Goal: Transaction & Acquisition: Purchase product/service

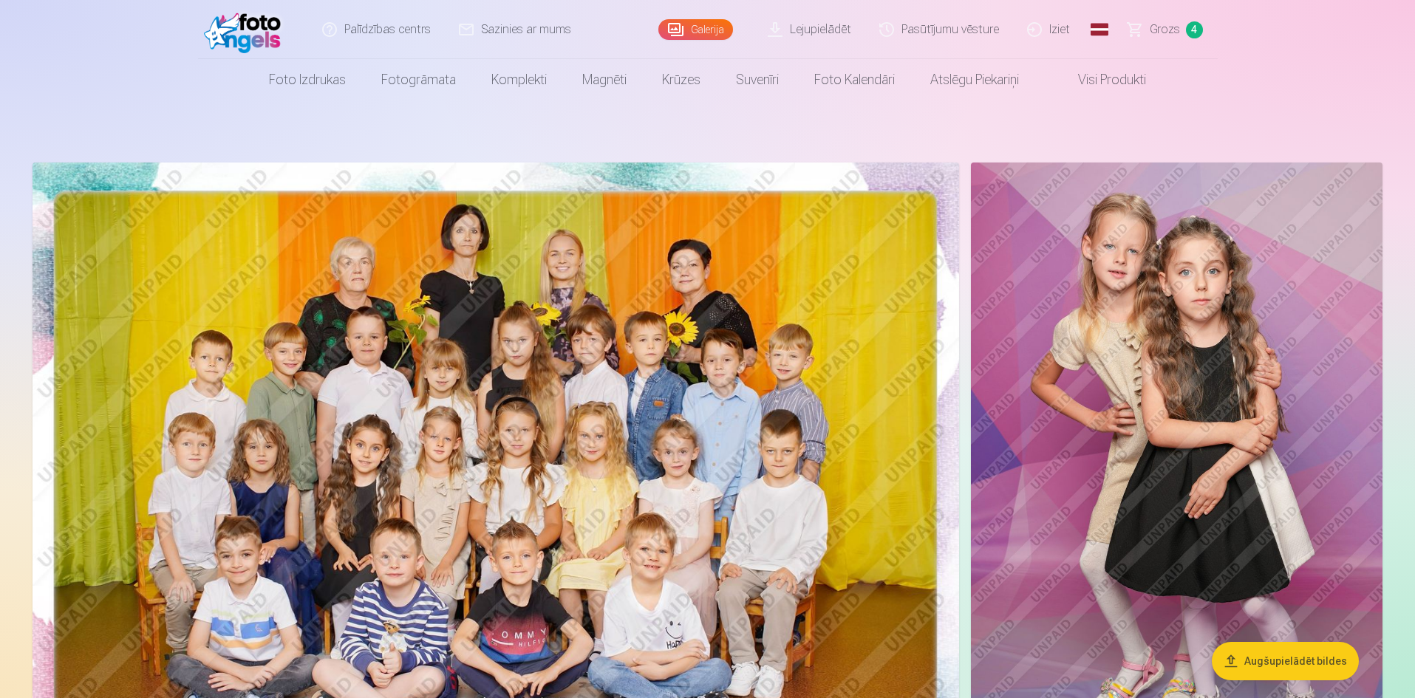
click at [1166, 26] on span "Grozs" at bounding box center [1165, 30] width 30 height 18
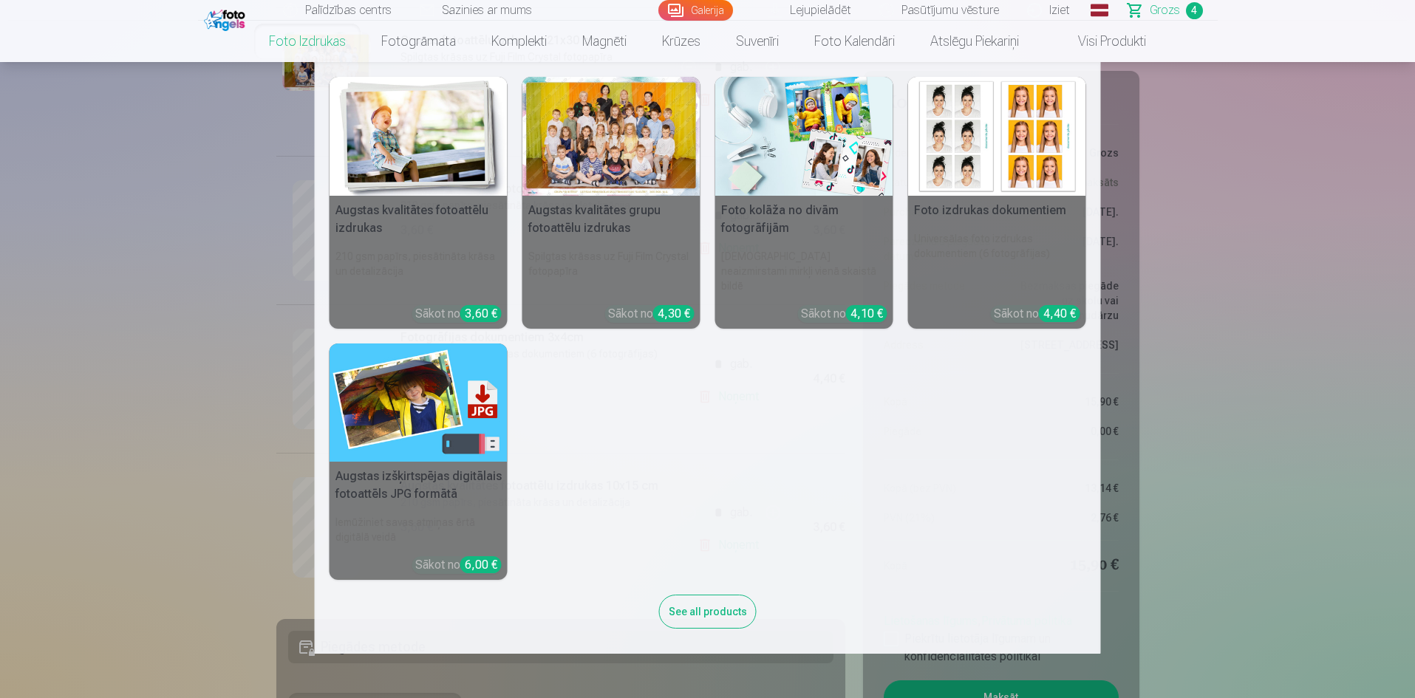
scroll to position [443, 0]
click at [183, 353] on nav "Augstas kvalitātes fotoattēlu izdrukas 210 gsm papīrs, piesātināta krāsa un det…" at bounding box center [707, 358] width 1415 height 592
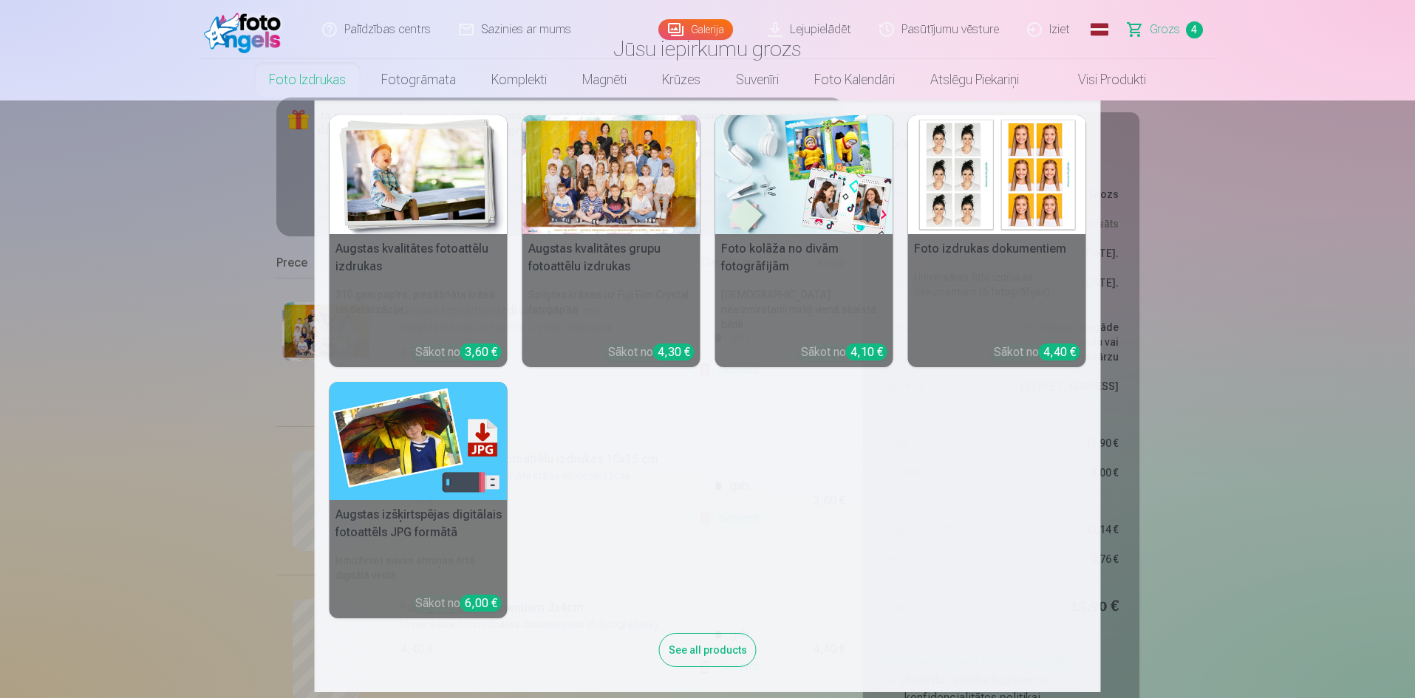
scroll to position [0, 0]
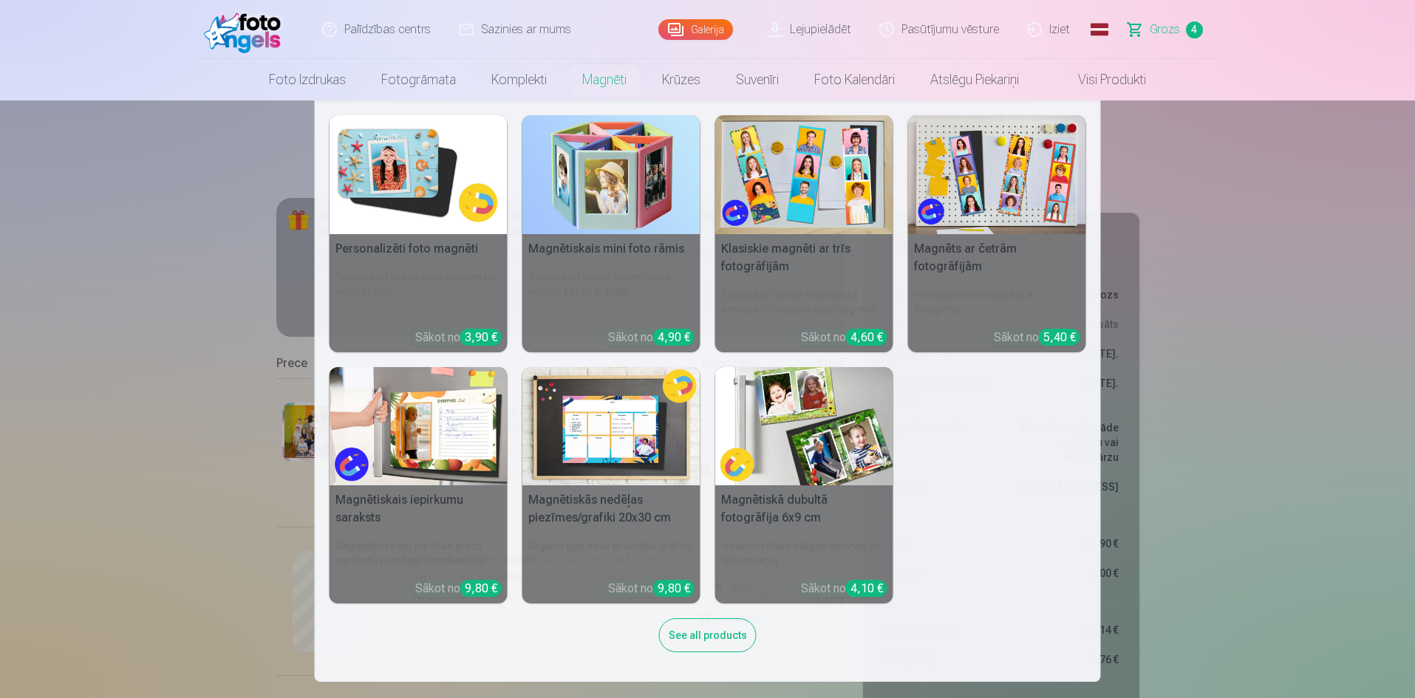
click at [597, 72] on link "Magnēti" at bounding box center [605, 79] width 80 height 41
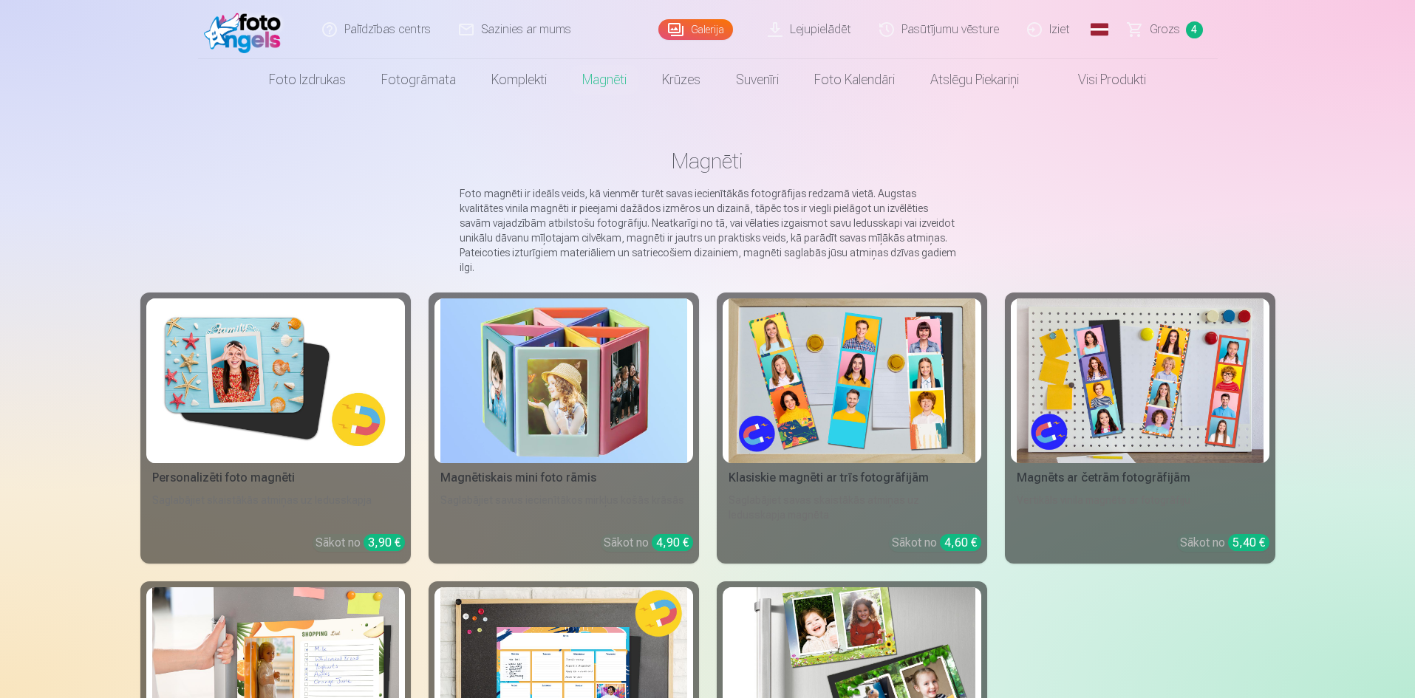
click at [285, 358] on img at bounding box center [275, 381] width 247 height 165
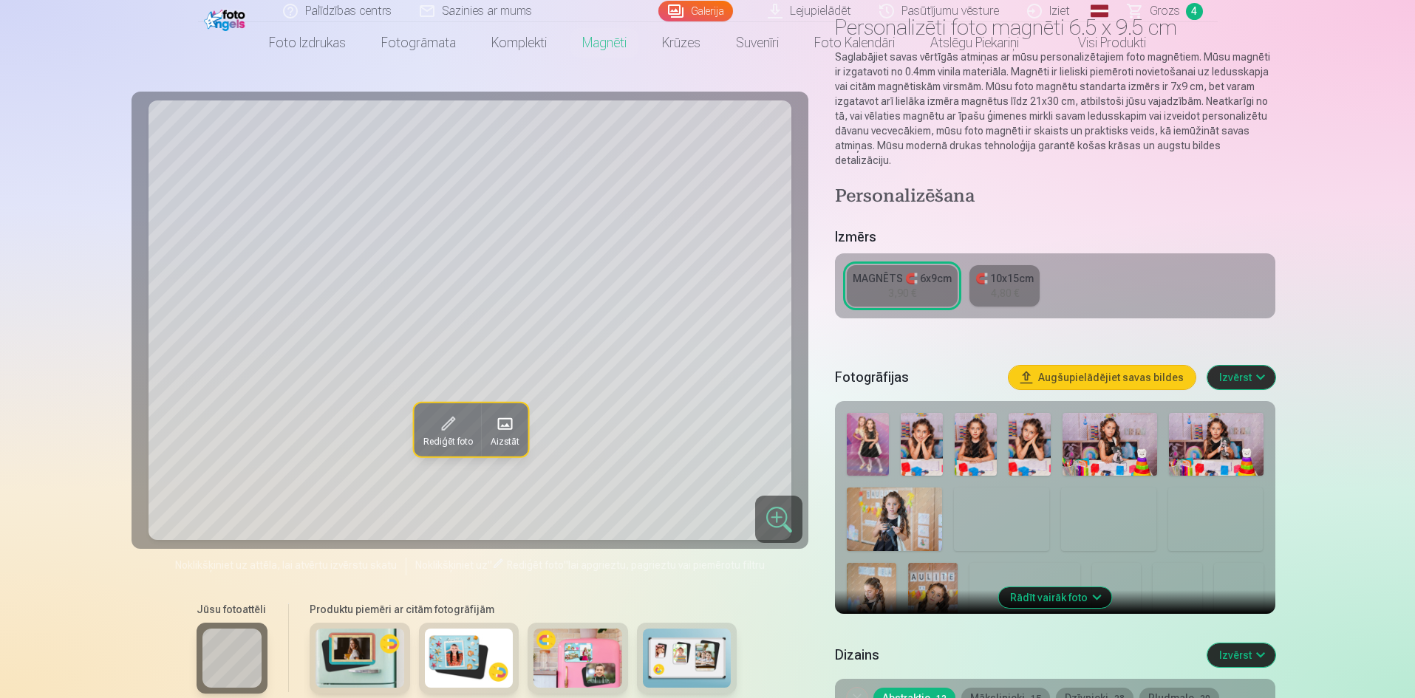
scroll to position [148, 0]
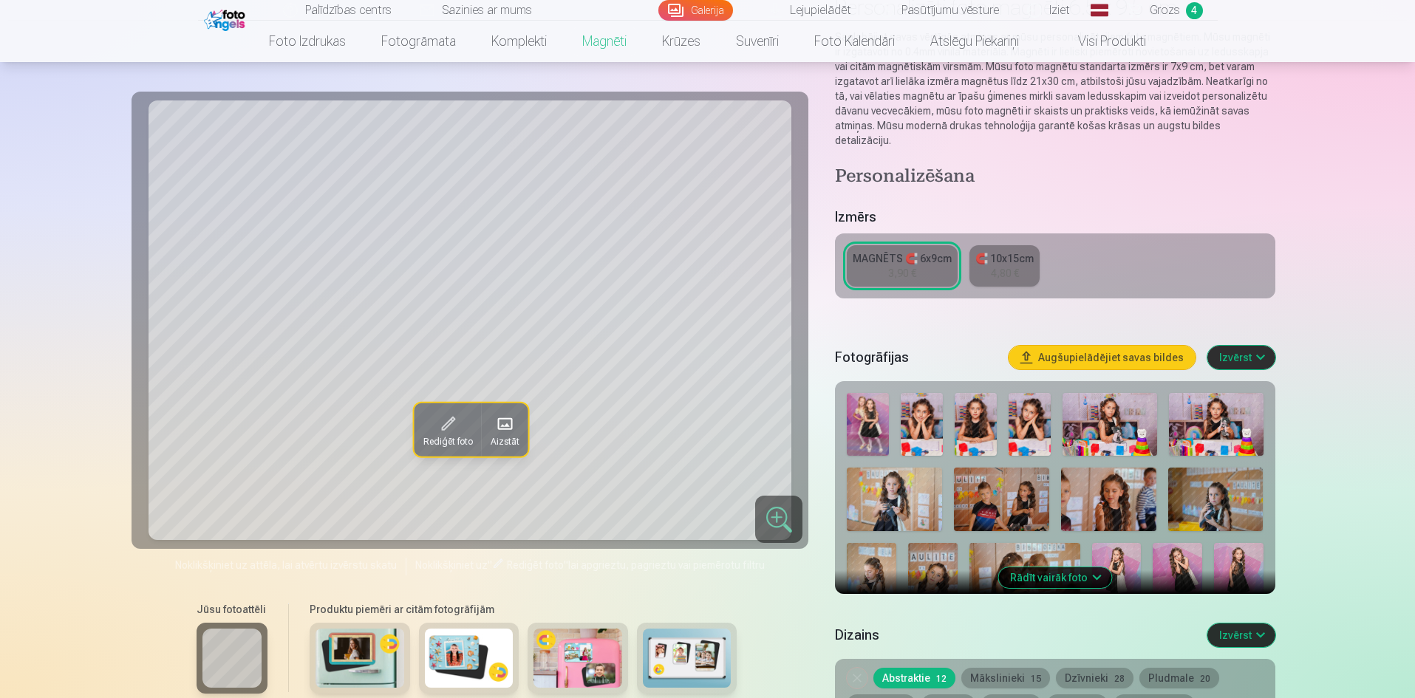
click at [1075, 568] on button "Rādīt vairāk foto" at bounding box center [1054, 578] width 113 height 21
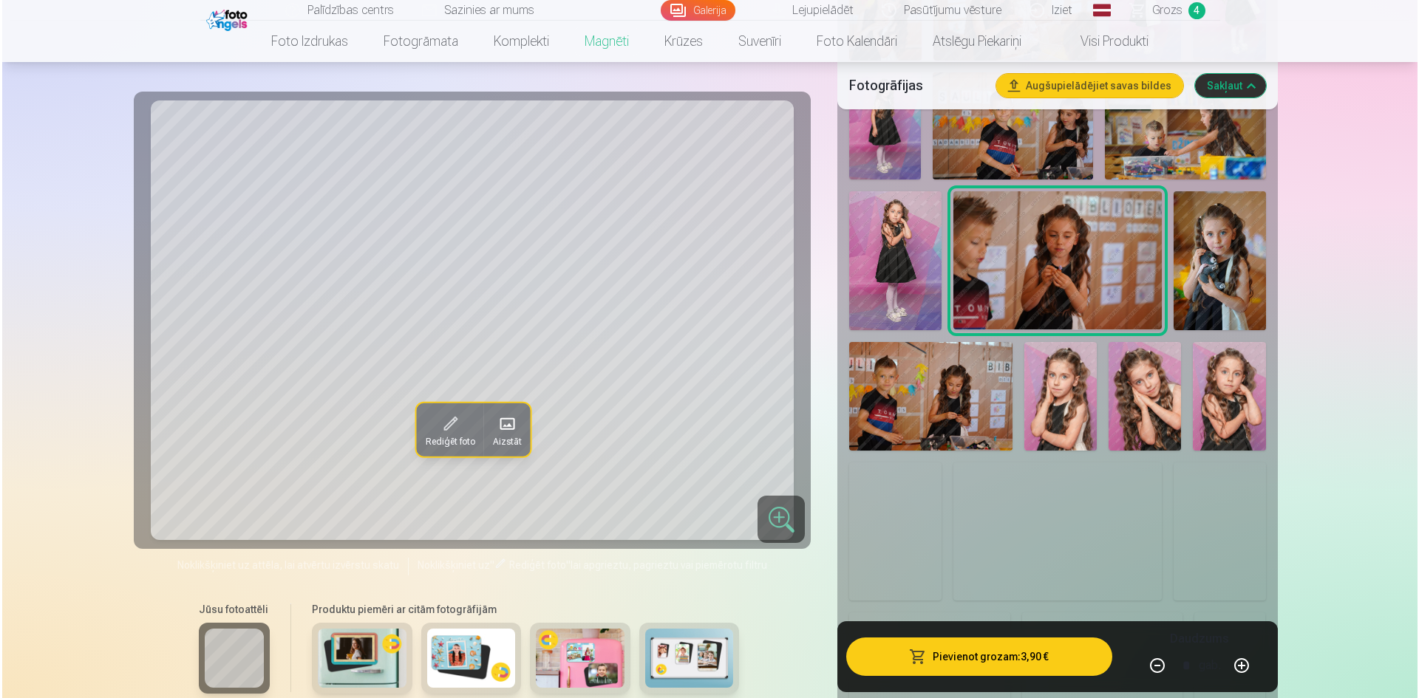
scroll to position [1183, 0]
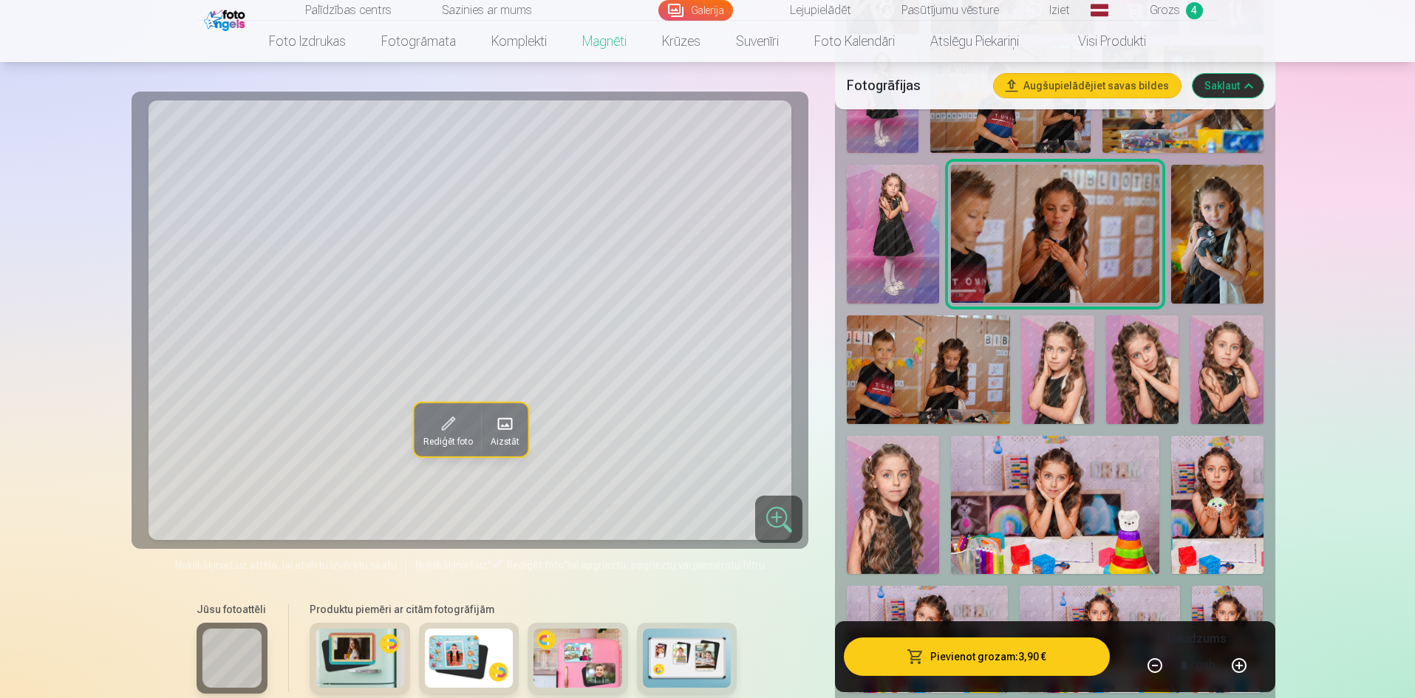
click at [1192, 512] on img at bounding box center [1217, 505] width 92 height 139
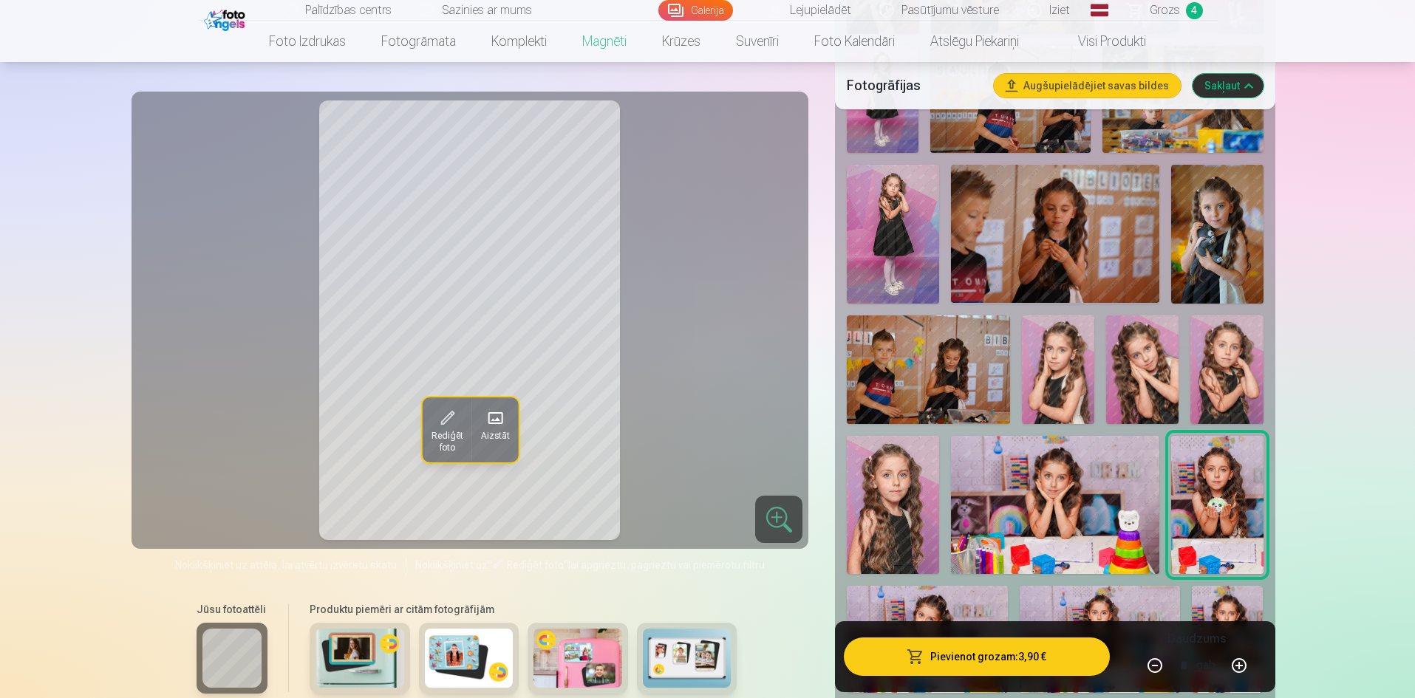
click at [452, 420] on span at bounding box center [447, 418] width 24 height 24
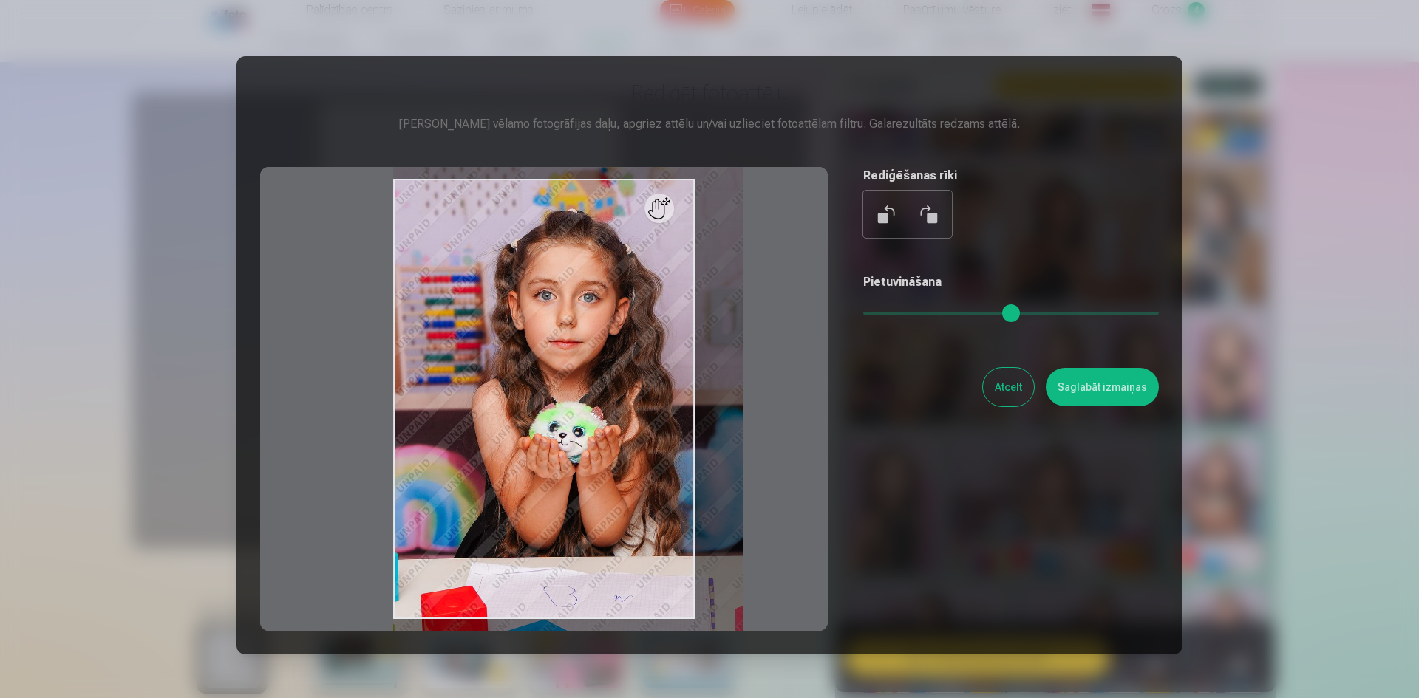
click at [911, 315] on input "range" at bounding box center [1011, 313] width 296 height 3
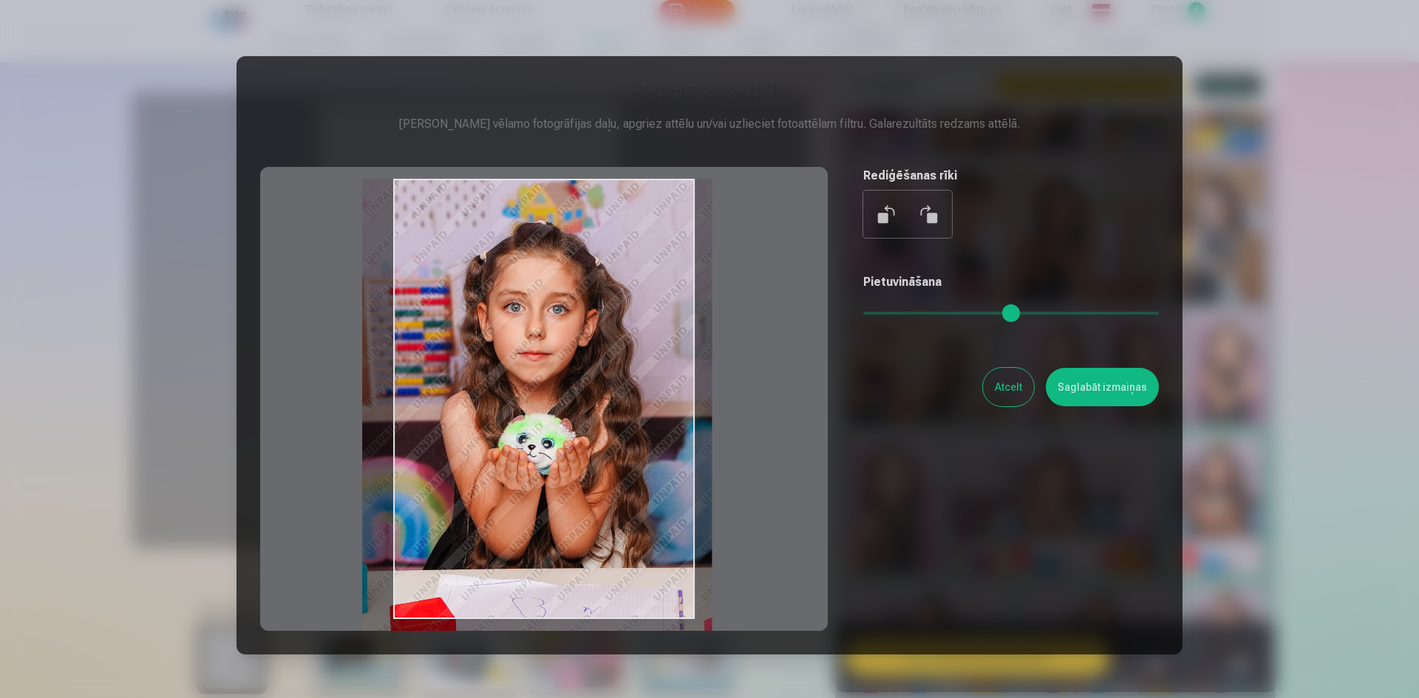
type input "****"
drag, startPoint x: 653, startPoint y: 389, endPoint x: 621, endPoint y: 413, distance: 40.1
click at [621, 413] on div at bounding box center [544, 399] width 568 height 464
click at [1069, 395] on button "Saglabāt izmaiņas" at bounding box center [1102, 387] width 113 height 38
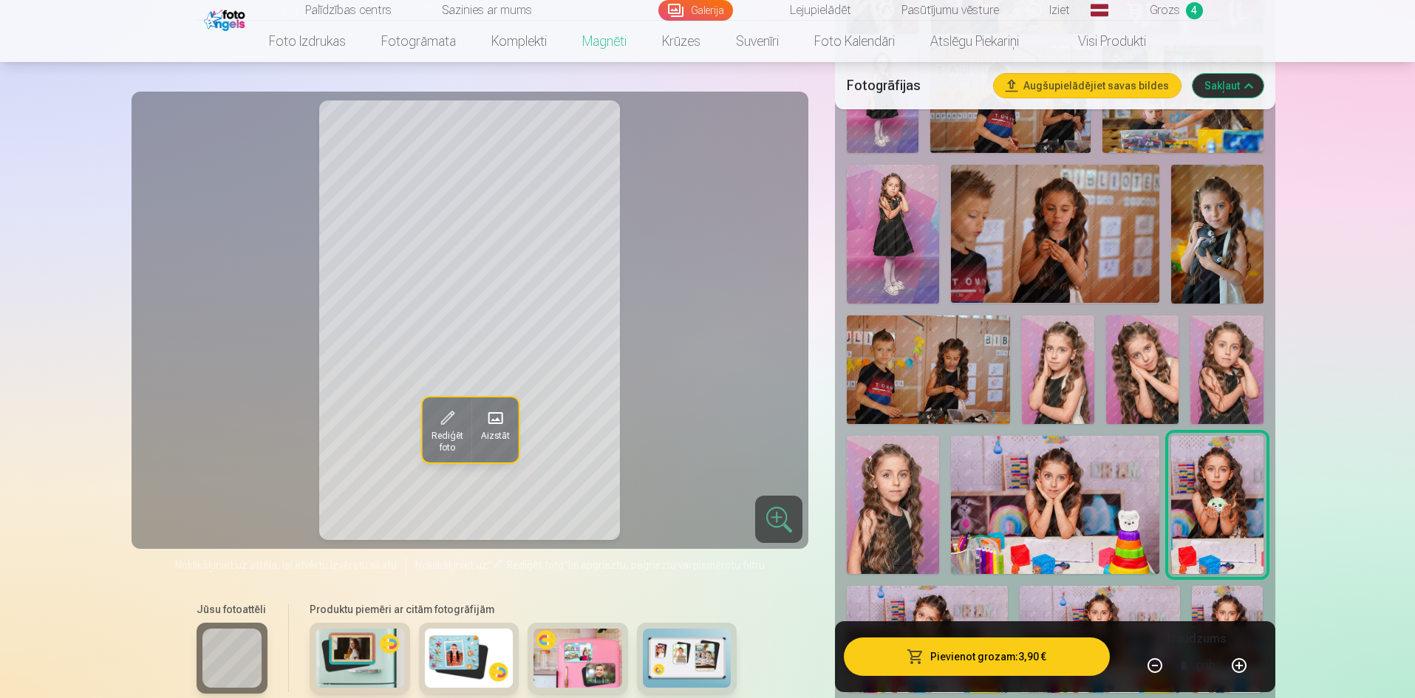
click at [973, 647] on button "Pievienot grozam : 3,90 €" at bounding box center [976, 657] width 265 height 38
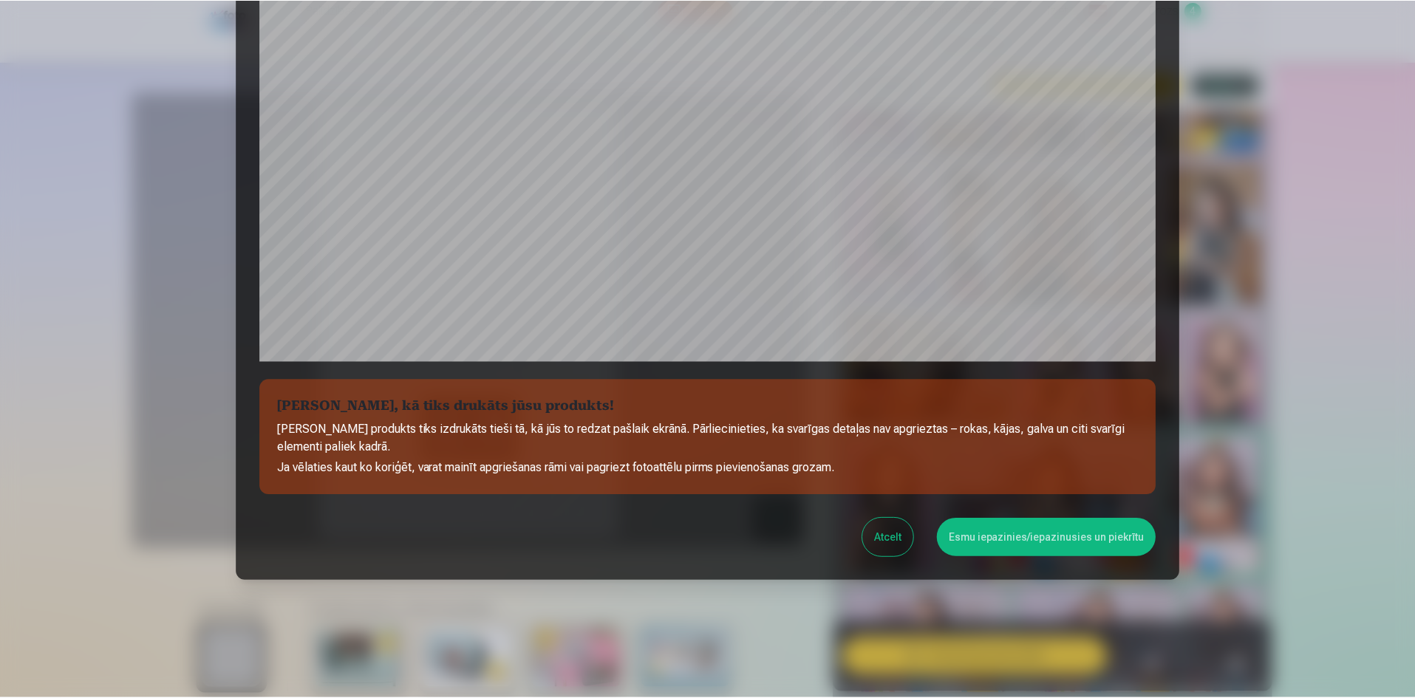
scroll to position [366, 0]
click at [1020, 539] on button "Esmu iepazinies/iepazinusies un piekrītu" at bounding box center [1049, 537] width 220 height 38
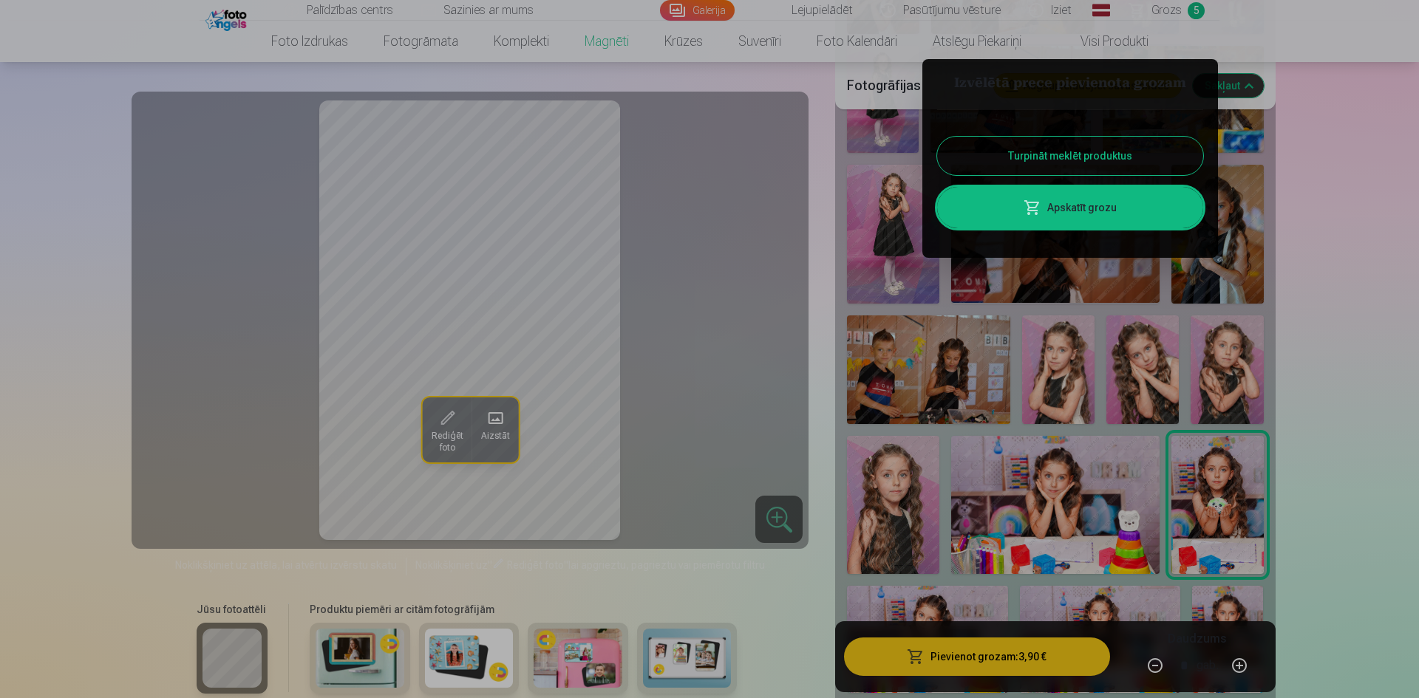
click at [1019, 160] on button "Turpināt meklēt produktus" at bounding box center [1070, 156] width 266 height 38
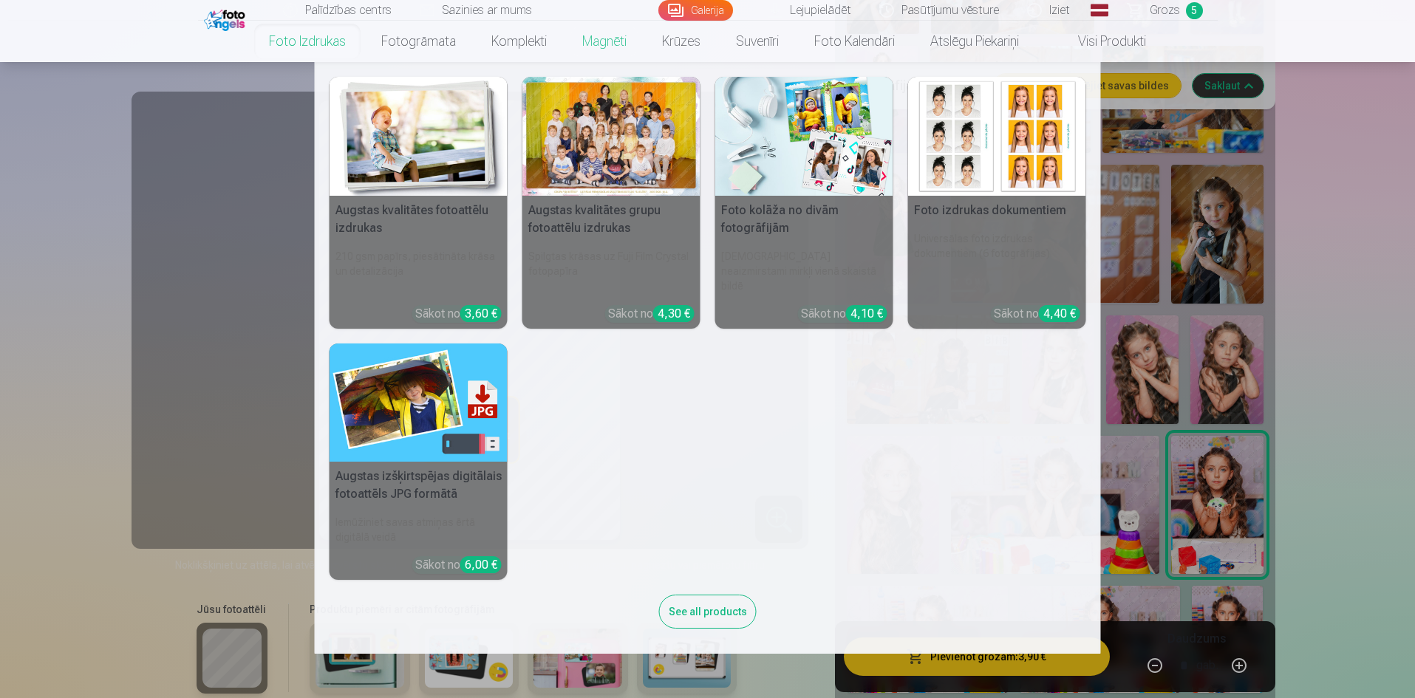
click at [388, 169] on img at bounding box center [419, 136] width 178 height 119
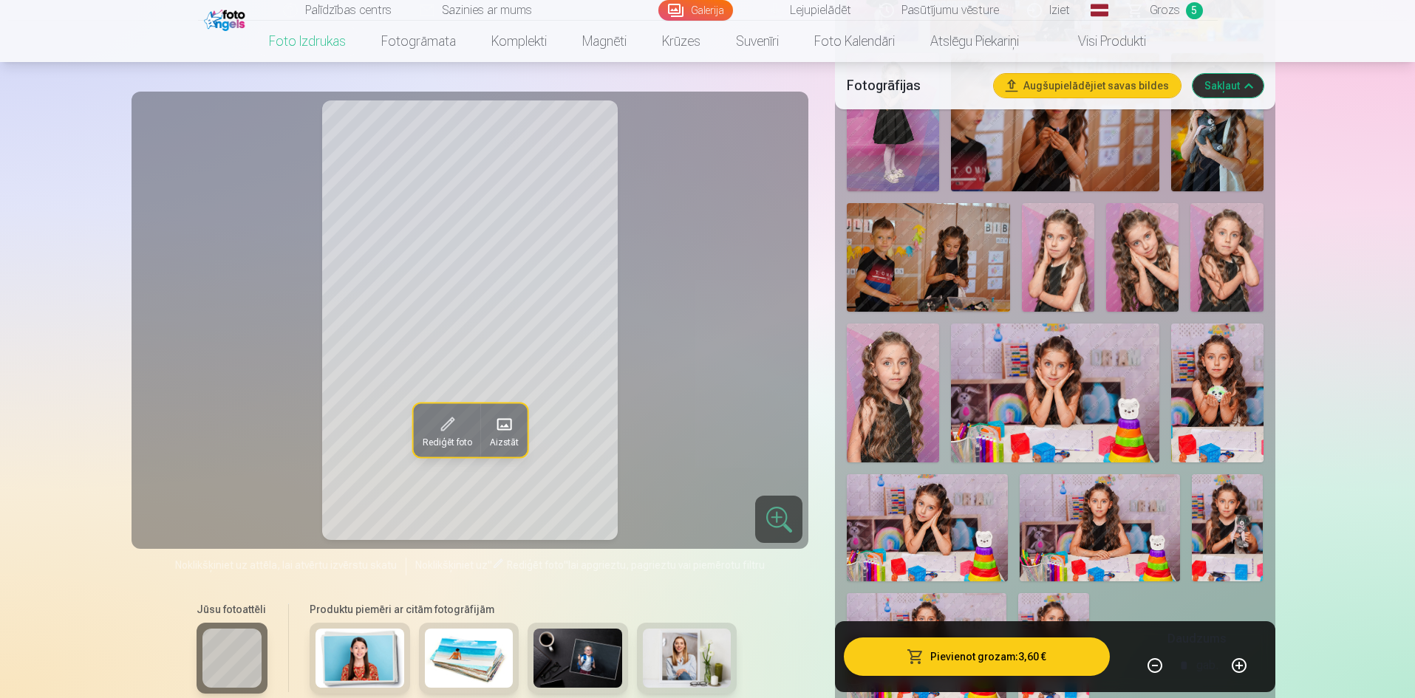
scroll to position [1330, 0]
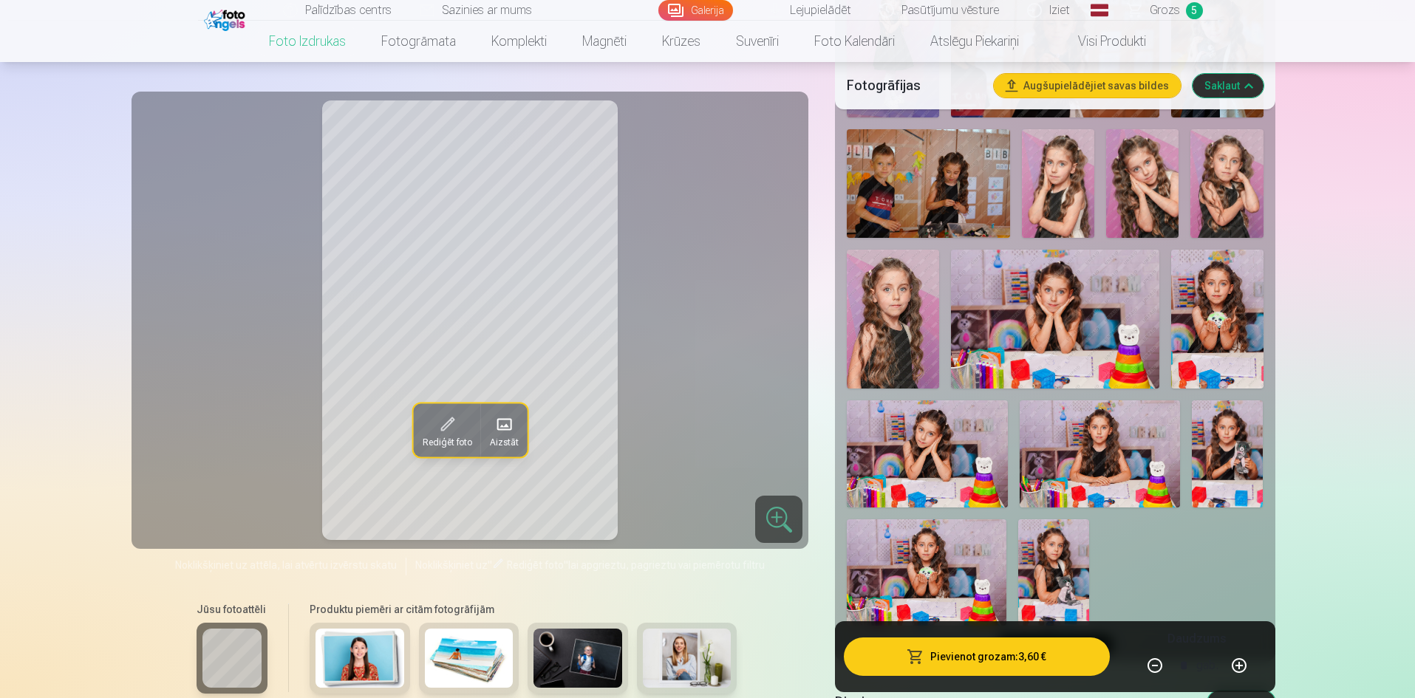
click at [1136, 452] on img at bounding box center [1100, 454] width 160 height 107
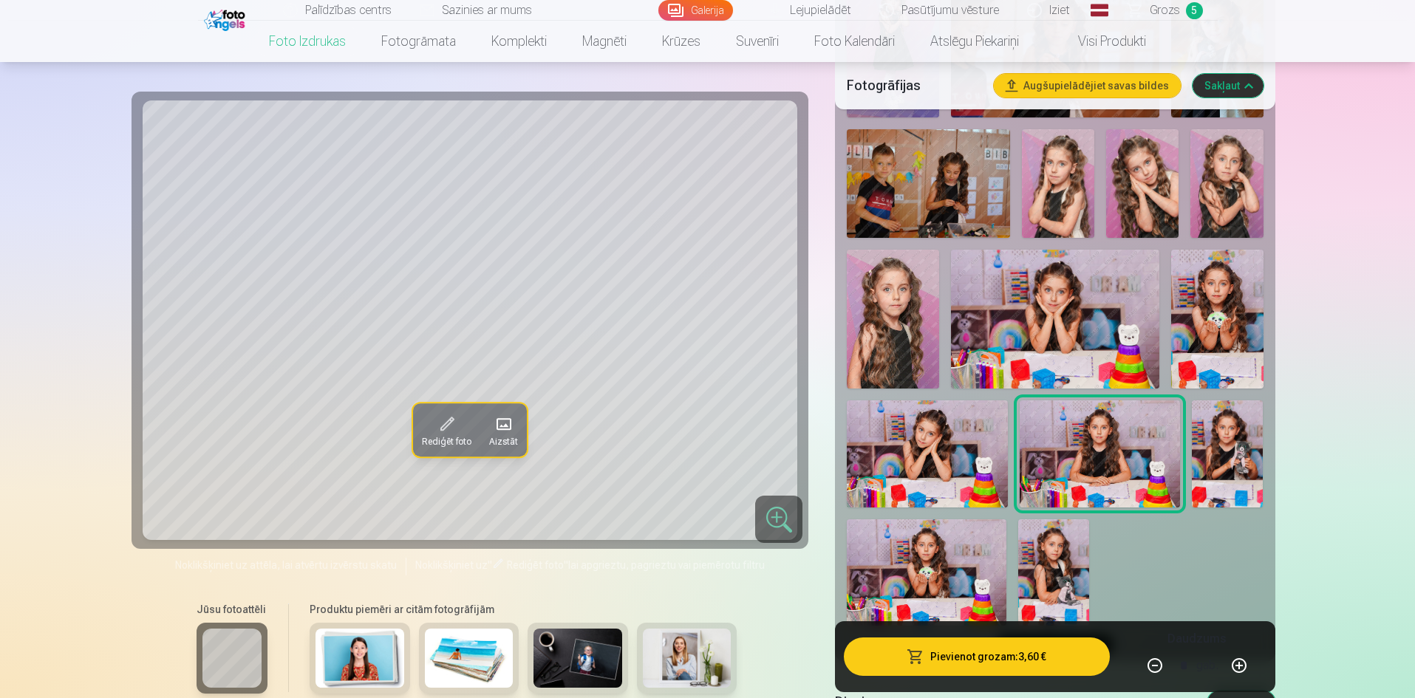
click at [1214, 449] on img at bounding box center [1228, 454] width 72 height 107
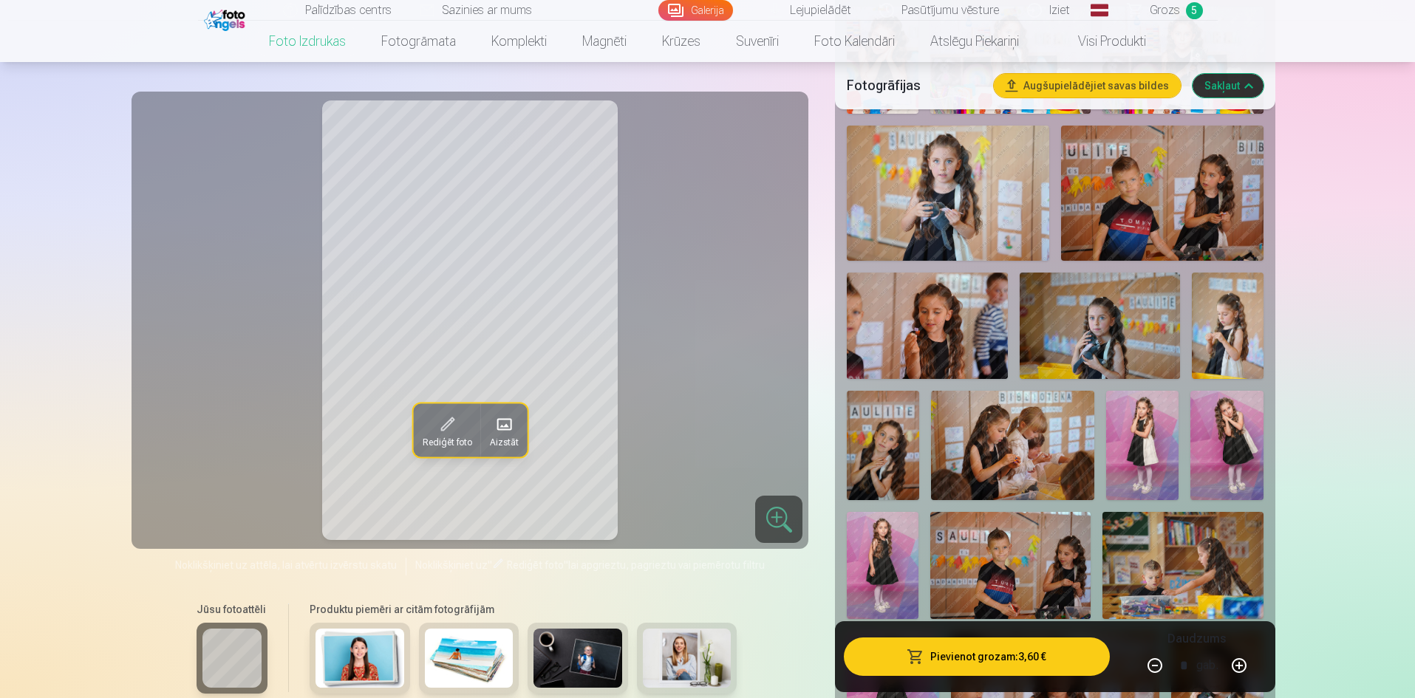
scroll to position [665, 0]
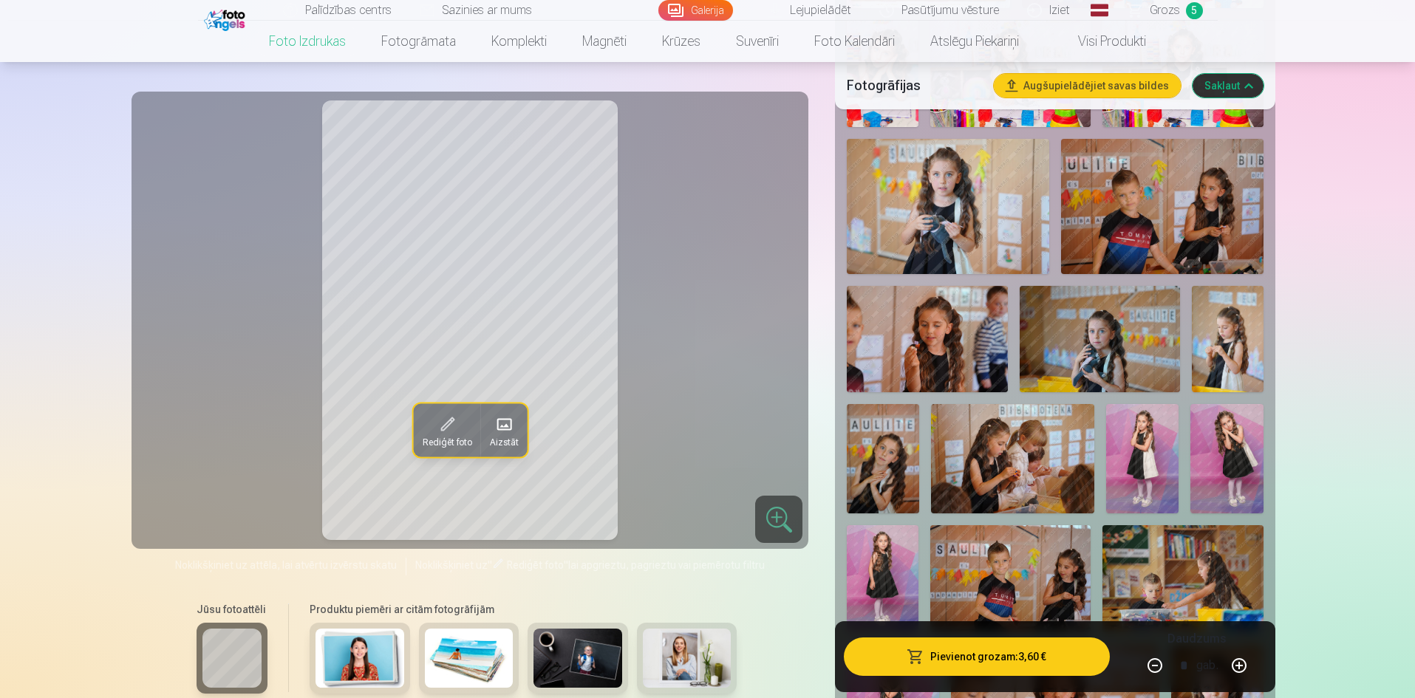
click at [1122, 363] on img at bounding box center [1100, 339] width 160 height 107
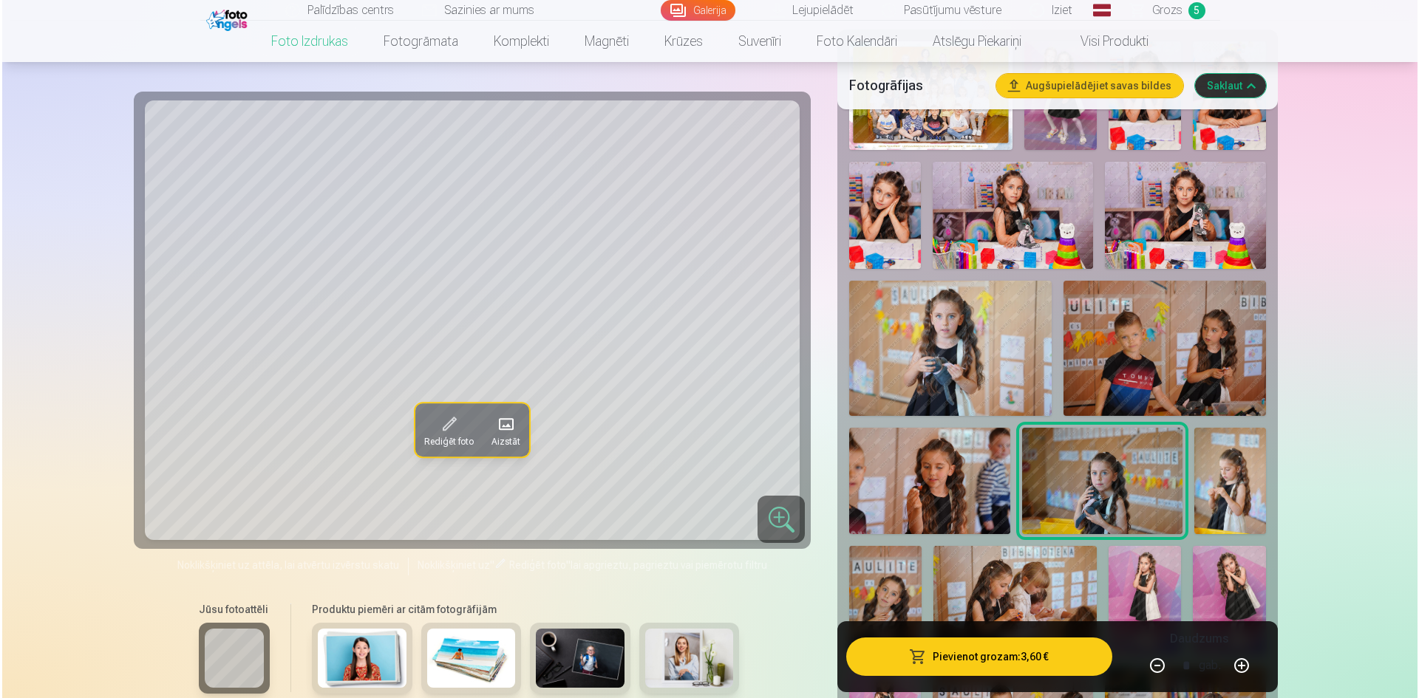
scroll to position [443, 0]
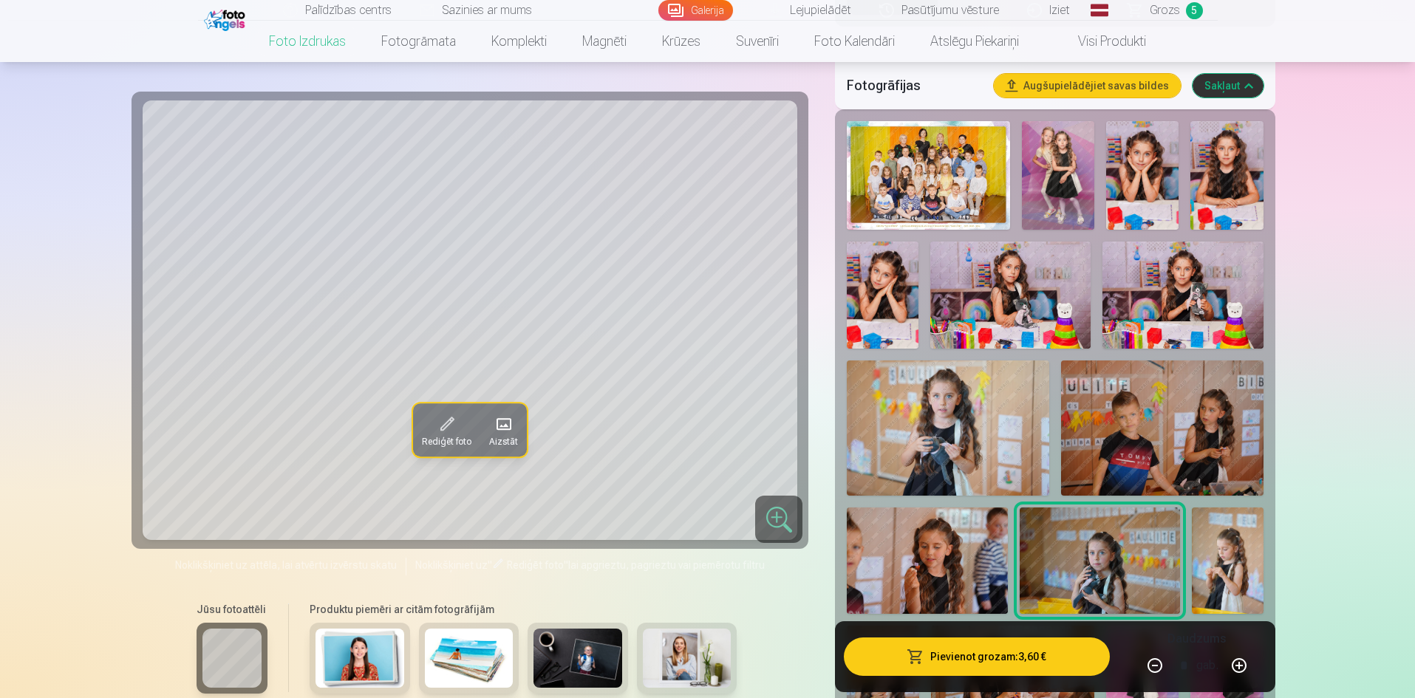
click at [1148, 290] on img at bounding box center [1183, 295] width 160 height 107
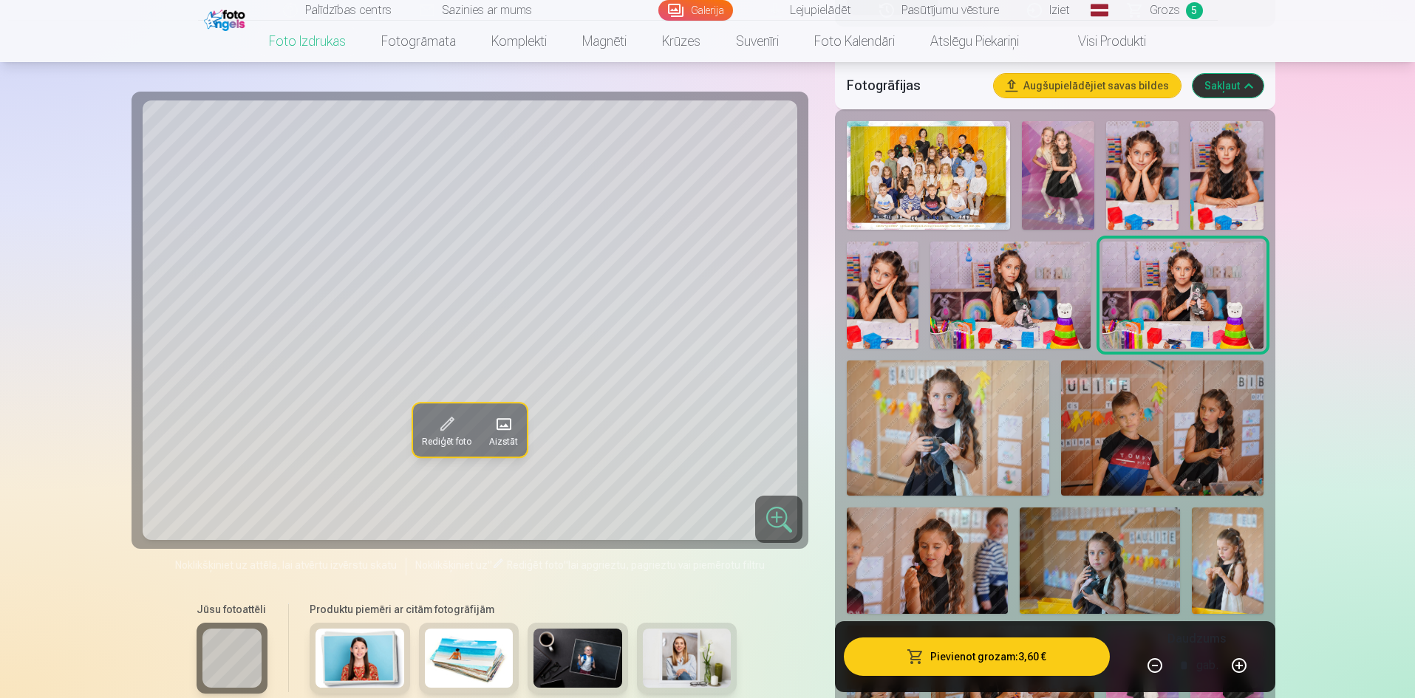
click at [984, 328] on img at bounding box center [1011, 295] width 160 height 107
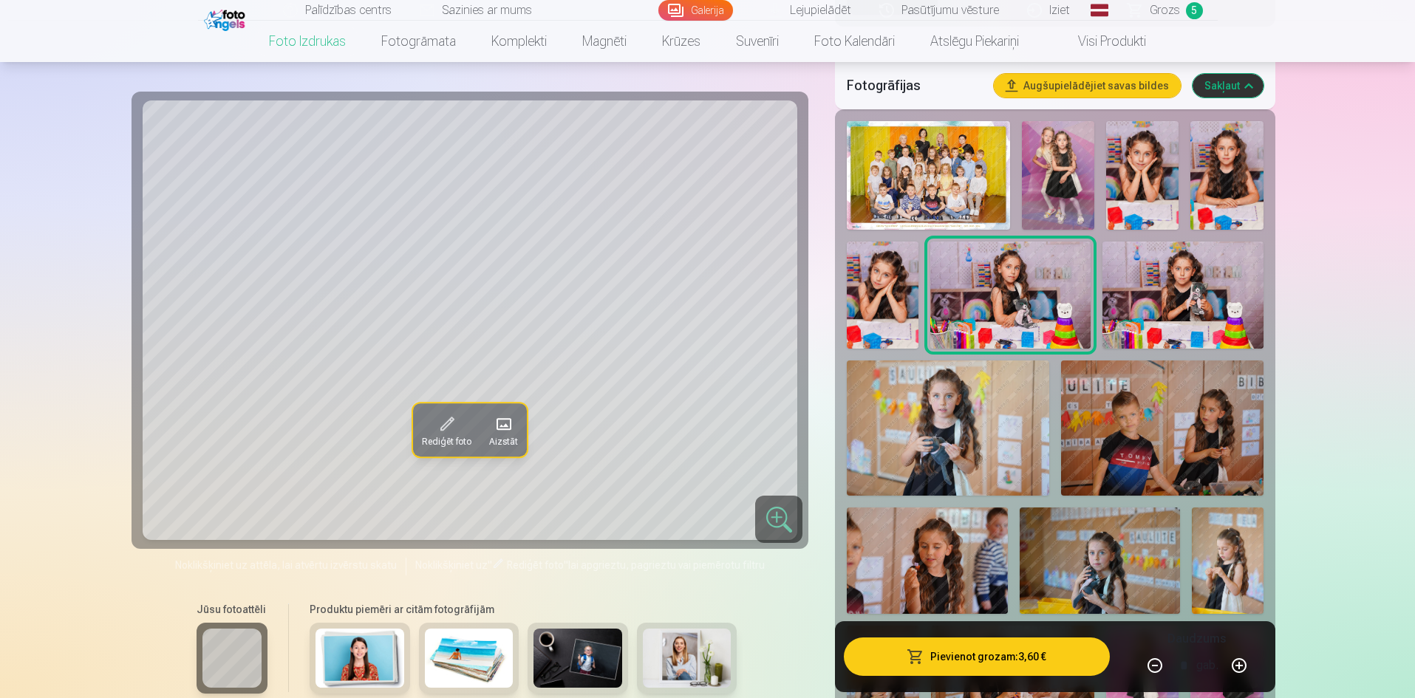
click at [962, 658] on button "Pievienot grozam : 3,60 €" at bounding box center [976, 657] width 265 height 38
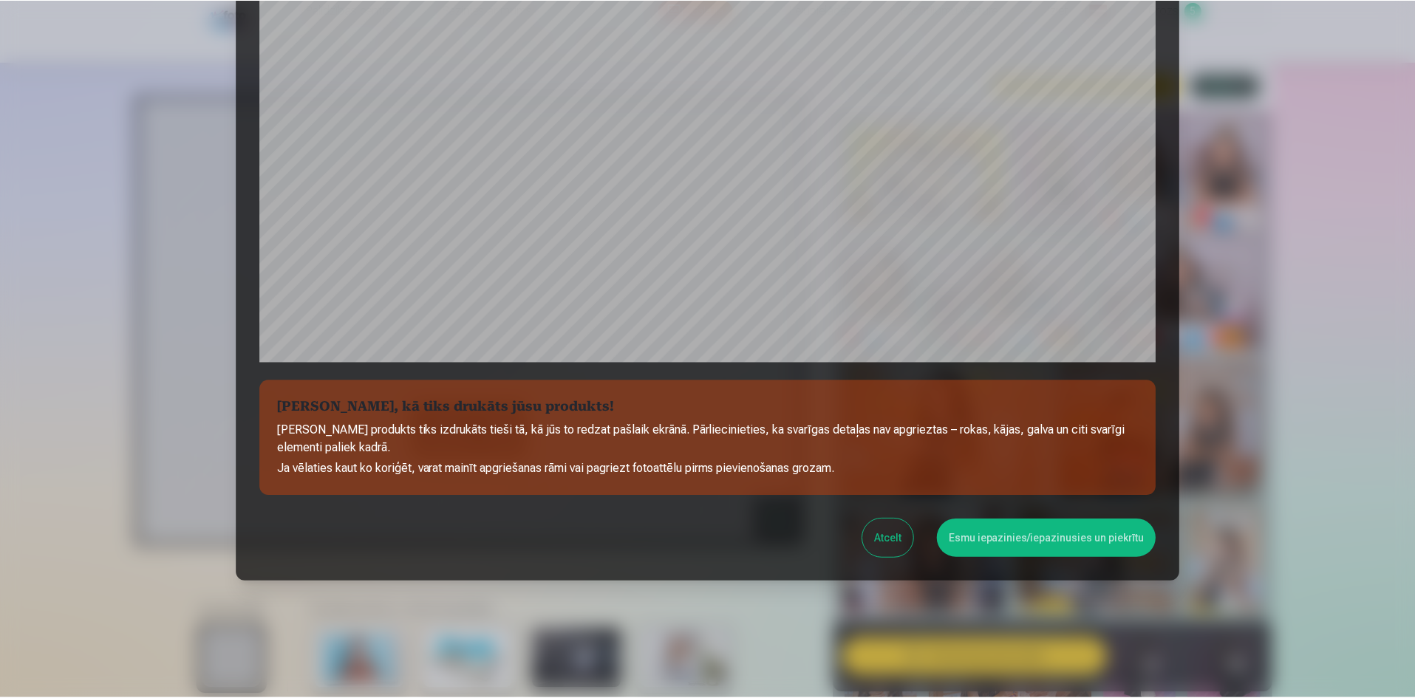
scroll to position [366, 0]
click at [1037, 544] on button "Esmu iepazinies/iepazinusies un piekrītu" at bounding box center [1049, 537] width 220 height 38
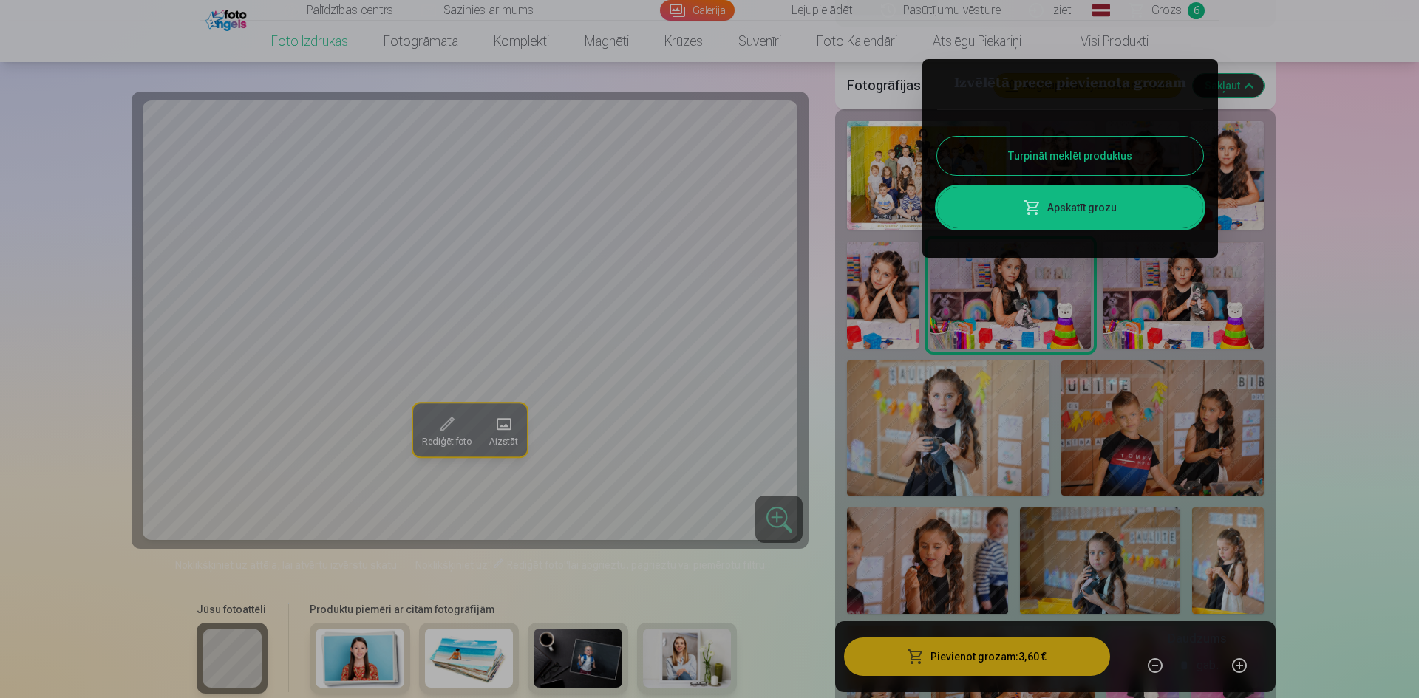
click at [1081, 146] on button "Turpināt meklēt produktus" at bounding box center [1070, 156] width 266 height 38
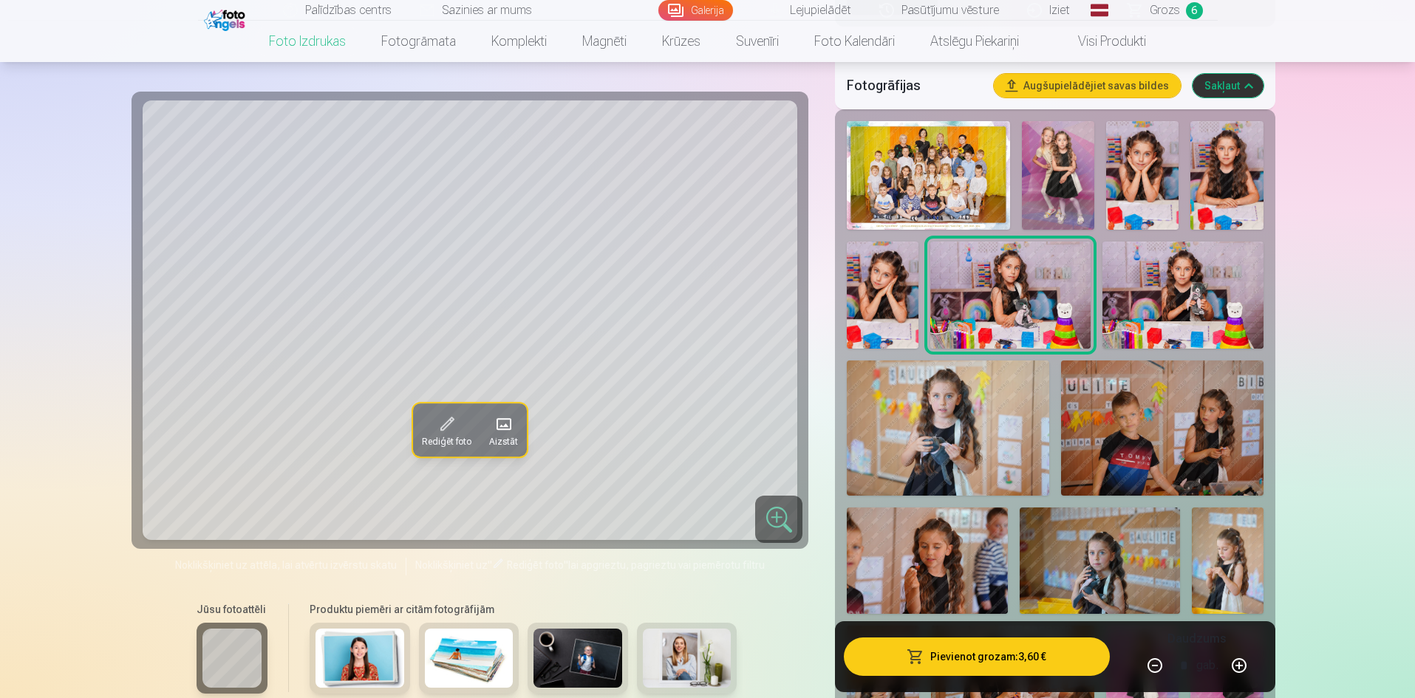
click at [1045, 164] on img at bounding box center [1058, 175] width 72 height 109
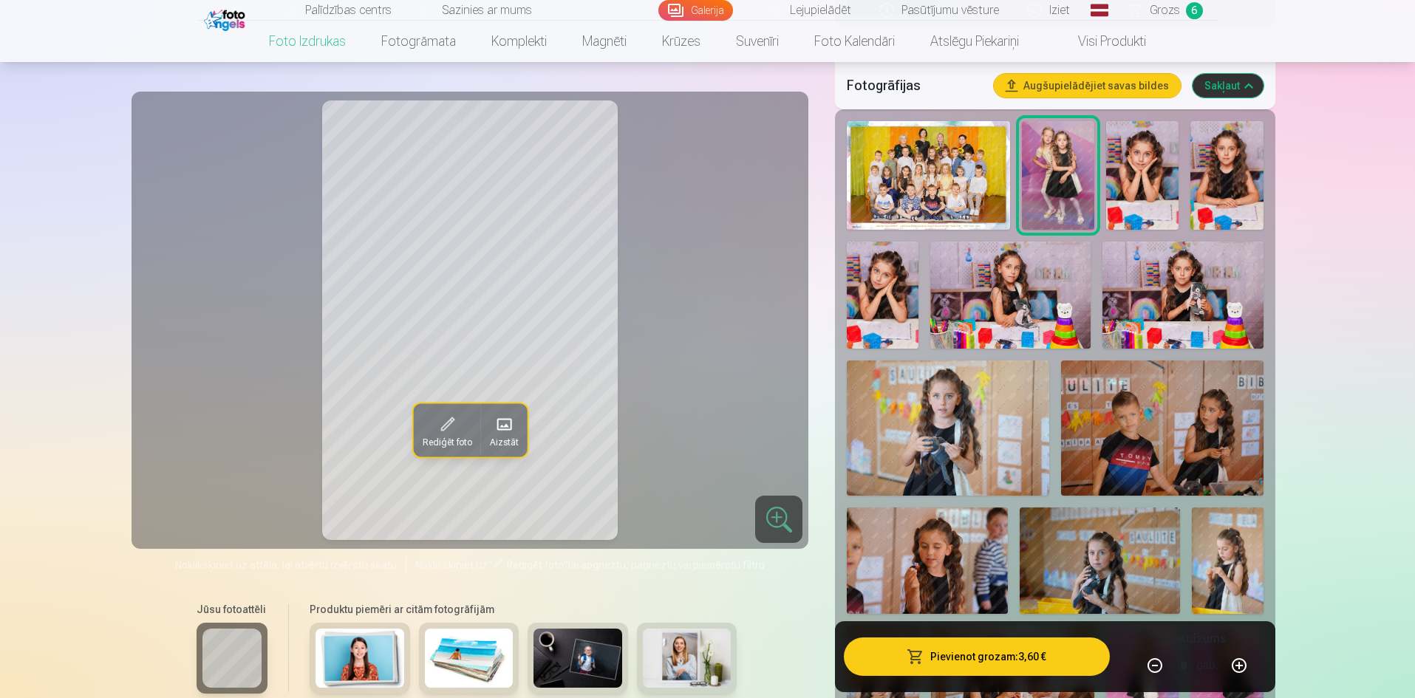
click at [1003, 163] on img at bounding box center [928, 175] width 163 height 109
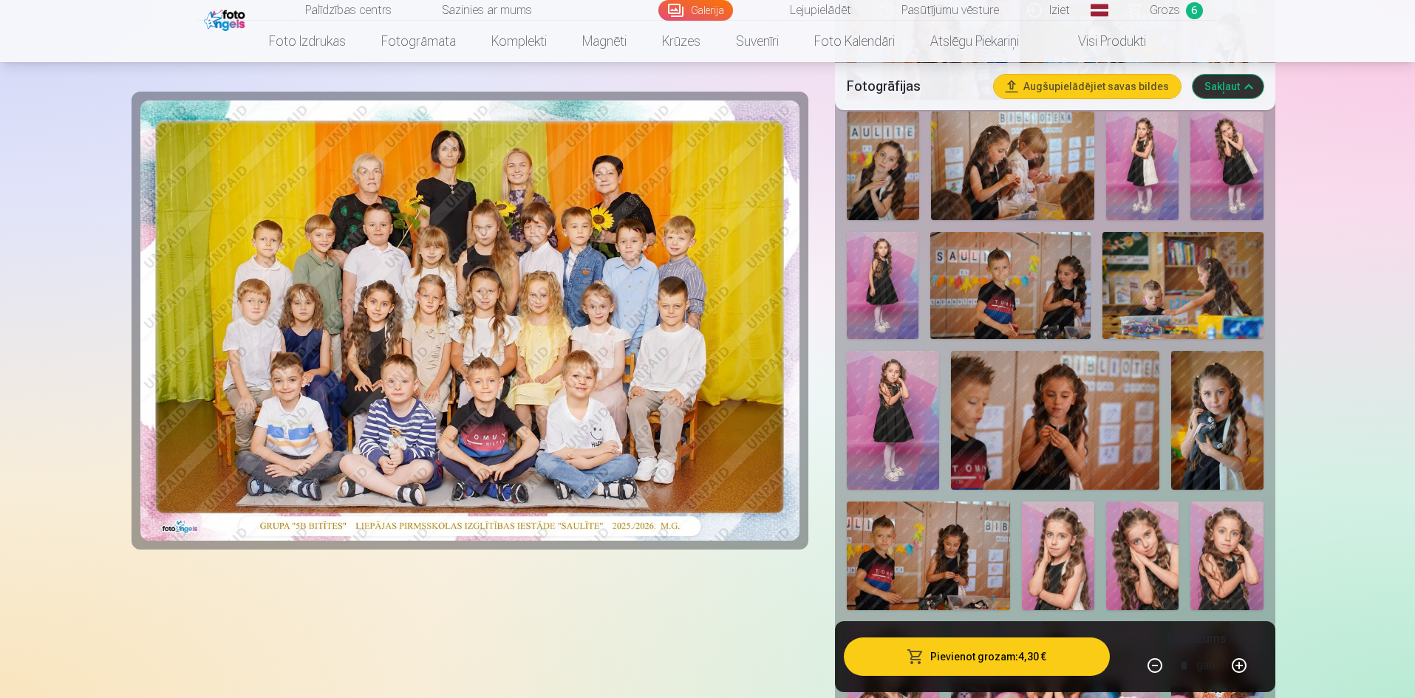
scroll to position [887, 0]
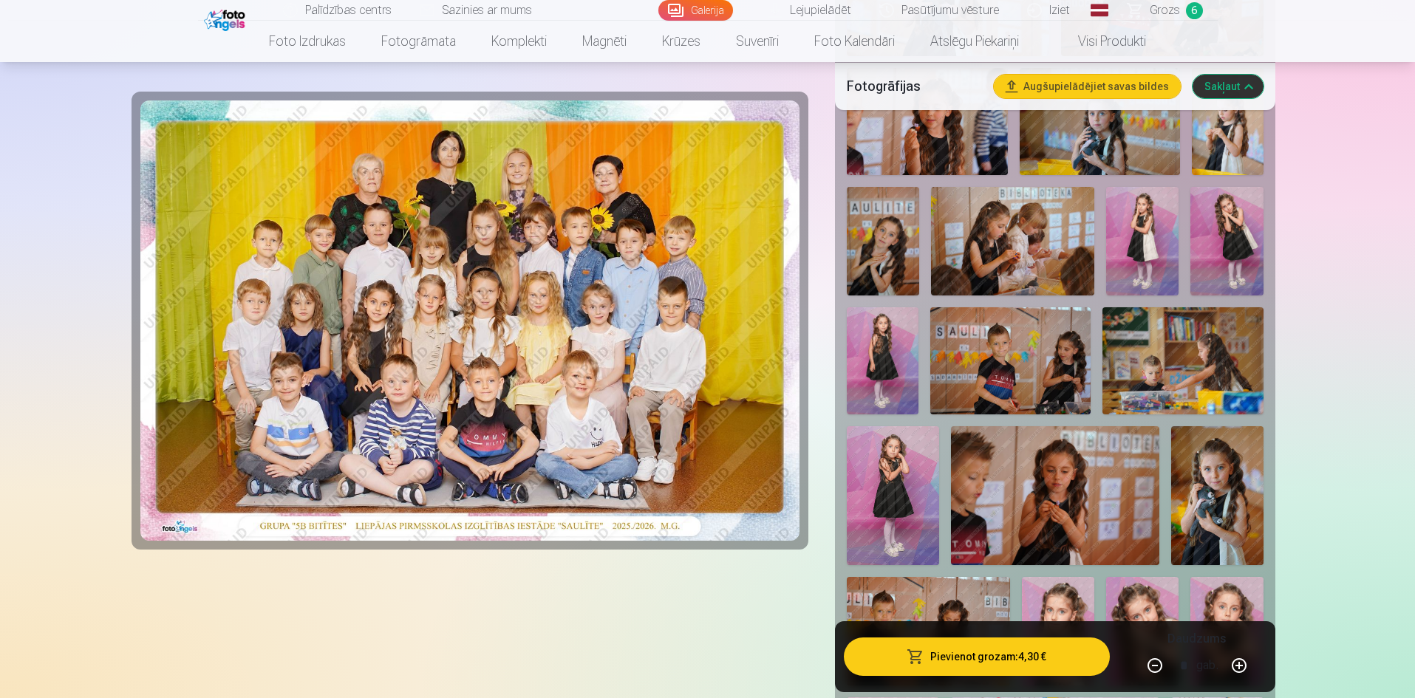
click at [1168, 11] on span "Grozs" at bounding box center [1165, 10] width 30 height 18
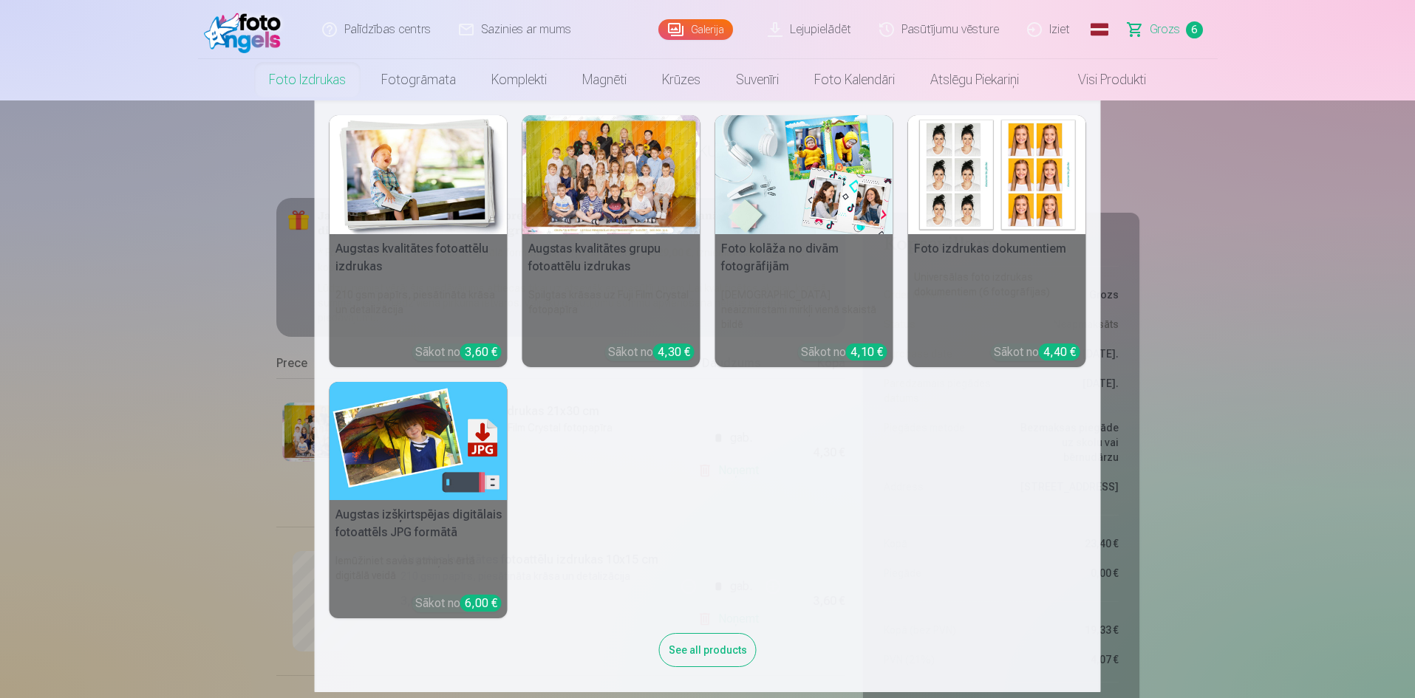
click at [392, 194] on img at bounding box center [419, 174] width 178 height 119
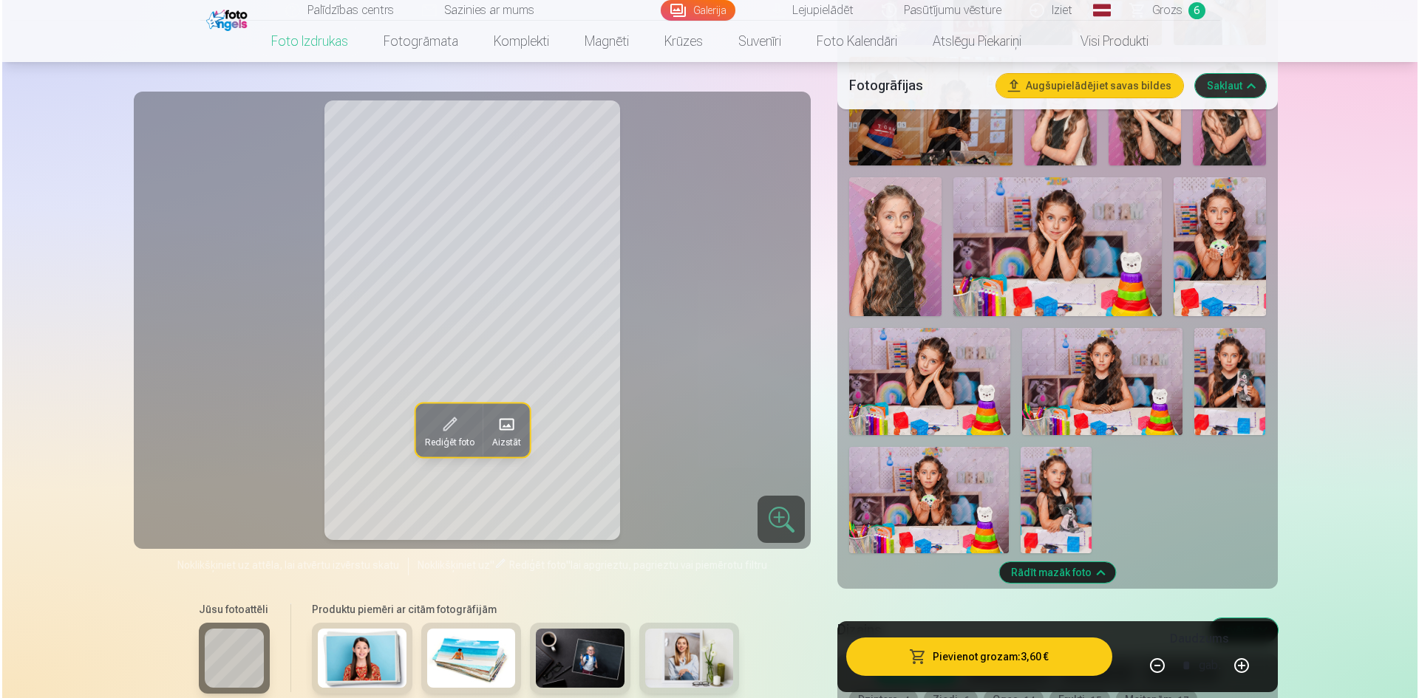
scroll to position [1404, 0]
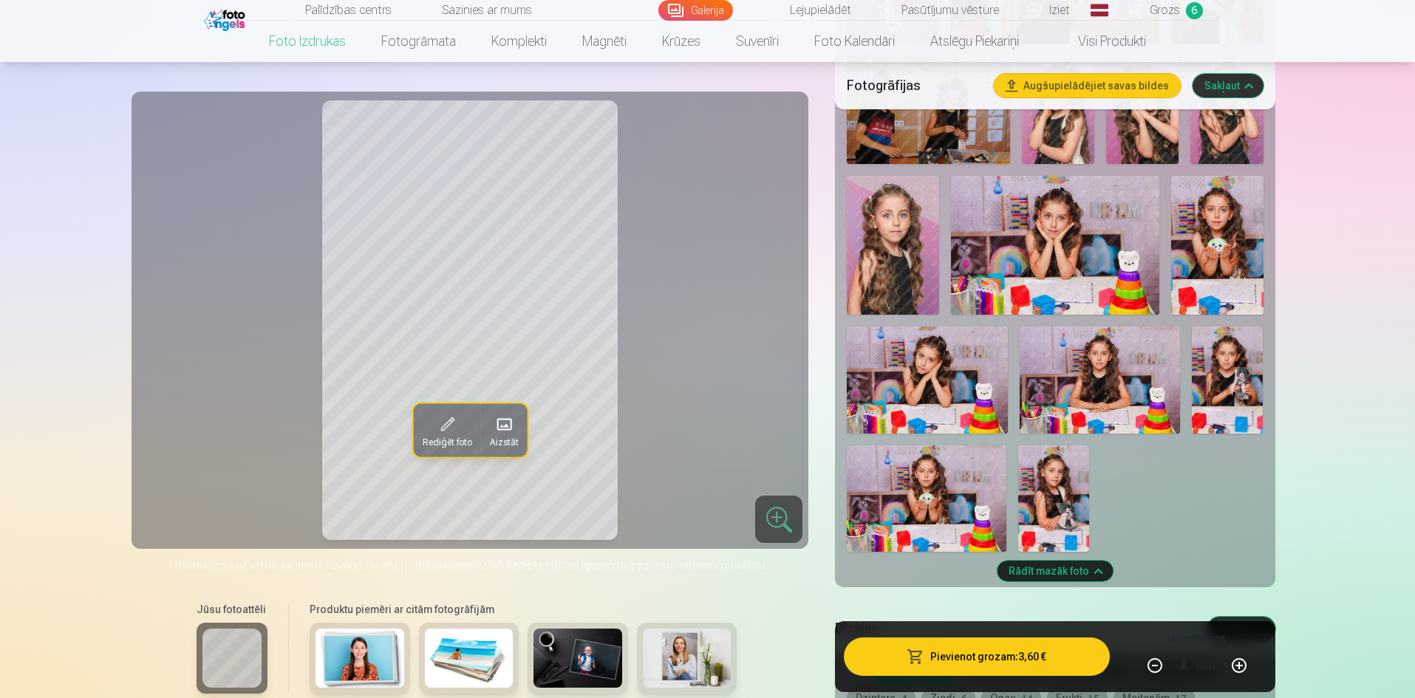
click at [1236, 376] on img at bounding box center [1228, 380] width 72 height 107
click at [996, 656] on button "Pievienot grozam : 3,60 €" at bounding box center [976, 657] width 265 height 38
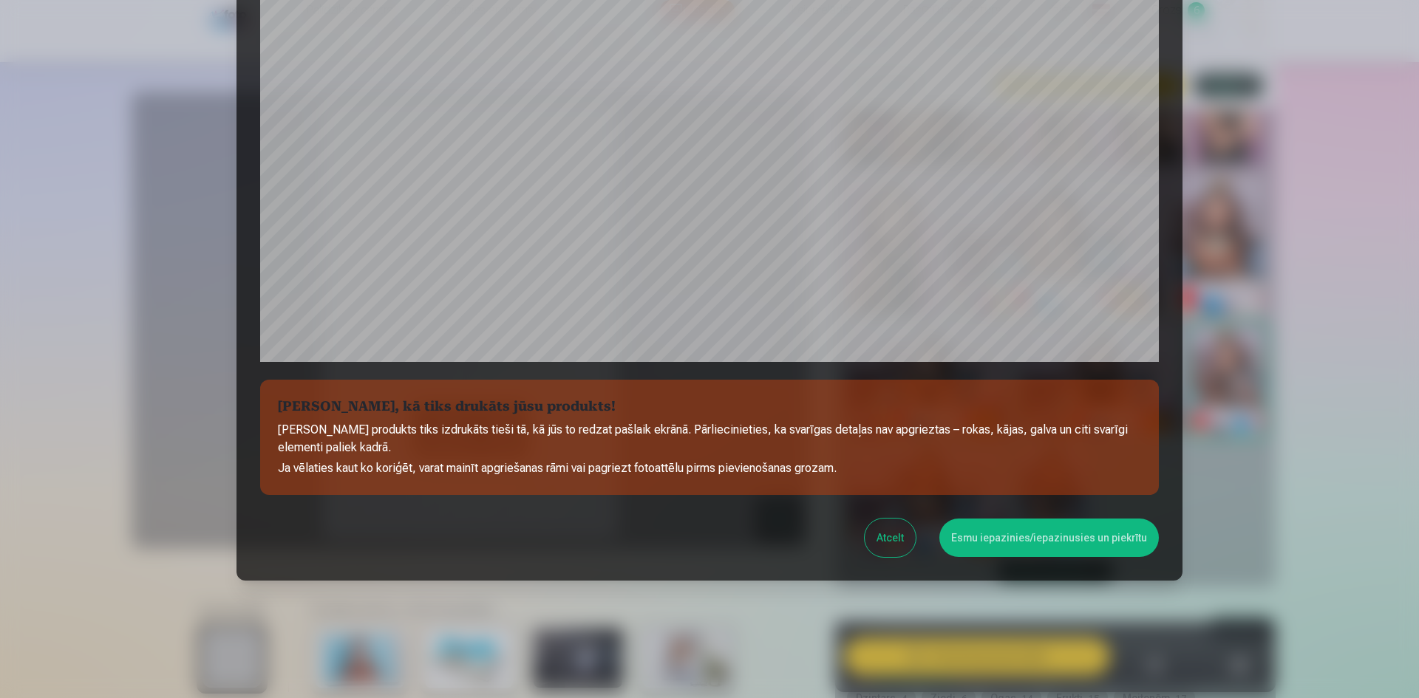
scroll to position [366, 0]
click at [1059, 553] on button "Esmu iepazinies/iepazinusies un piekrītu" at bounding box center [1049, 537] width 220 height 38
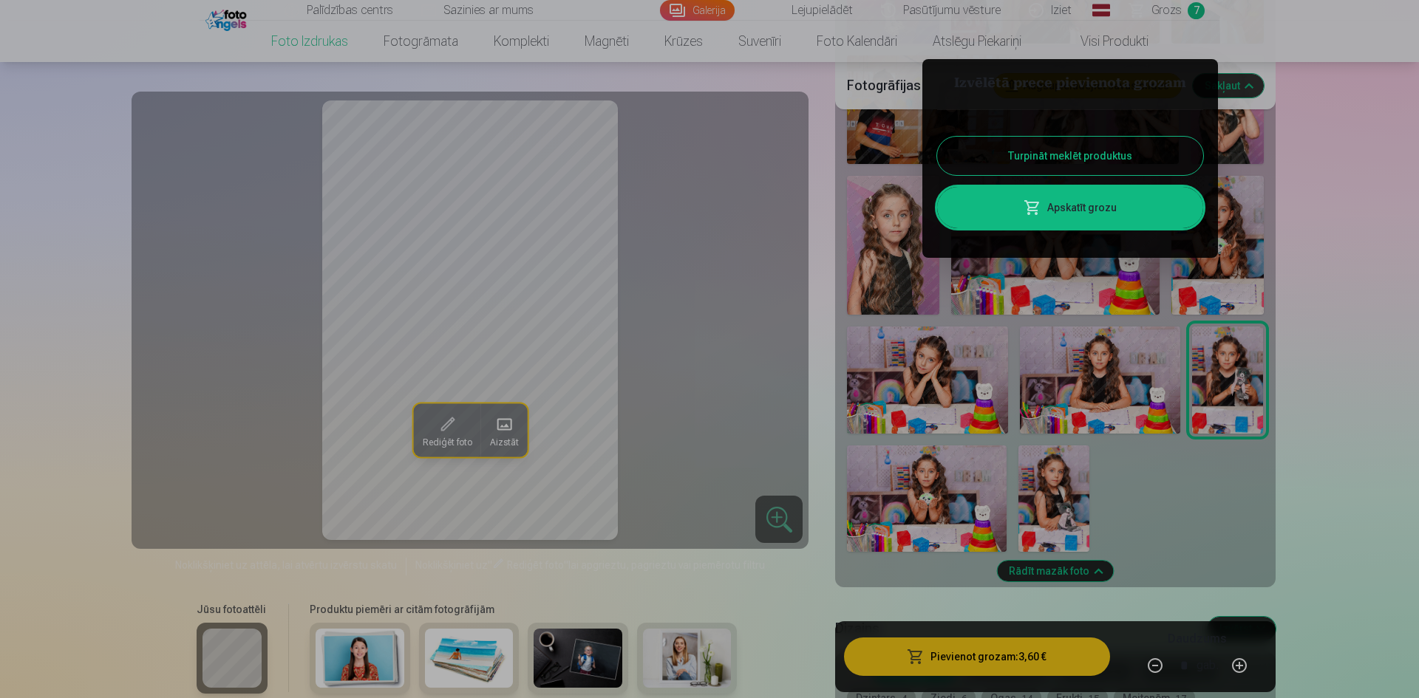
click at [1073, 214] on link "Apskatīt grozu" at bounding box center [1070, 207] width 266 height 41
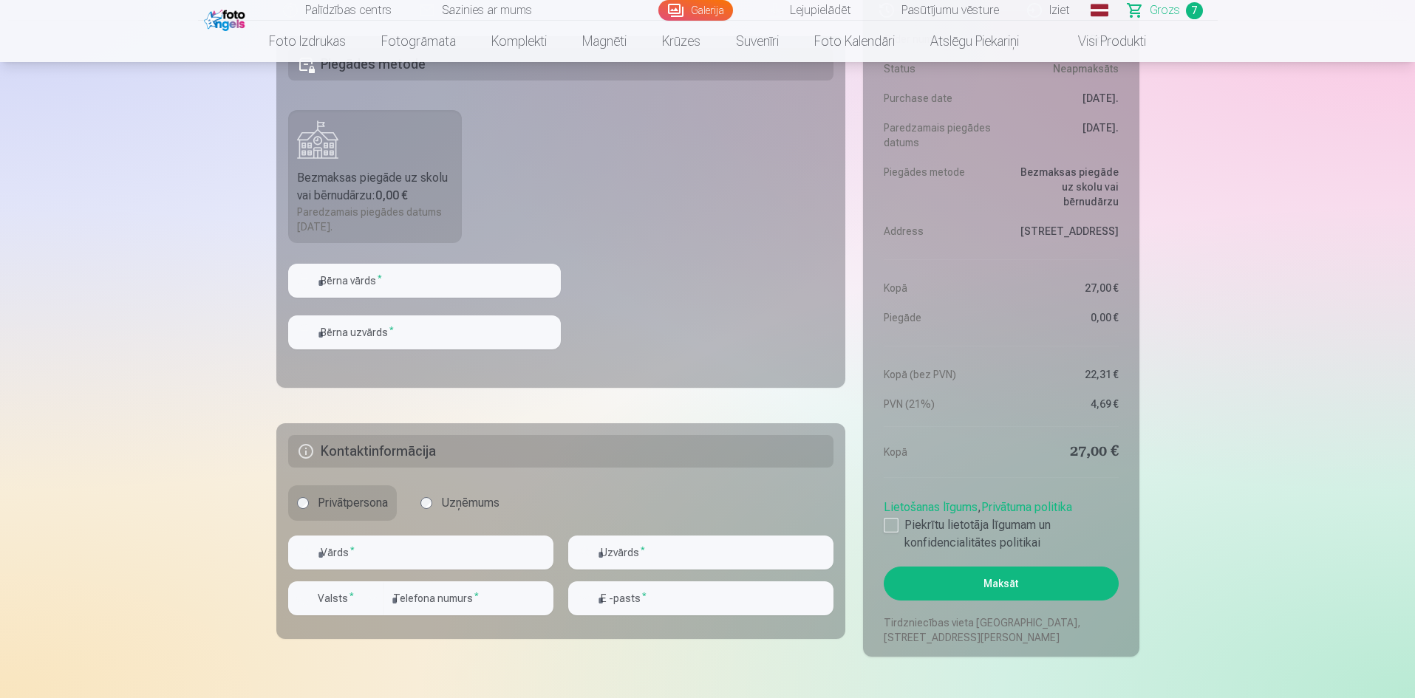
scroll to position [1478, 0]
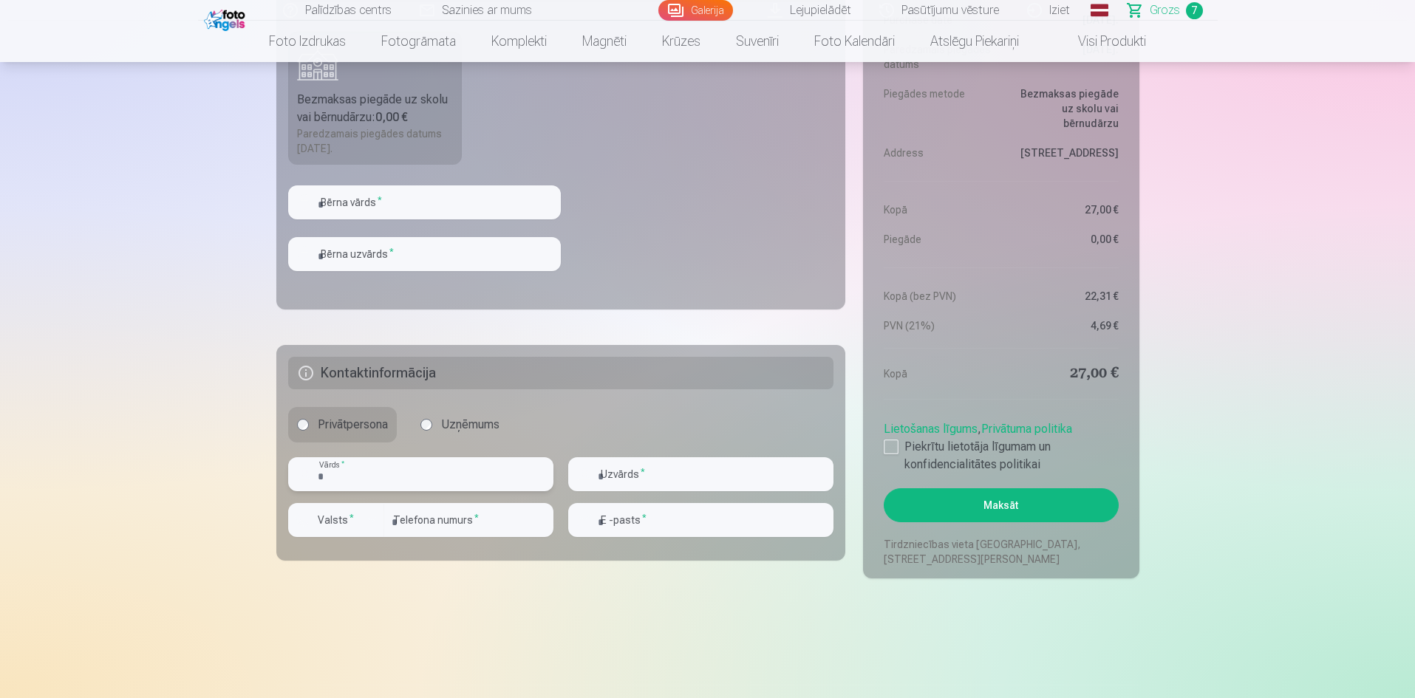
click at [389, 477] on input "text" at bounding box center [420, 474] width 265 height 34
type input "****"
type input "******"
type input "********"
type input "**********"
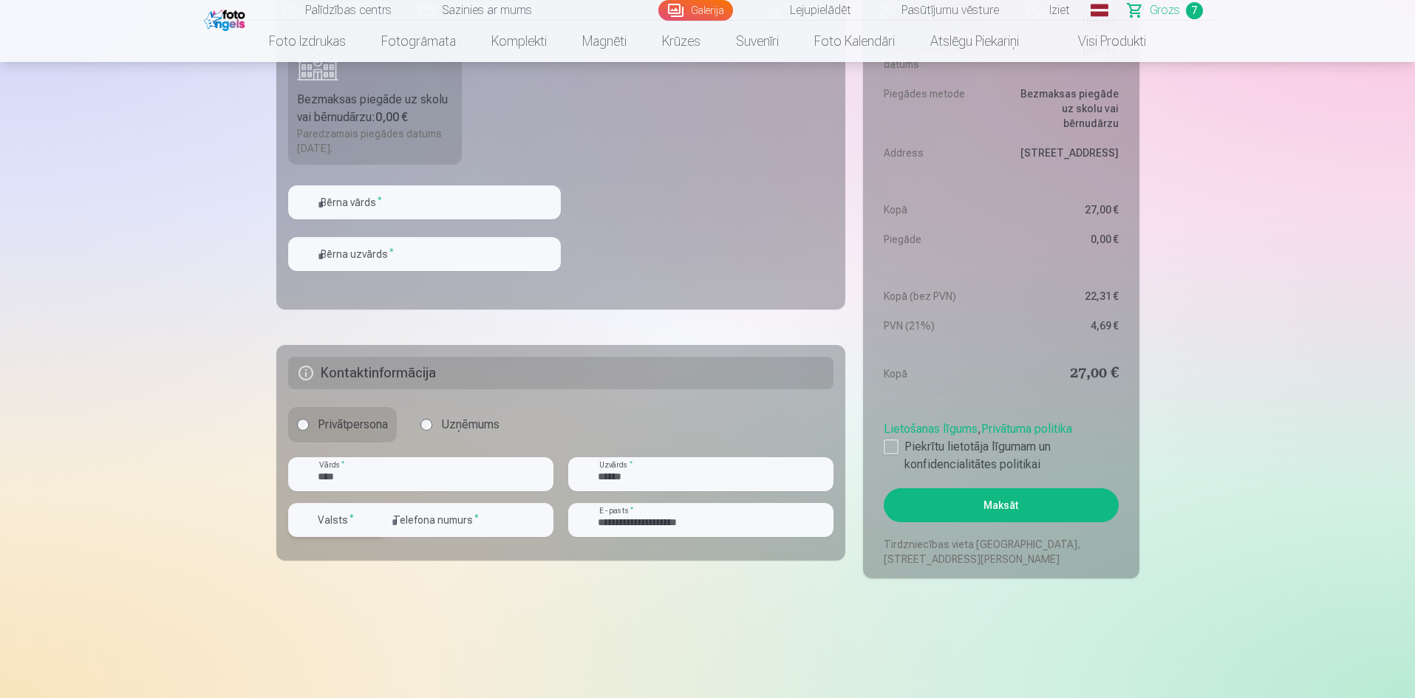
click at [378, 525] on div "button" at bounding box center [373, 520] width 18 height 18
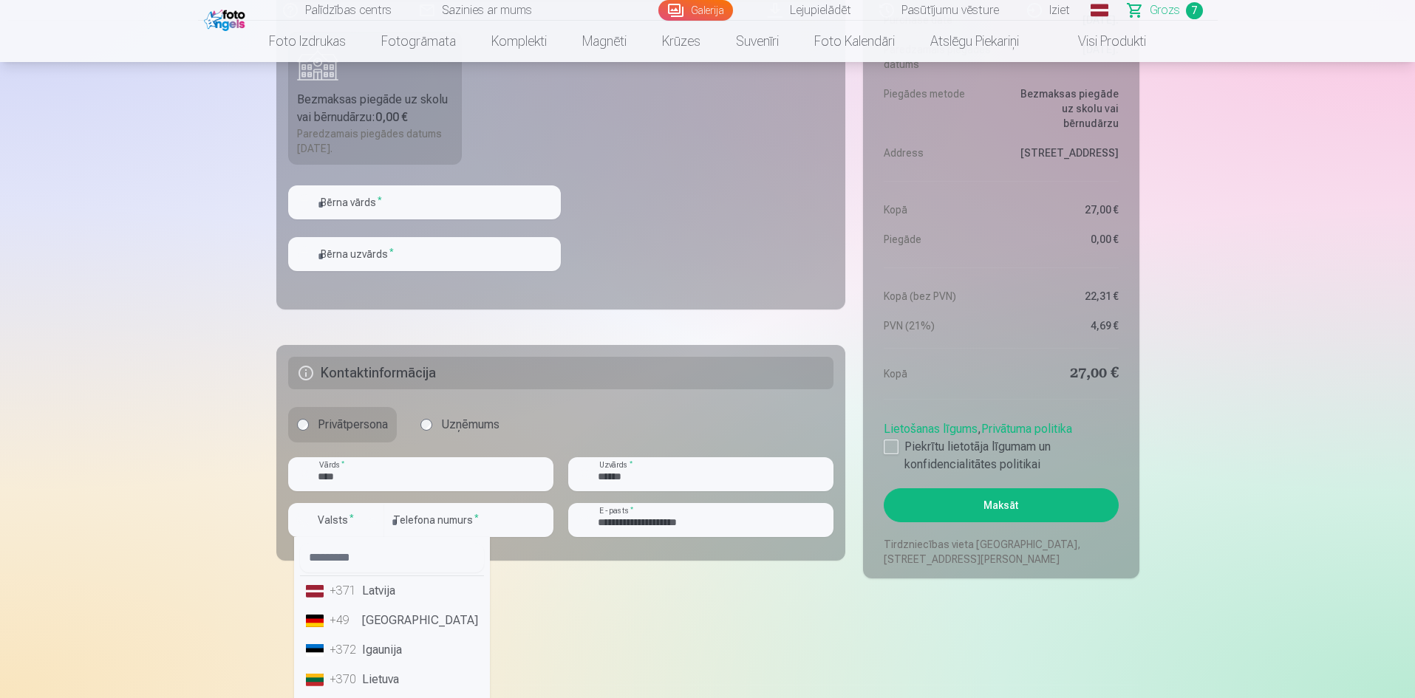
click at [367, 590] on li "+371 Latvija" at bounding box center [392, 591] width 184 height 30
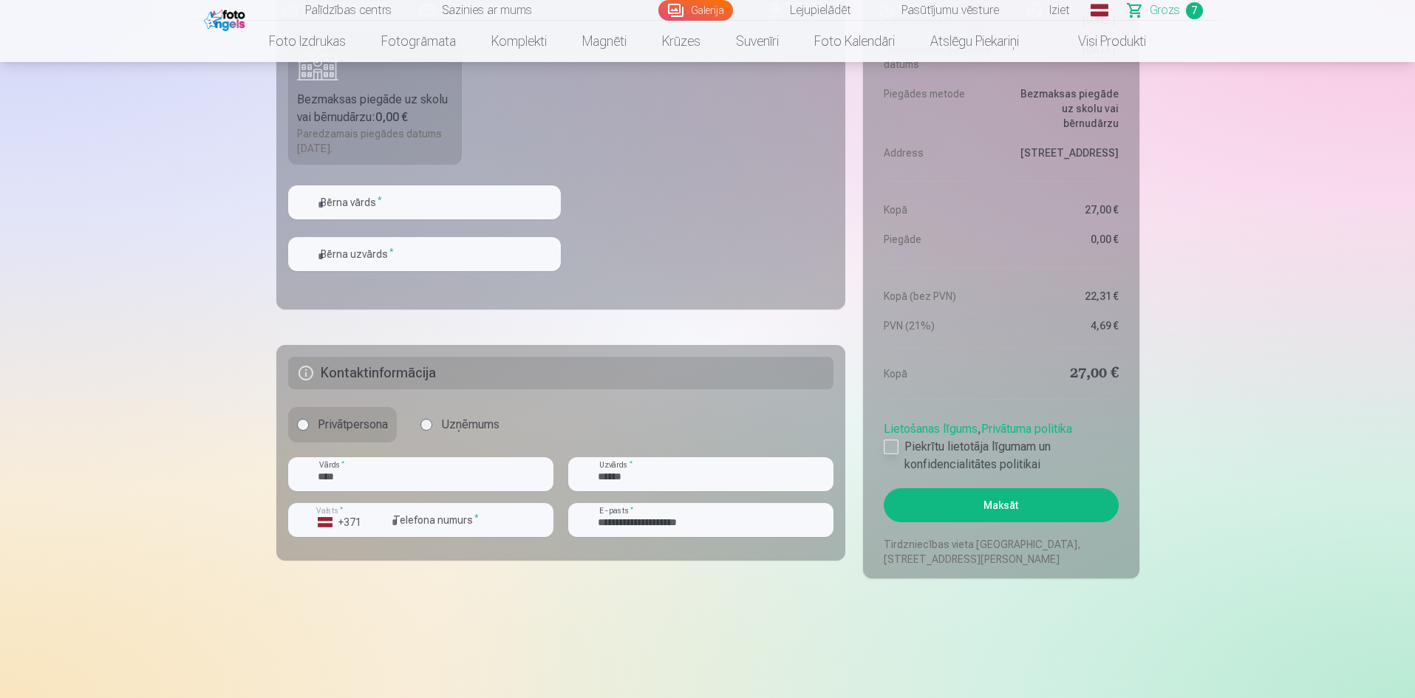
click at [893, 446] on div at bounding box center [891, 447] width 15 height 15
click at [999, 504] on button "Maksāt" at bounding box center [1001, 506] width 234 height 34
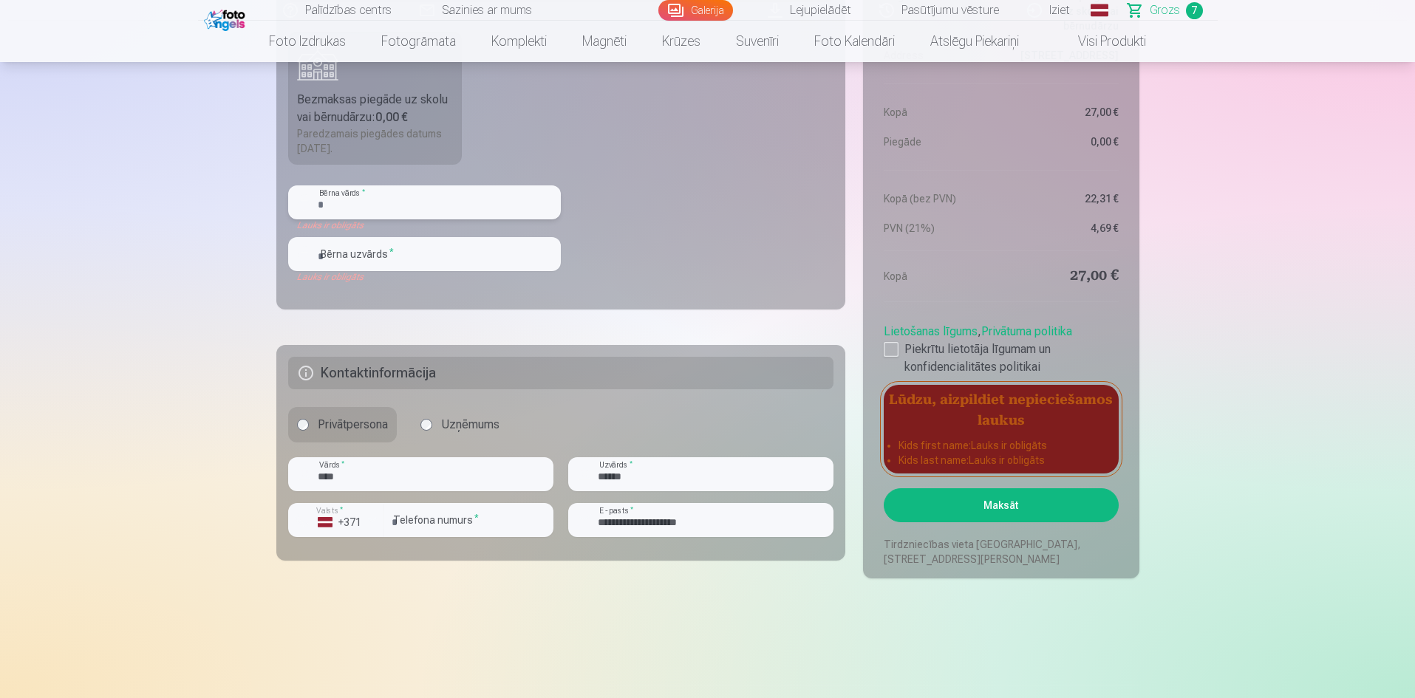
click at [407, 212] on input "text" at bounding box center [424, 203] width 273 height 34
click at [422, 208] on input "text" at bounding box center [424, 203] width 273 height 34
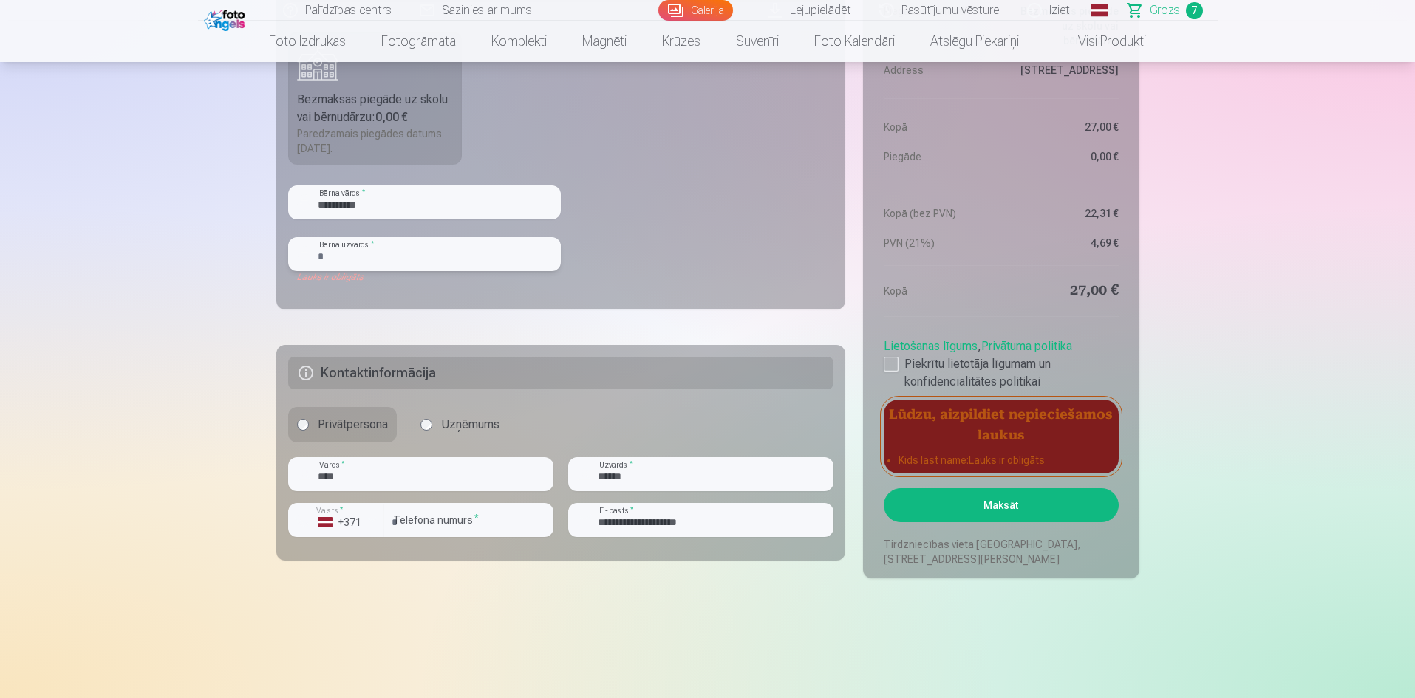
click at [426, 245] on input "text" at bounding box center [424, 254] width 273 height 34
click at [416, 214] on input "**********" at bounding box center [424, 203] width 273 height 34
type input "***"
click at [406, 256] on input "text" at bounding box center [424, 254] width 273 height 34
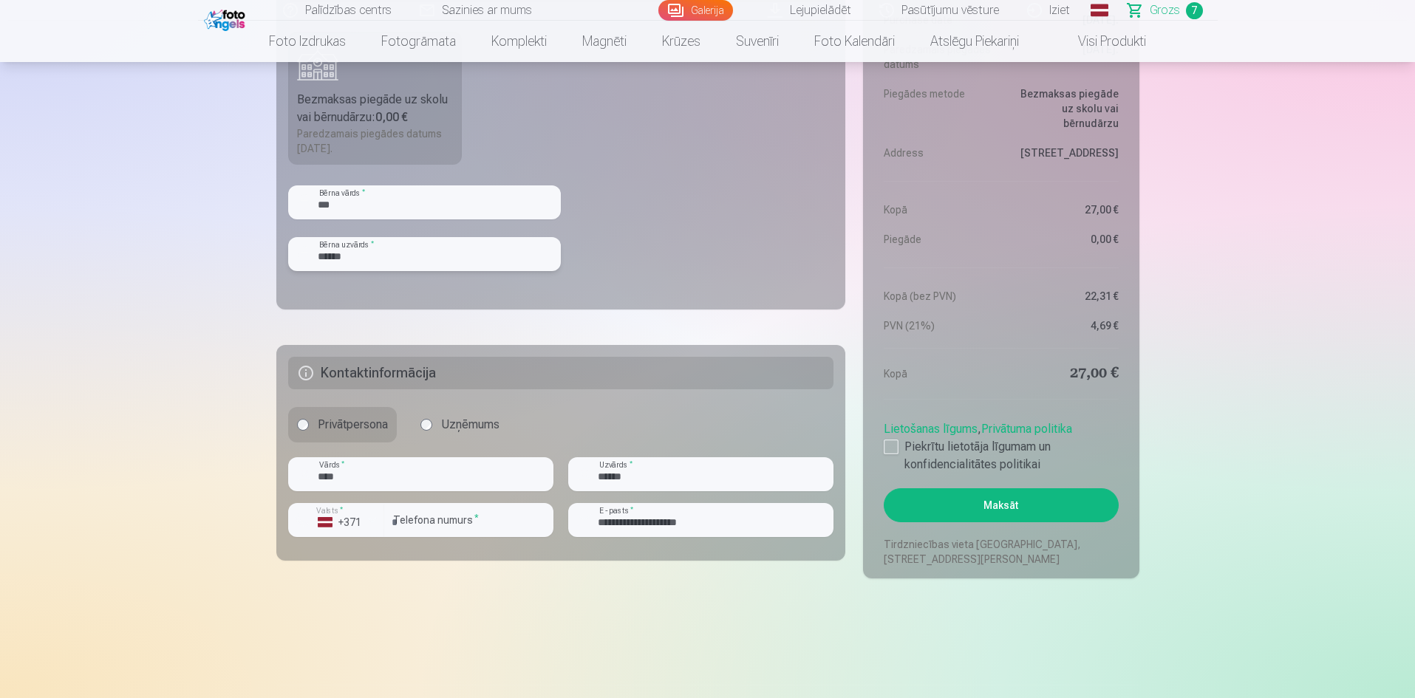
type input "******"
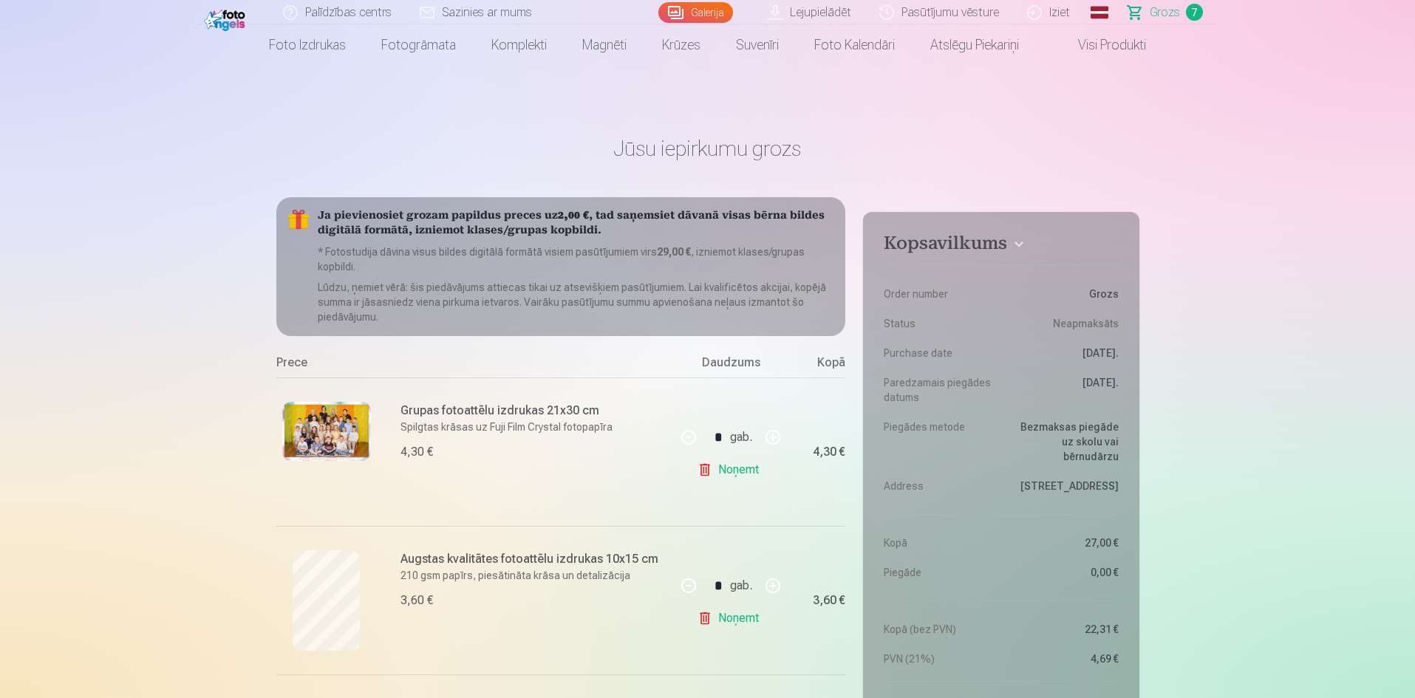
scroll to position [0, 0]
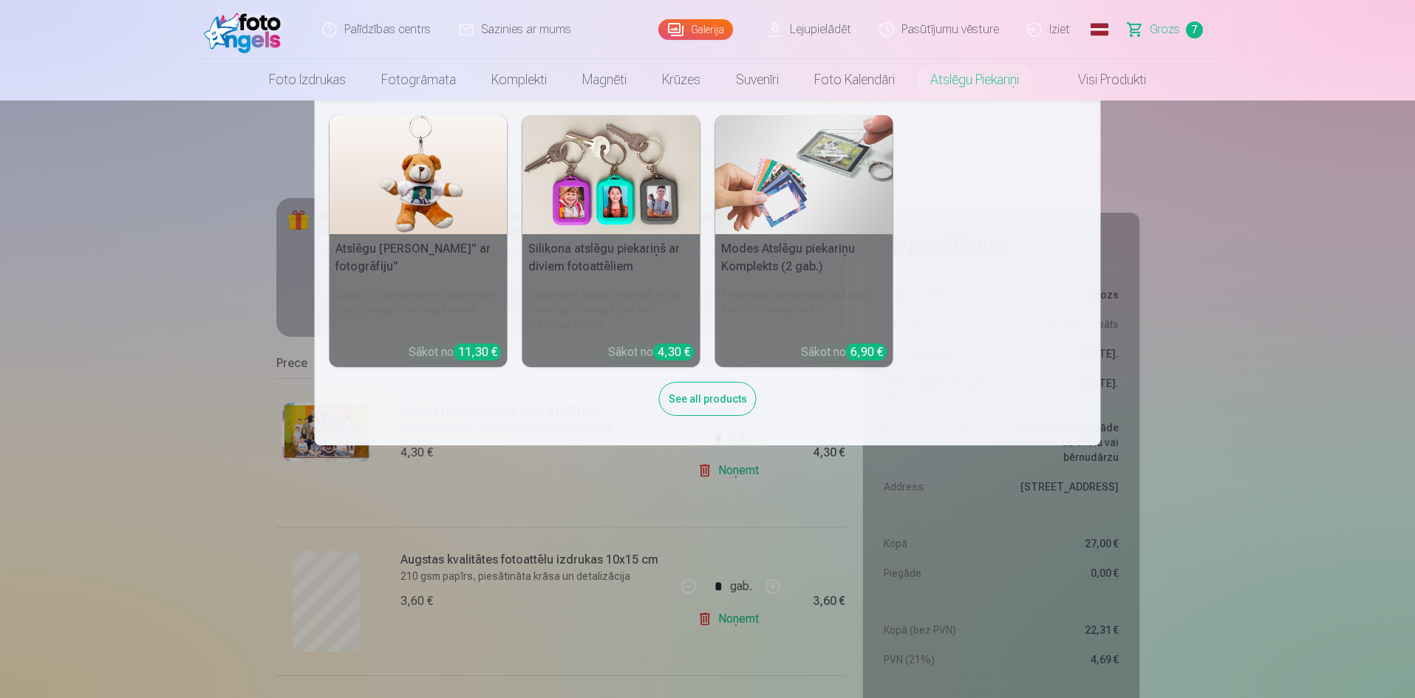
click at [642, 202] on img at bounding box center [612, 174] width 178 height 119
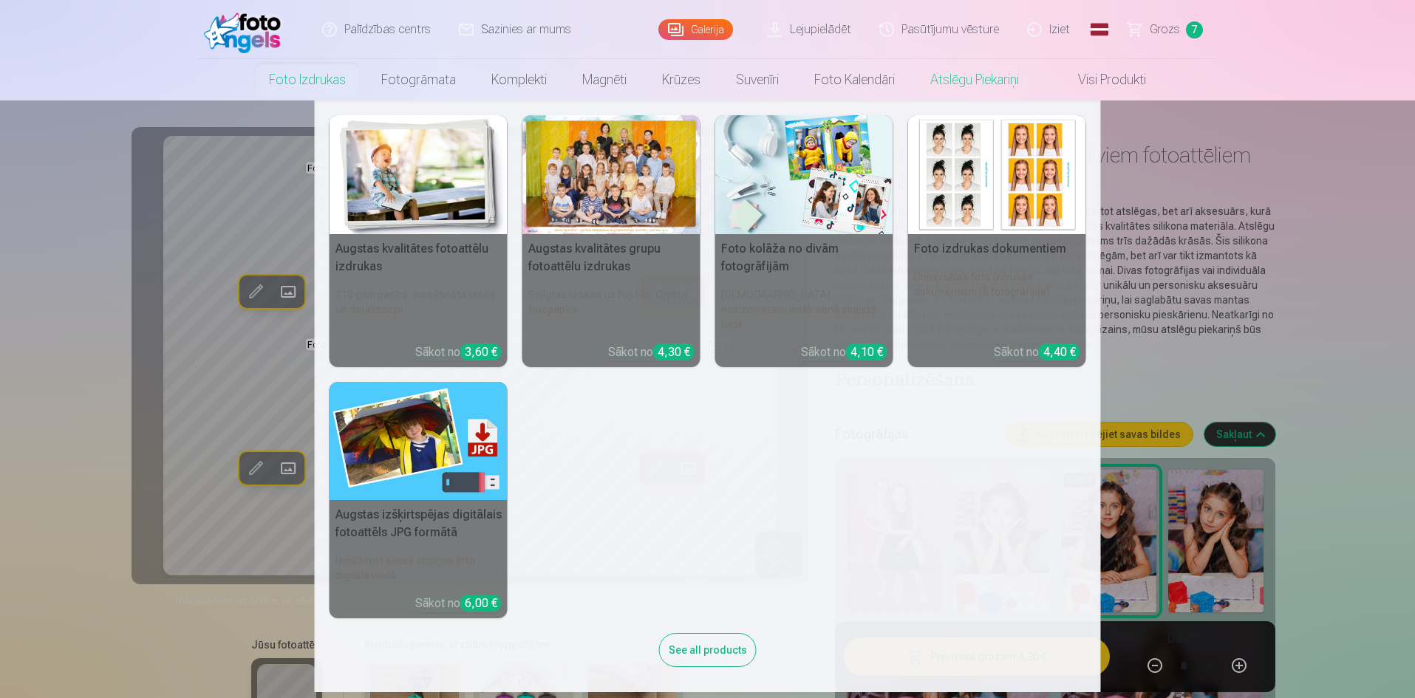
click at [484, 344] on div "3,60 €" at bounding box center [480, 352] width 41 height 17
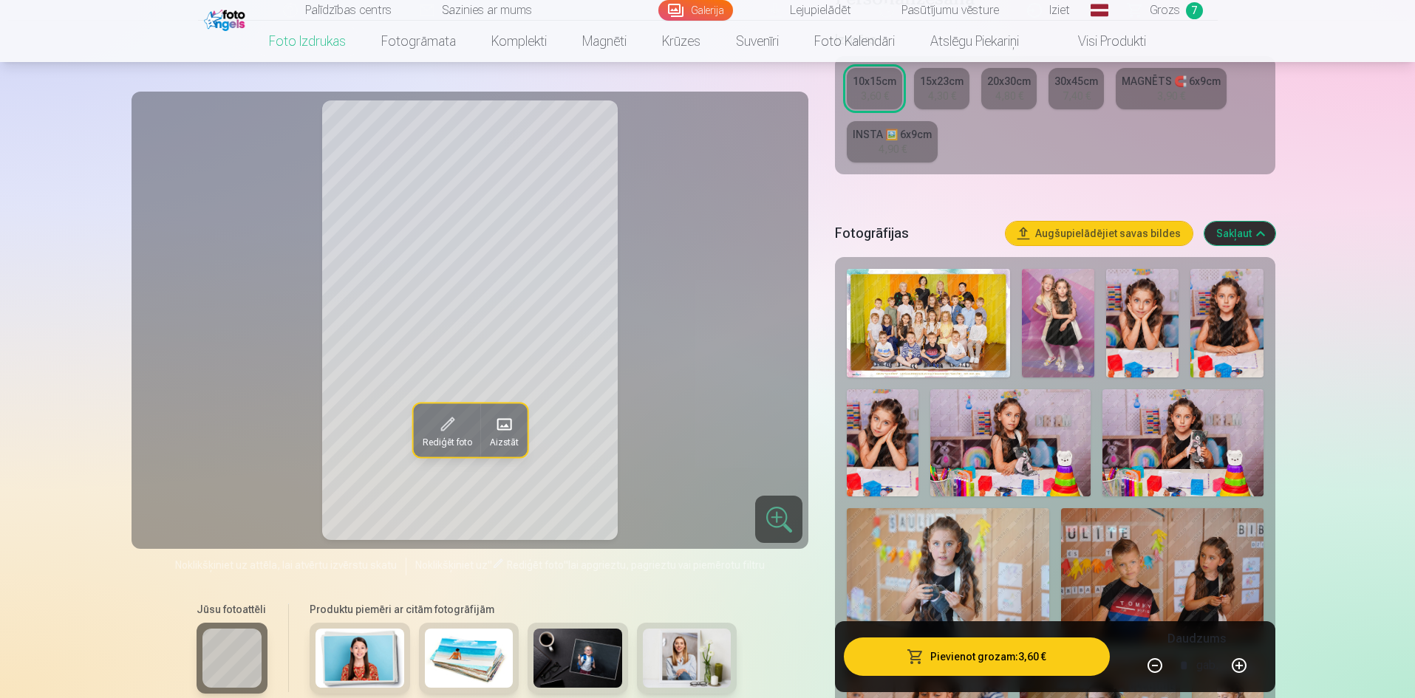
scroll to position [370, 0]
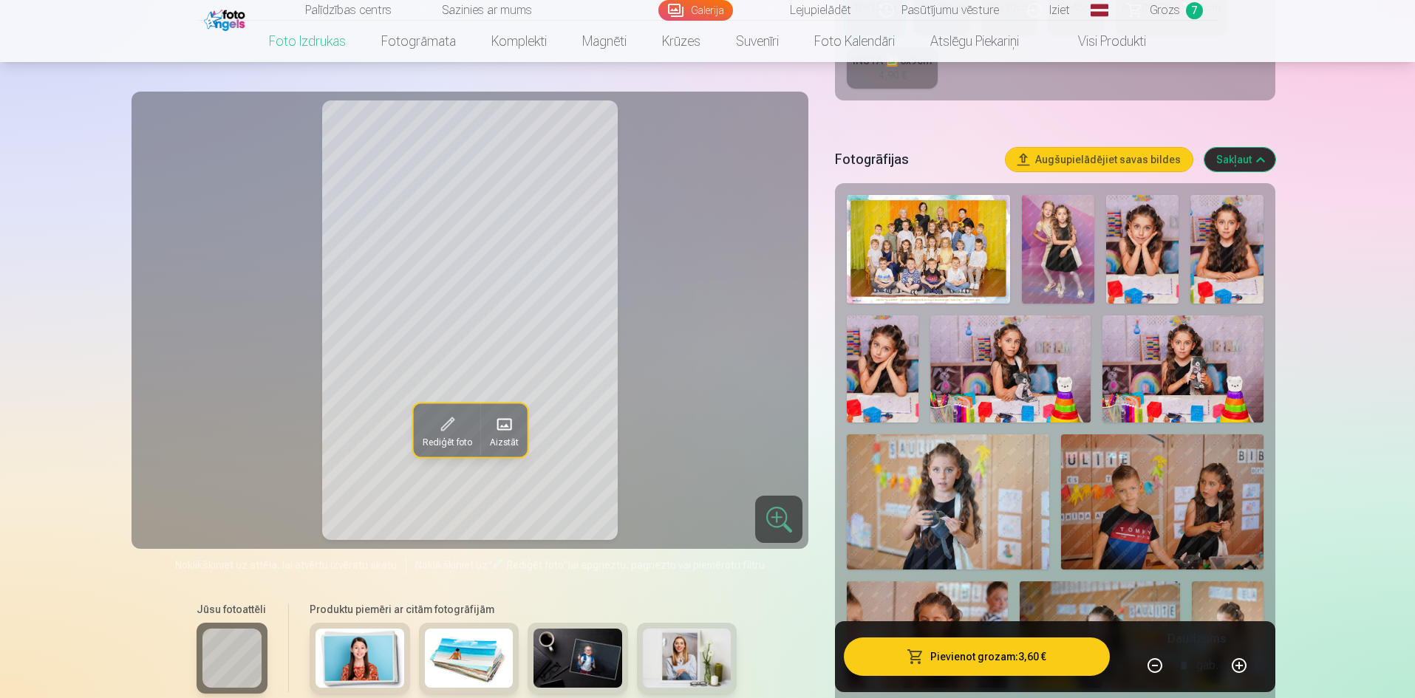
click at [897, 368] on img at bounding box center [883, 369] width 72 height 107
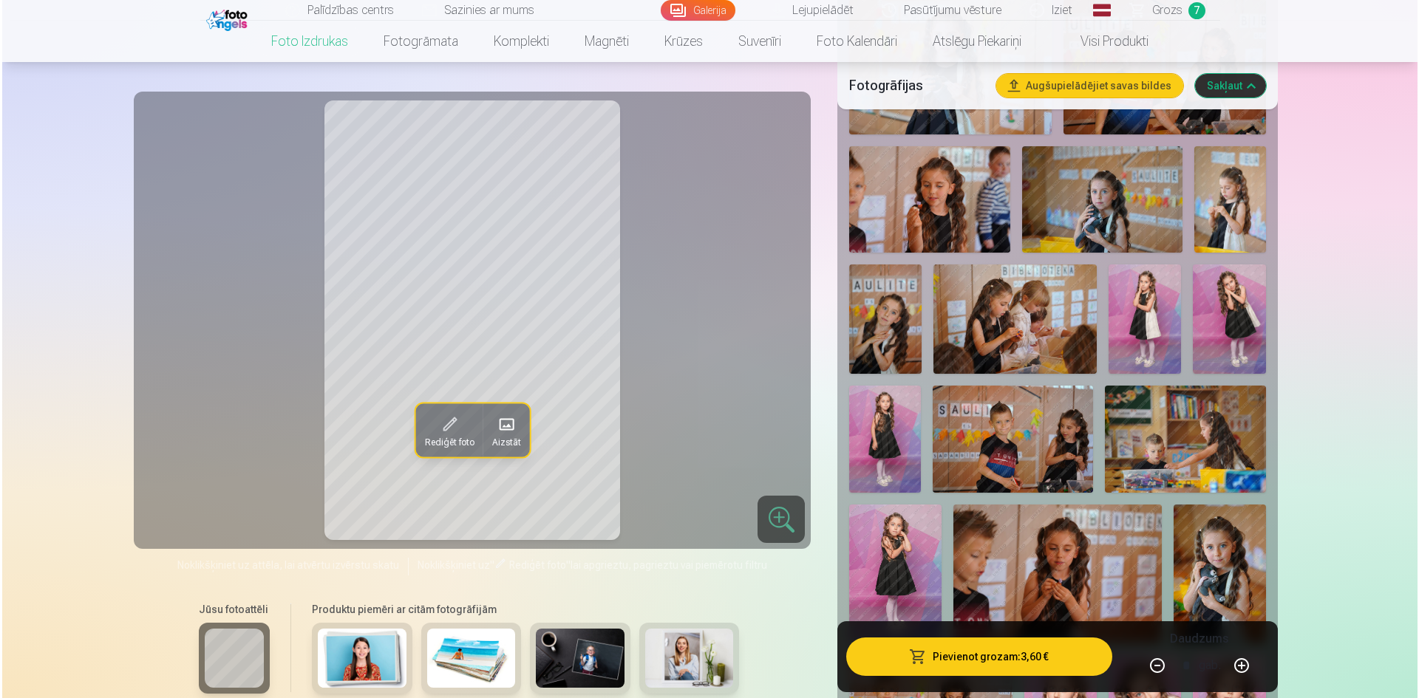
scroll to position [813, 0]
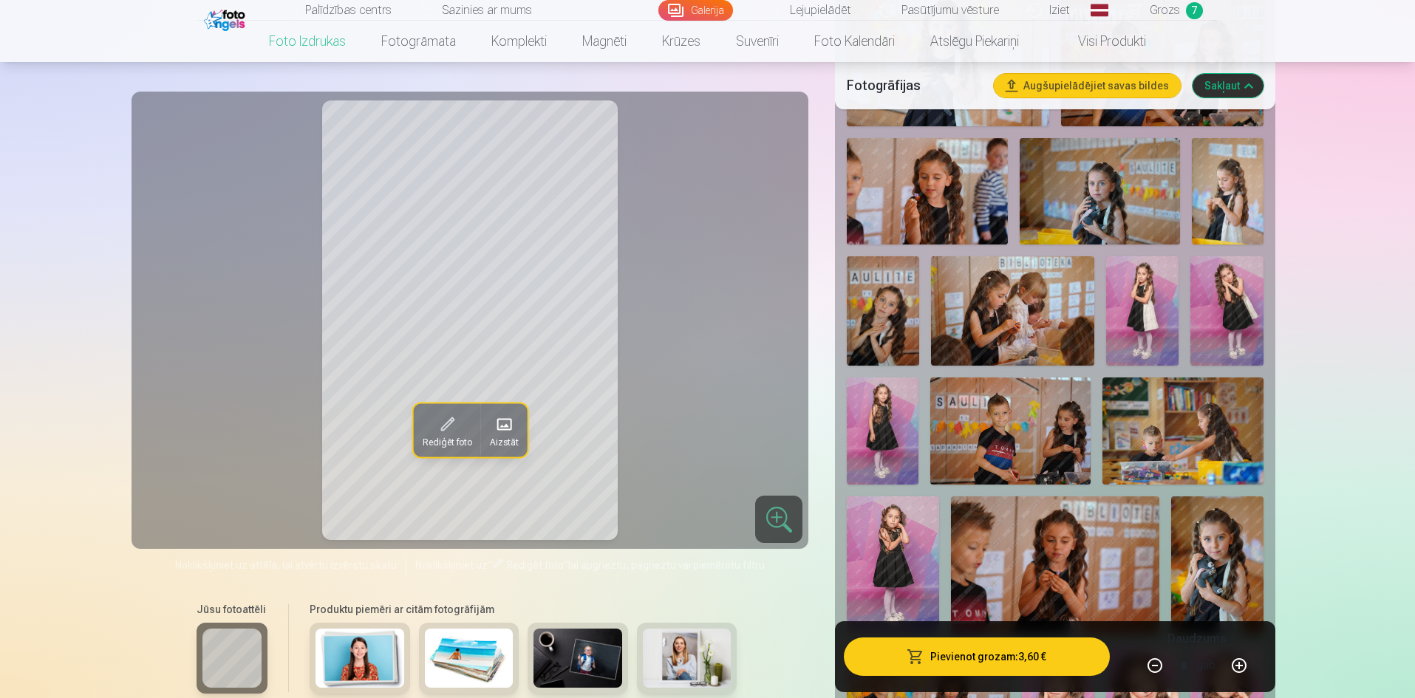
click at [910, 419] on img at bounding box center [883, 431] width 72 height 107
click at [457, 420] on button "Rediģēt foto" at bounding box center [446, 430] width 67 height 53
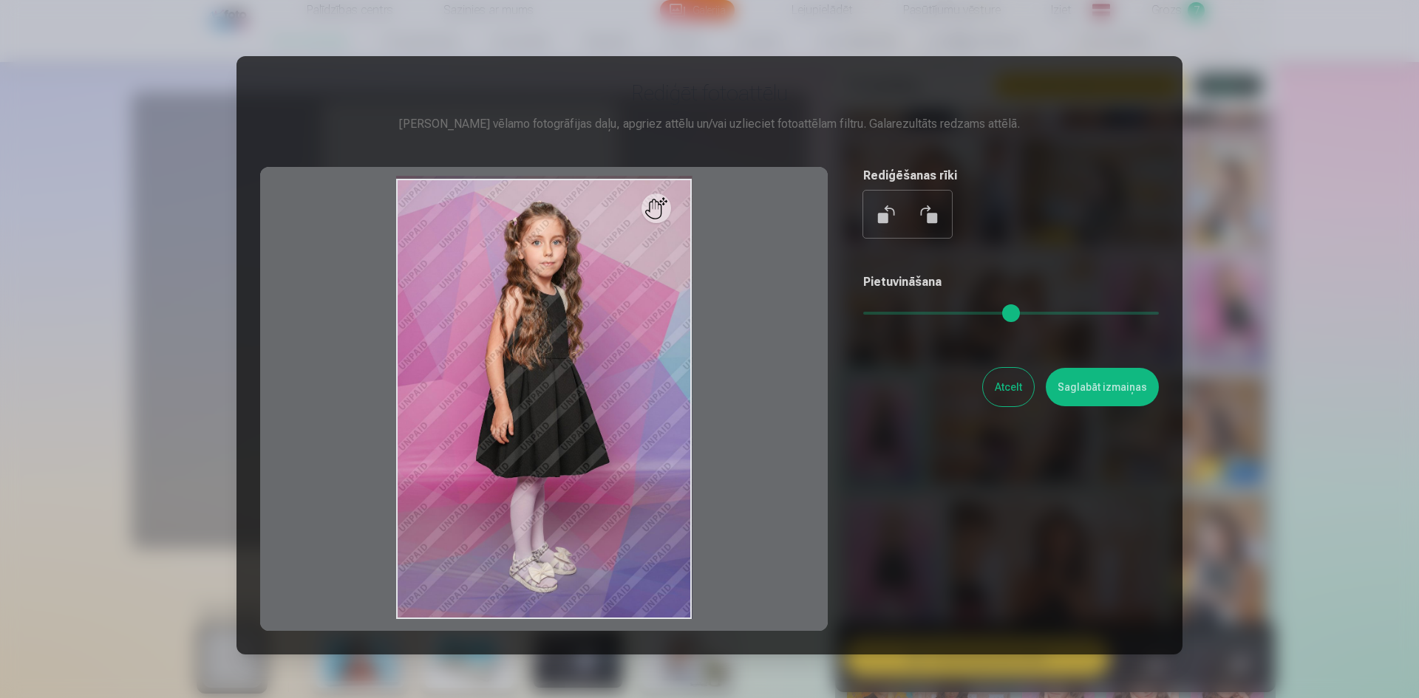
click at [880, 314] on input "range" at bounding box center [1011, 313] width 296 height 3
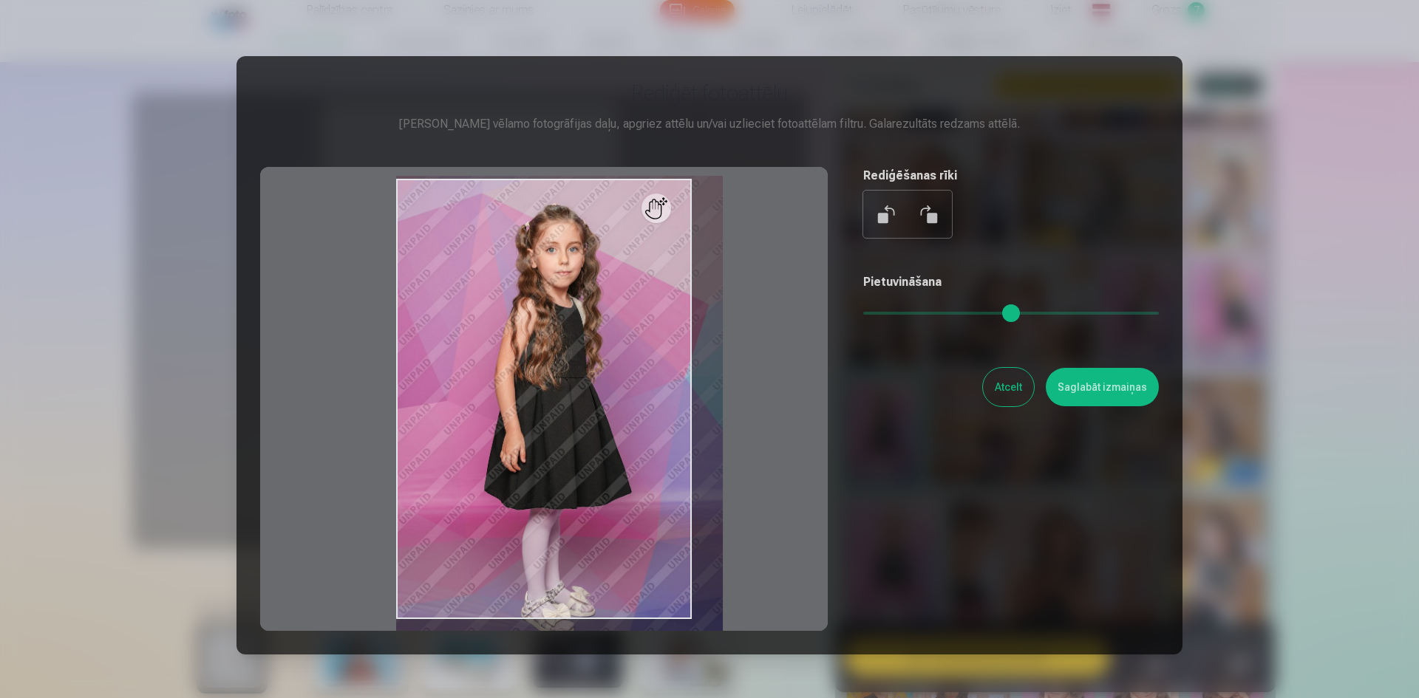
click at [886, 312] on input "range" at bounding box center [1011, 313] width 296 height 3
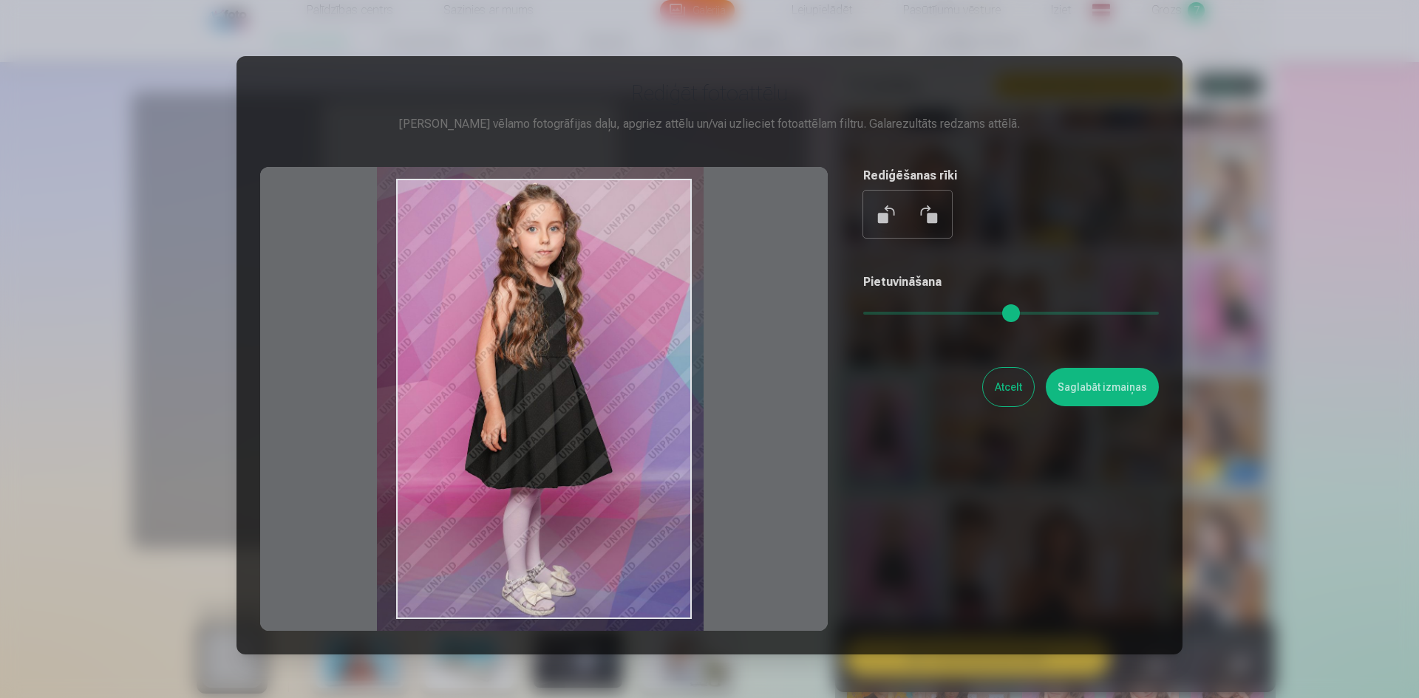
drag, startPoint x: 701, startPoint y: 381, endPoint x: 682, endPoint y: 361, distance: 28.2
click at [682, 361] on div at bounding box center [544, 399] width 568 height 464
type input "****"
click at [1086, 389] on button "Saglabāt izmaiņas" at bounding box center [1102, 387] width 113 height 38
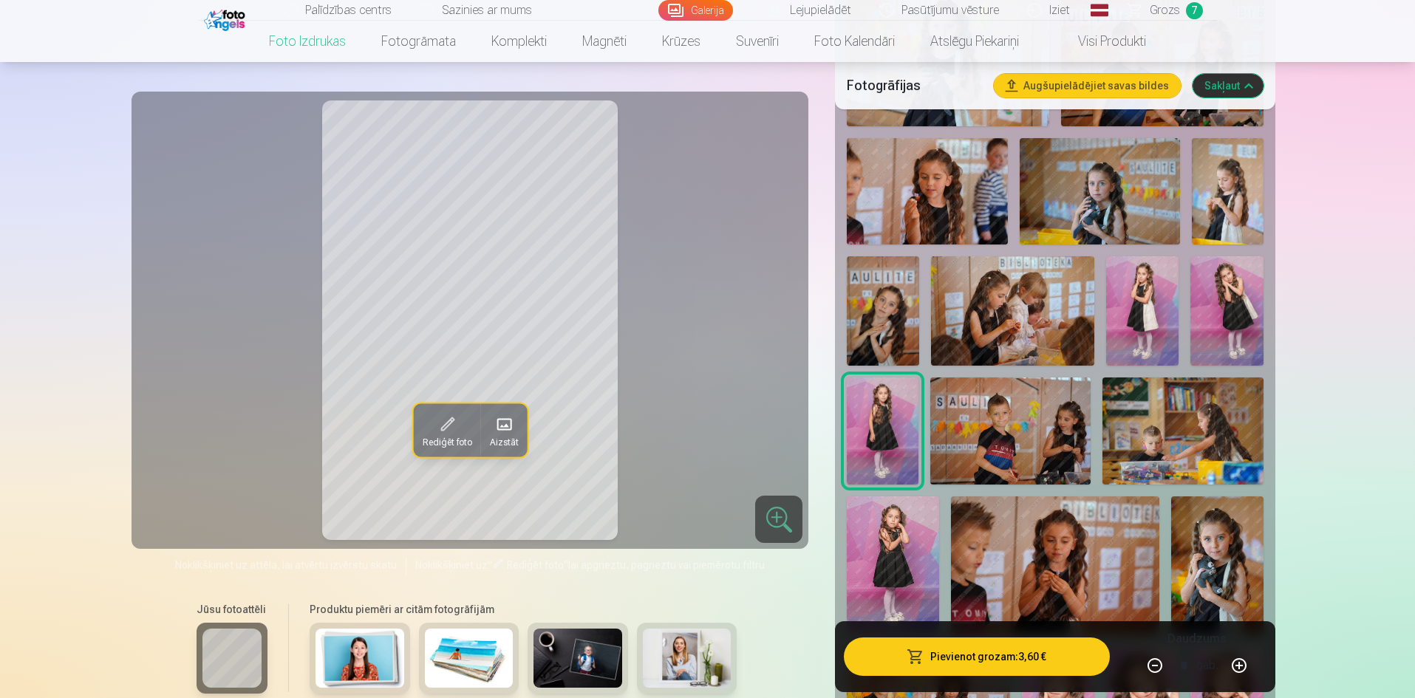
click at [952, 647] on button "Pievienot grozam : 3,60 €" at bounding box center [976, 657] width 265 height 38
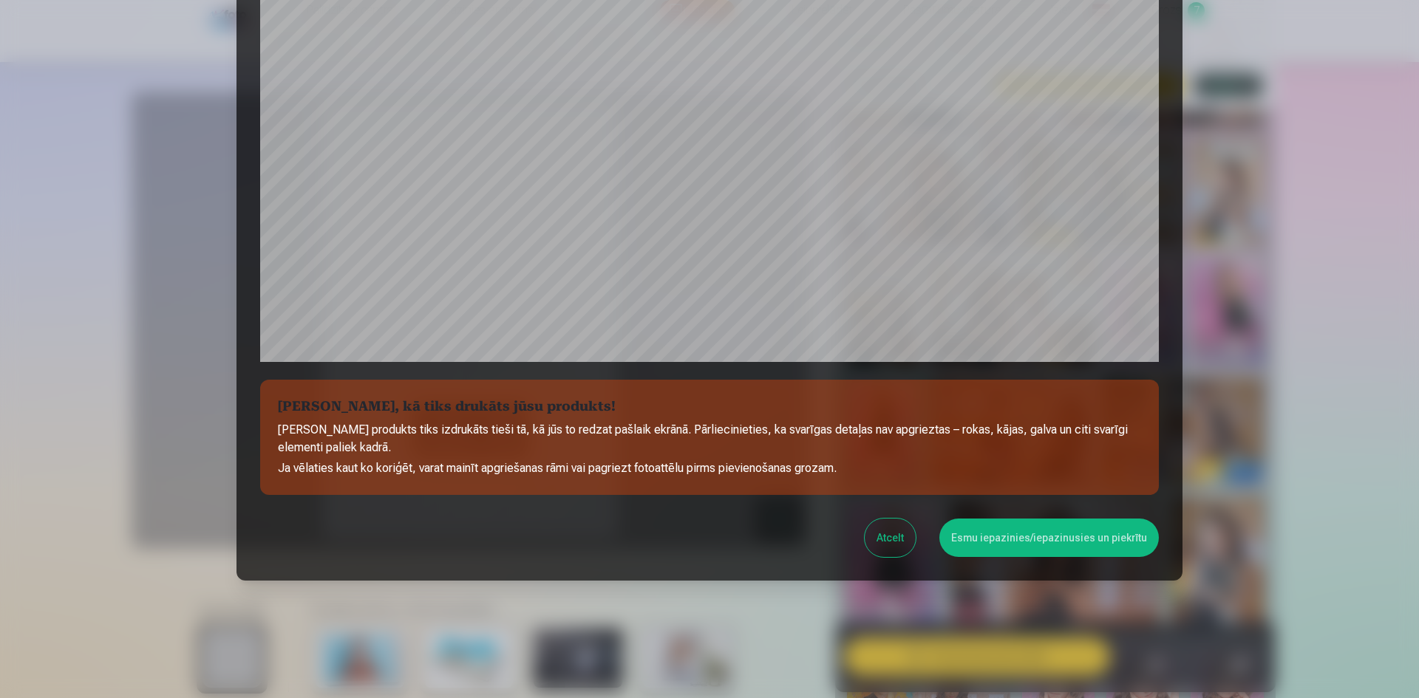
scroll to position [366, 0]
click at [988, 548] on button "Esmu iepazinies/iepazinusies un piekrītu" at bounding box center [1049, 537] width 220 height 38
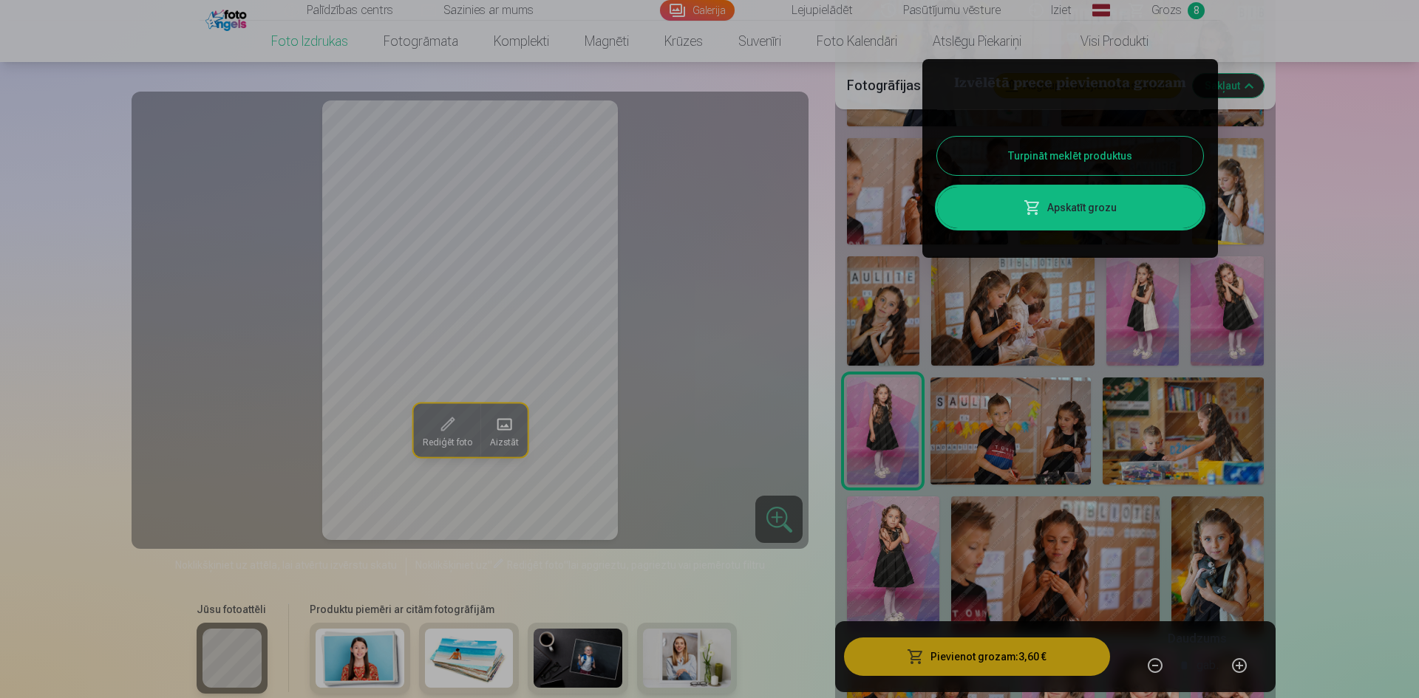
click at [1058, 200] on link "Apskatīt grozu" at bounding box center [1070, 207] width 266 height 41
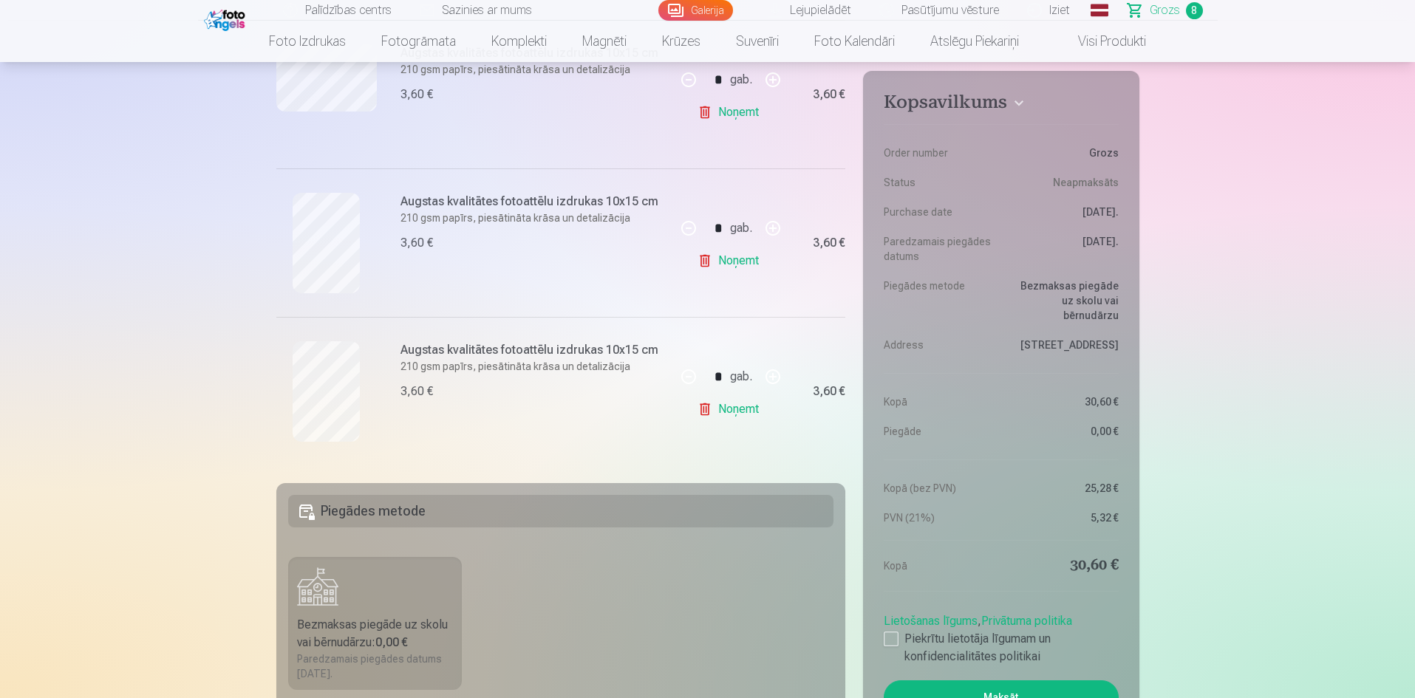
scroll to position [1330, 0]
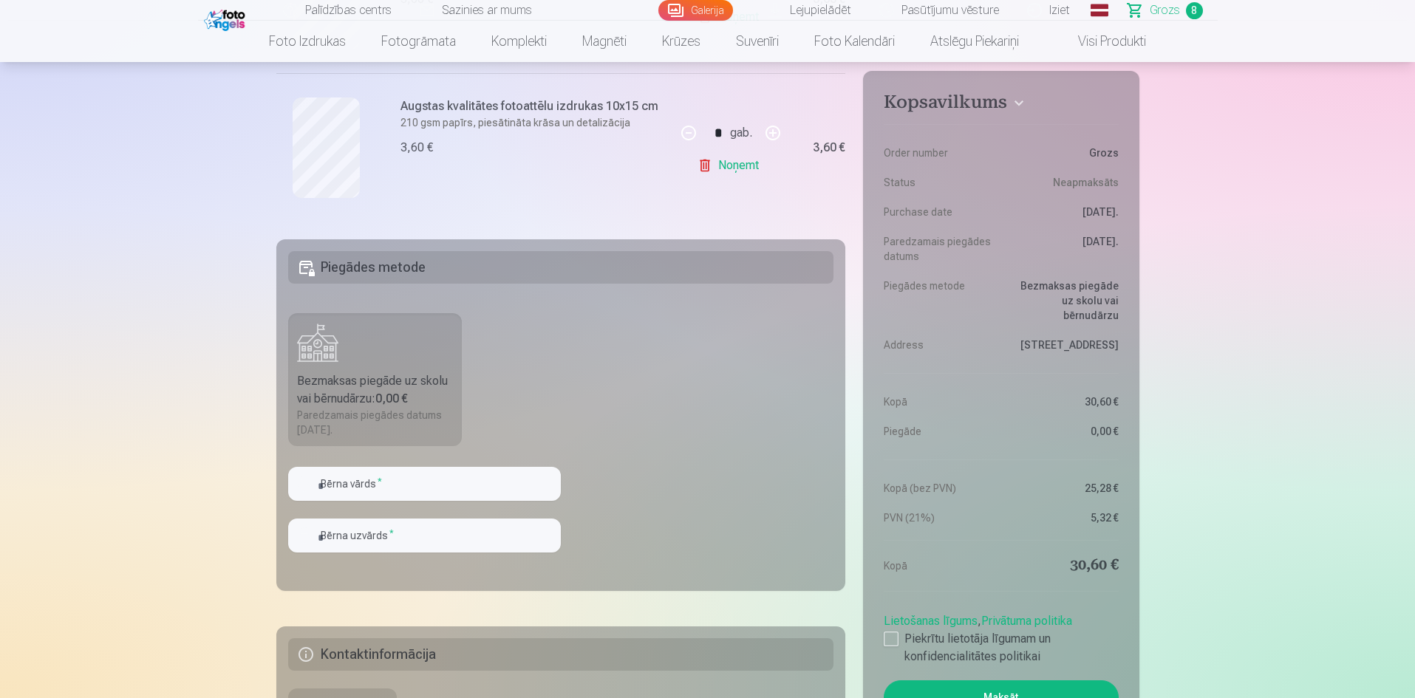
click at [382, 457] on fieldset "Piegādes metode Bezmaksas piegāde uz skolu vai bērnudārzu : 0,00 € Paredzamais …" at bounding box center [561, 415] width 570 height 352
click at [369, 479] on input "text" at bounding box center [424, 484] width 273 height 34
type input "*"
type input "***"
click at [390, 534] on input "text" at bounding box center [424, 536] width 273 height 34
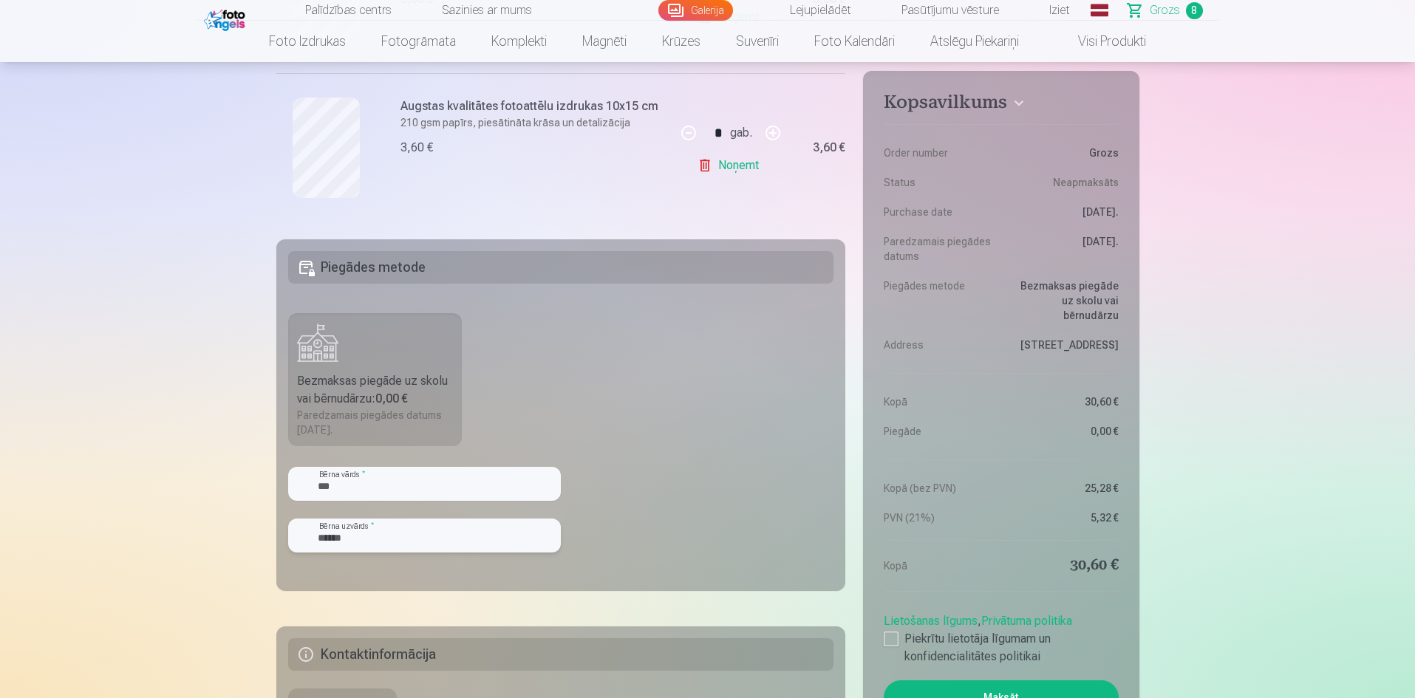
type input "******"
drag, startPoint x: 637, startPoint y: 553, endPoint x: 647, endPoint y: 553, distance: 10.3
click at [647, 553] on fieldset "Piegādes metode Bezmaksas piegāde uz skolu vai bērnudārzu : 0,00 € Paredzamais …" at bounding box center [561, 415] width 570 height 352
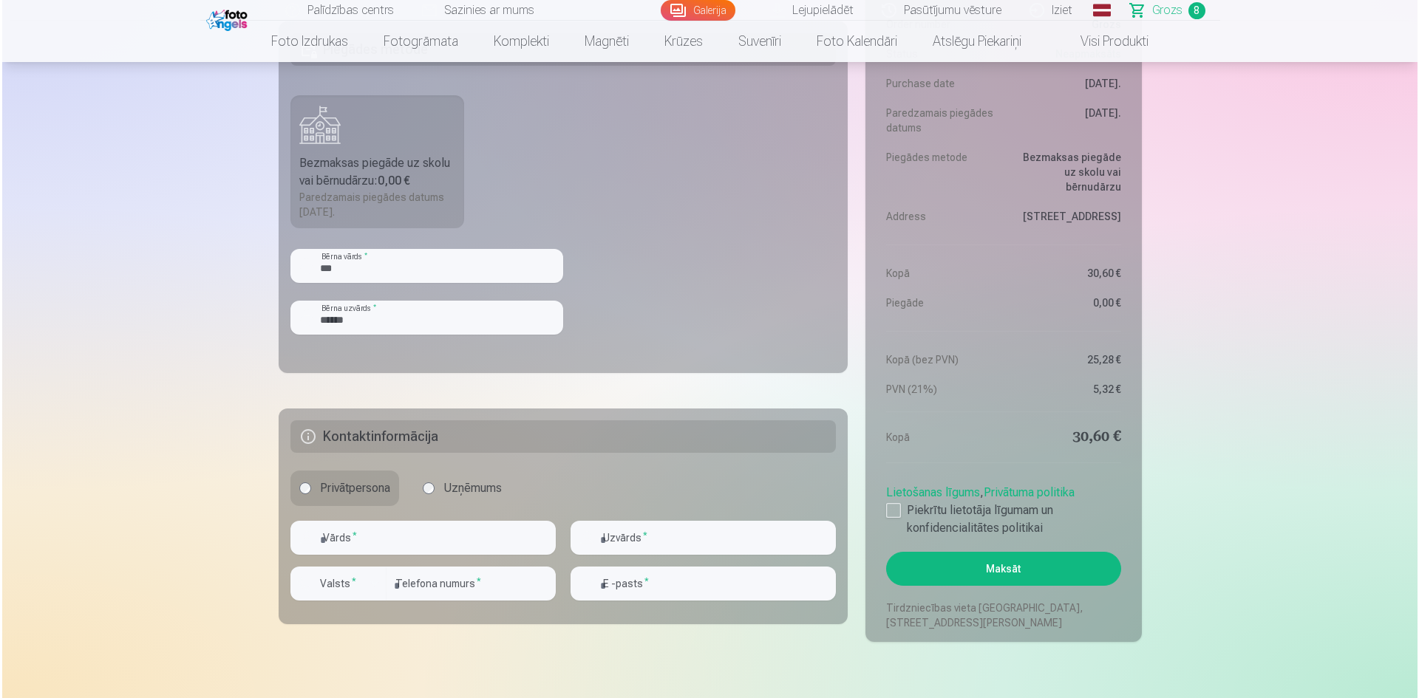
scroll to position [1552, 0]
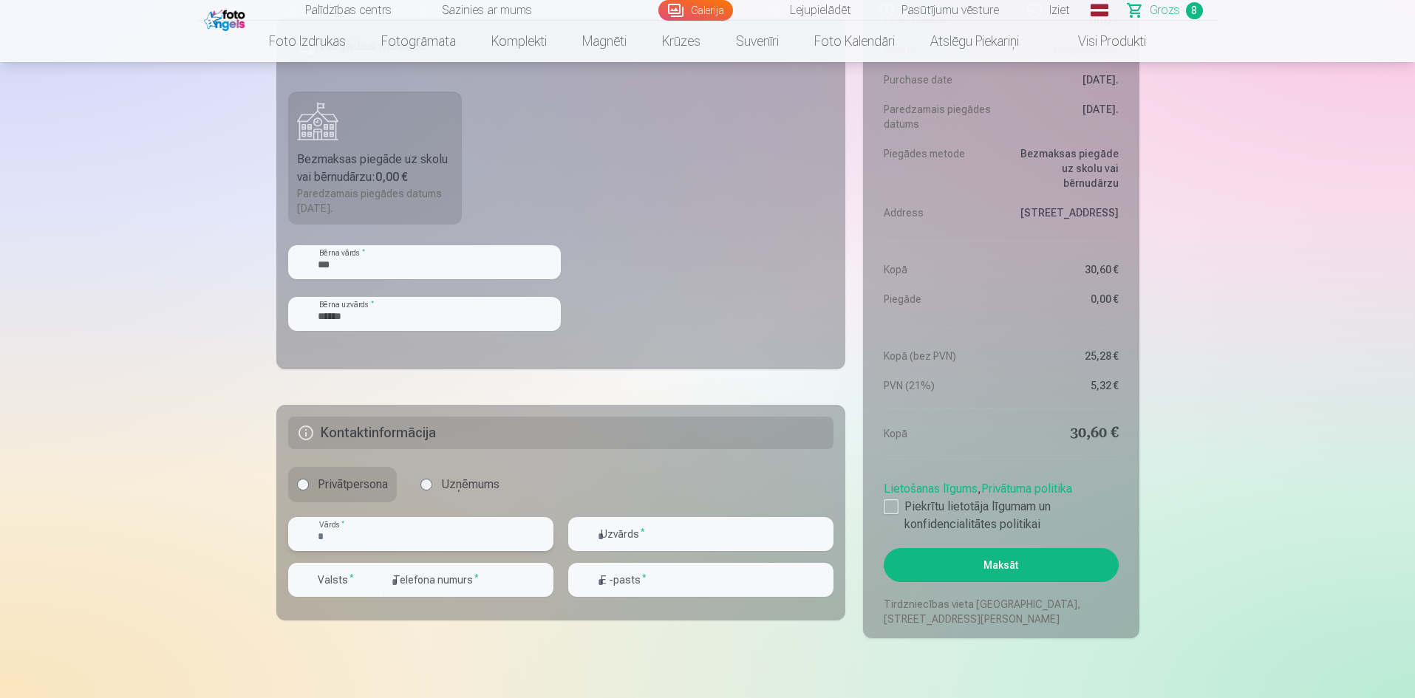
click at [456, 529] on input "text" at bounding box center [420, 534] width 265 height 34
type input "****"
type input "******"
type input "********"
type input "**********"
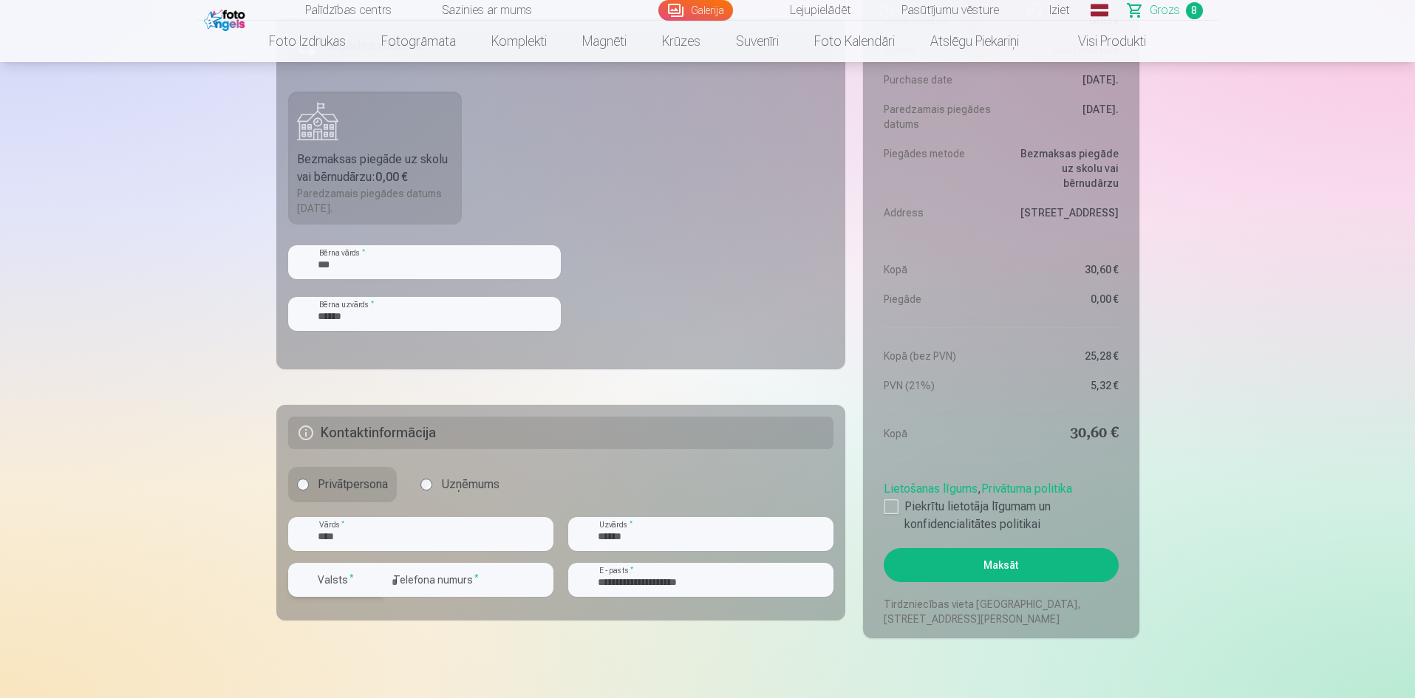
click at [374, 582] on div "button" at bounding box center [373, 580] width 18 height 18
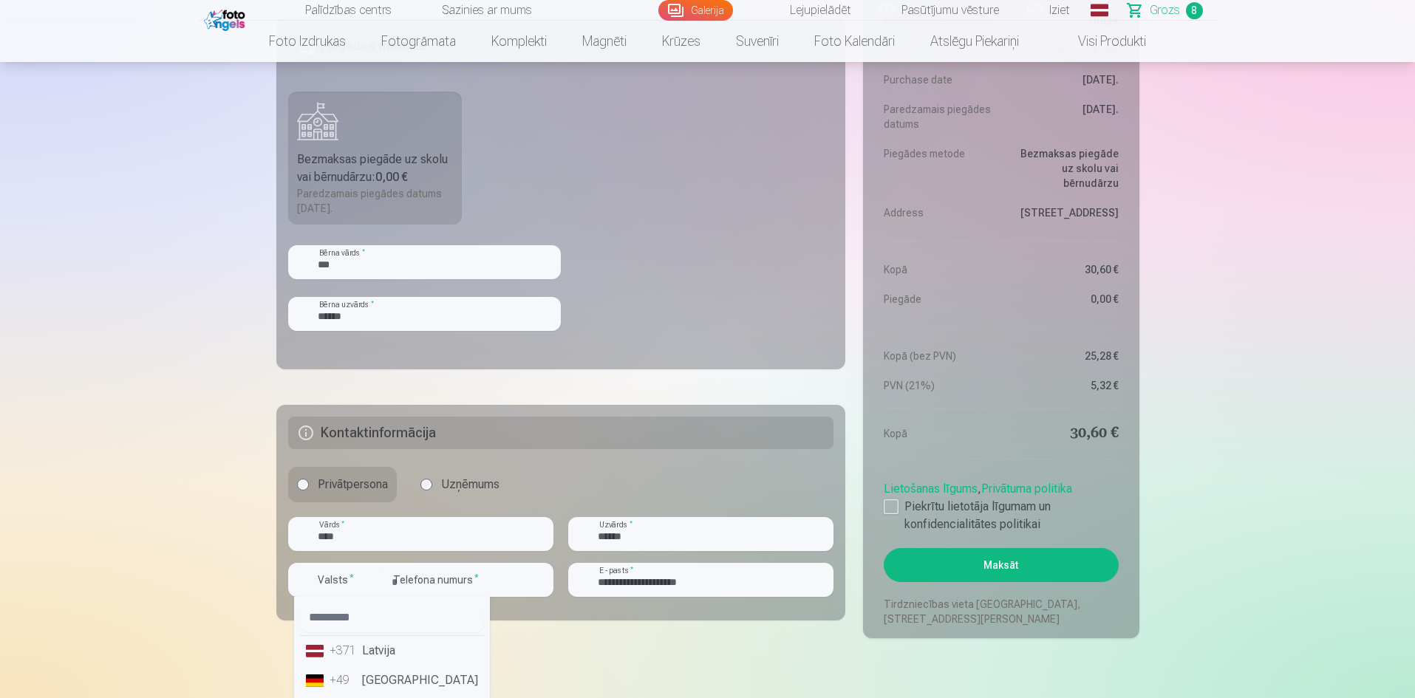
click at [316, 659] on li "+371 Latvija" at bounding box center [392, 651] width 184 height 30
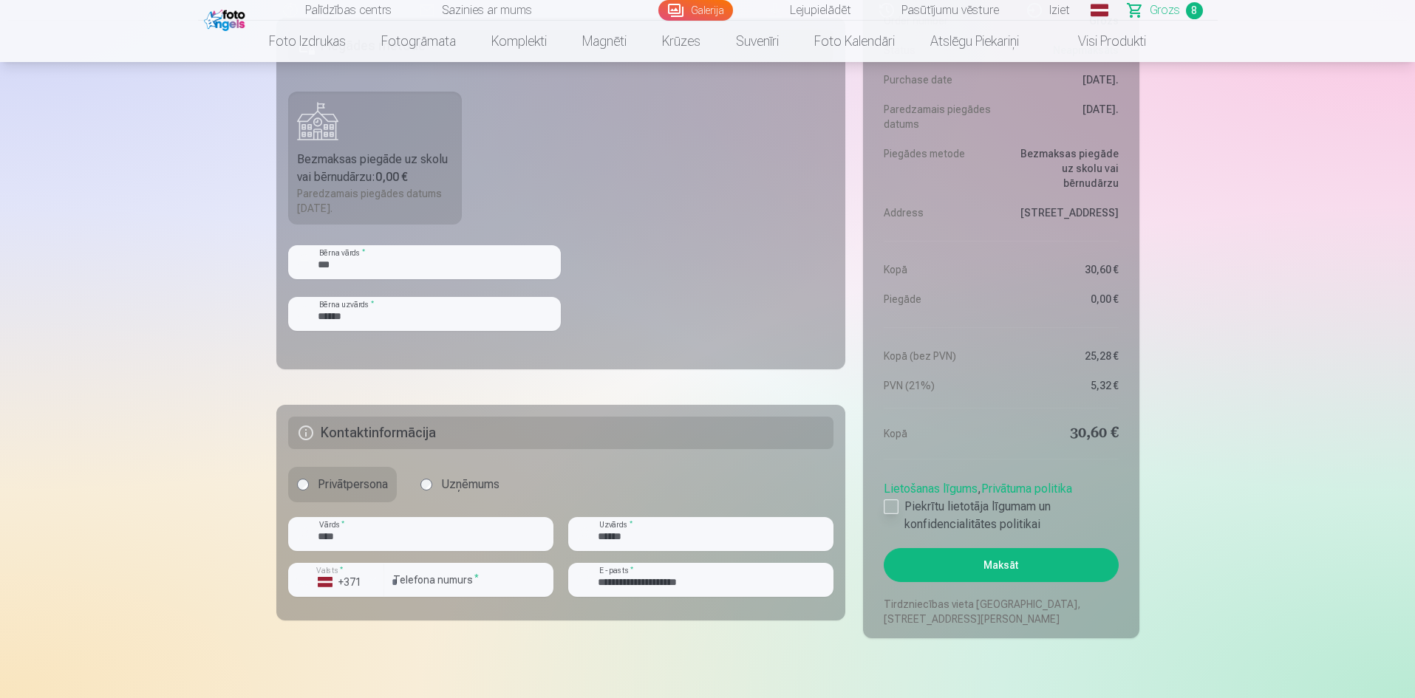
click at [891, 508] on div at bounding box center [891, 507] width 15 height 15
click at [988, 562] on button "Maksāt" at bounding box center [1001, 565] width 234 height 34
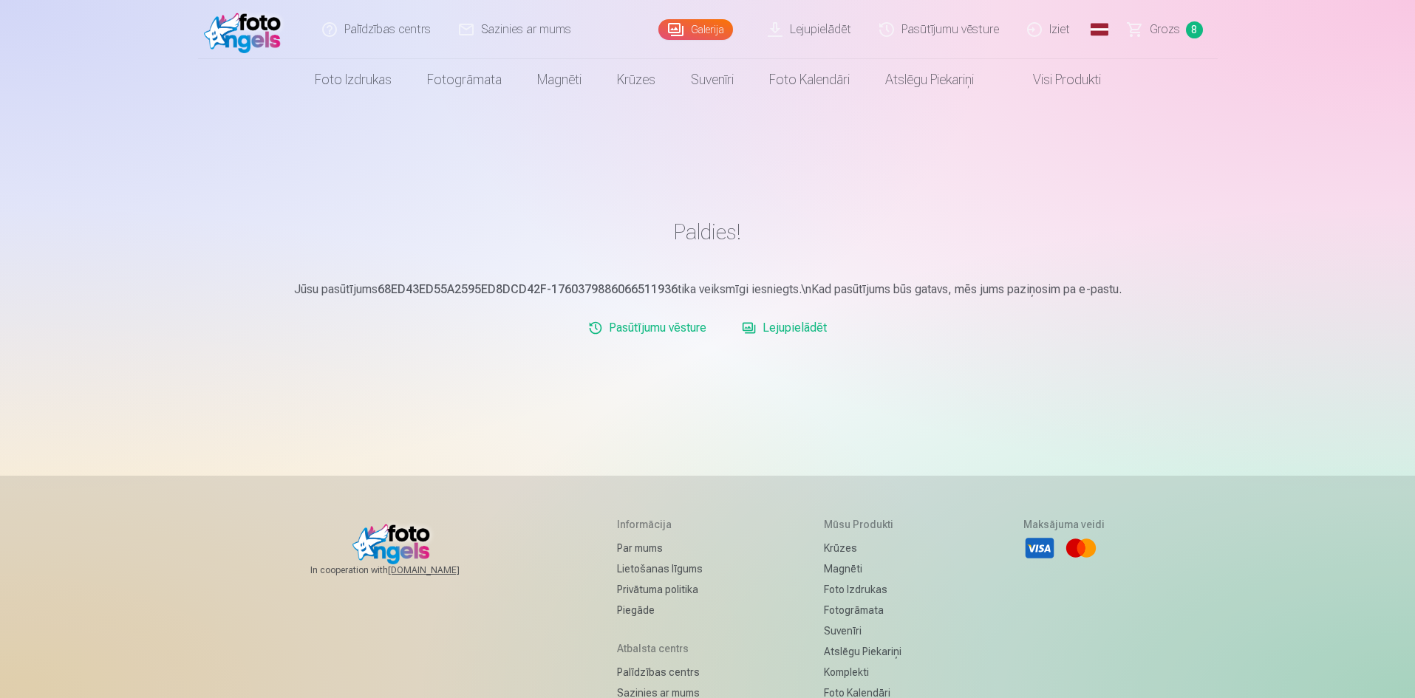
click at [787, 330] on link "Lejupielādēt" at bounding box center [784, 328] width 97 height 30
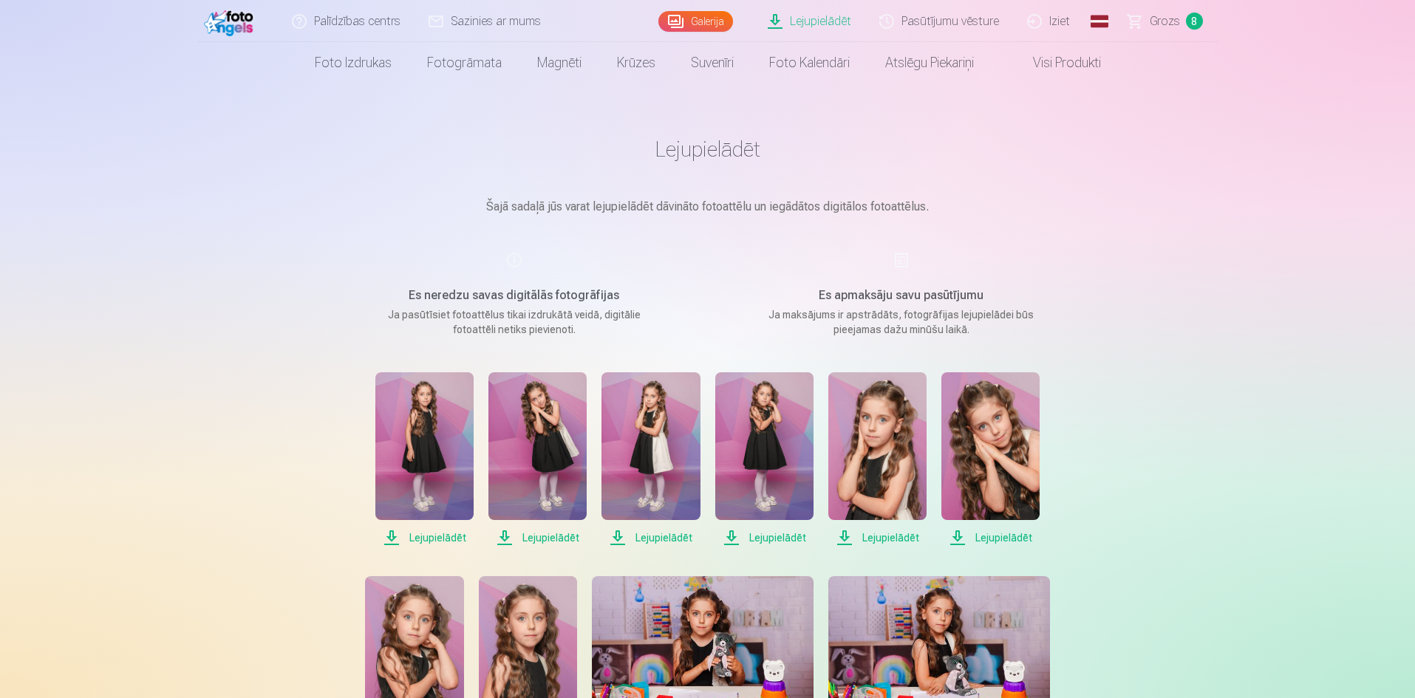
scroll to position [370, 0]
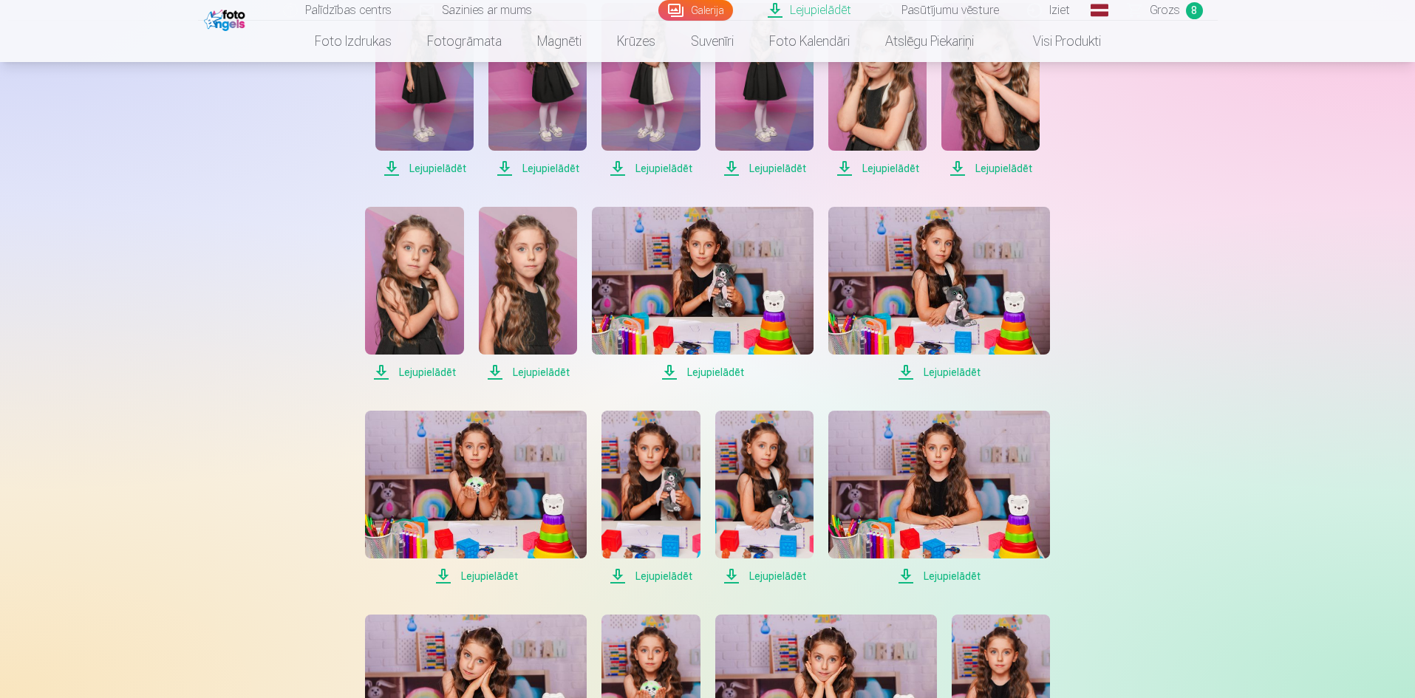
click at [430, 165] on span "Lejupielādēt" at bounding box center [424, 169] width 98 height 18
click at [537, 161] on span "Lejupielādēt" at bounding box center [538, 169] width 98 height 18
click at [659, 166] on span "Lejupielādēt" at bounding box center [651, 169] width 98 height 18
click at [765, 169] on span "Lejupielādēt" at bounding box center [764, 169] width 98 height 18
click at [891, 171] on span "Lejupielādēt" at bounding box center [878, 169] width 98 height 18
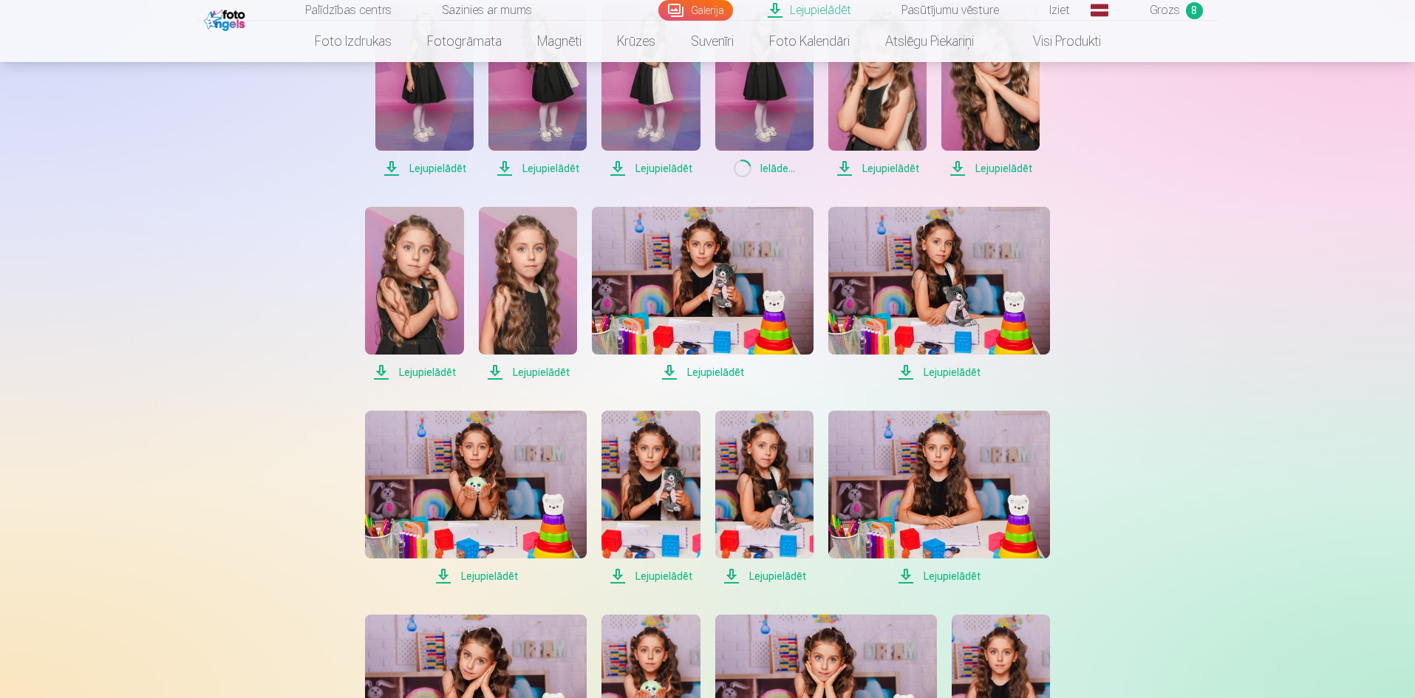
click at [998, 172] on span "Lejupielādēt" at bounding box center [991, 169] width 98 height 18
click at [958, 370] on span "Lejupielādēt" at bounding box center [940, 373] width 222 height 18
click at [721, 369] on span "Lejupielādēt" at bounding box center [703, 373] width 222 height 18
click at [559, 373] on span "Lejupielādēt" at bounding box center [528, 373] width 98 height 18
click at [435, 370] on span "Lejupielādēt" at bounding box center [414, 373] width 98 height 18
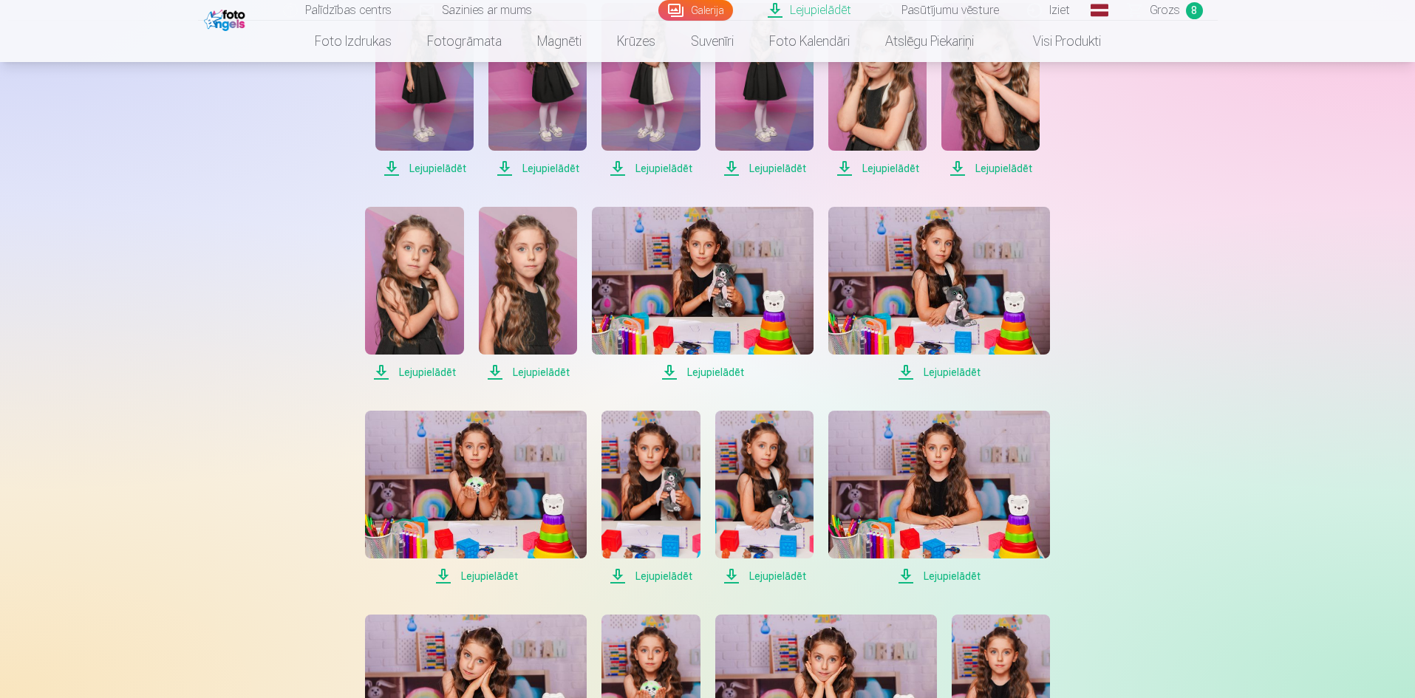
click at [472, 573] on span "Lejupielādēt" at bounding box center [476, 577] width 222 height 18
click at [654, 577] on span "Lejupielādēt" at bounding box center [651, 577] width 98 height 18
click at [772, 574] on span "Lejupielādēt" at bounding box center [764, 577] width 98 height 18
click at [947, 573] on span "Lejupielādēt" at bounding box center [940, 577] width 222 height 18
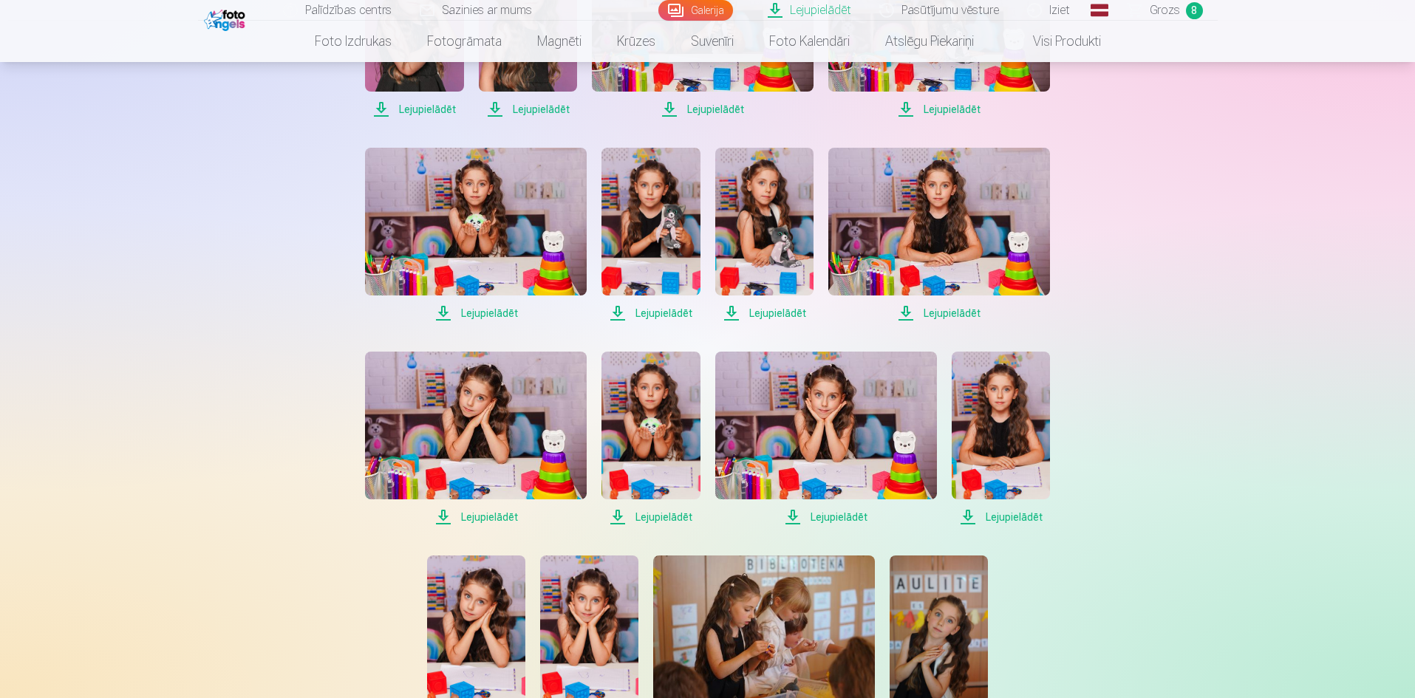
scroll to position [665, 0]
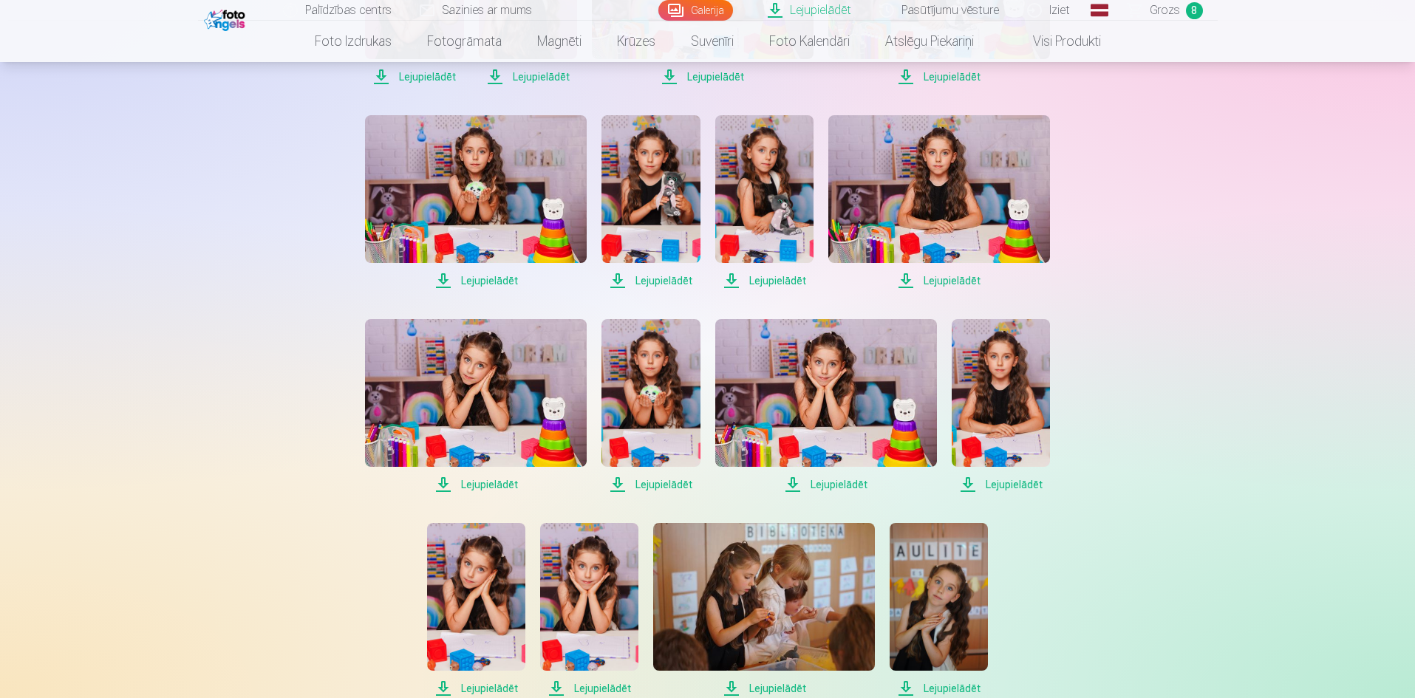
click at [503, 485] on span "Lejupielādēt" at bounding box center [476, 485] width 222 height 18
click at [667, 483] on span "Lejupielādēt" at bounding box center [651, 485] width 98 height 18
click at [834, 488] on span "Lejupielādēt" at bounding box center [826, 485] width 222 height 18
click at [999, 486] on span "Lejupielādēt" at bounding box center [1001, 485] width 98 height 18
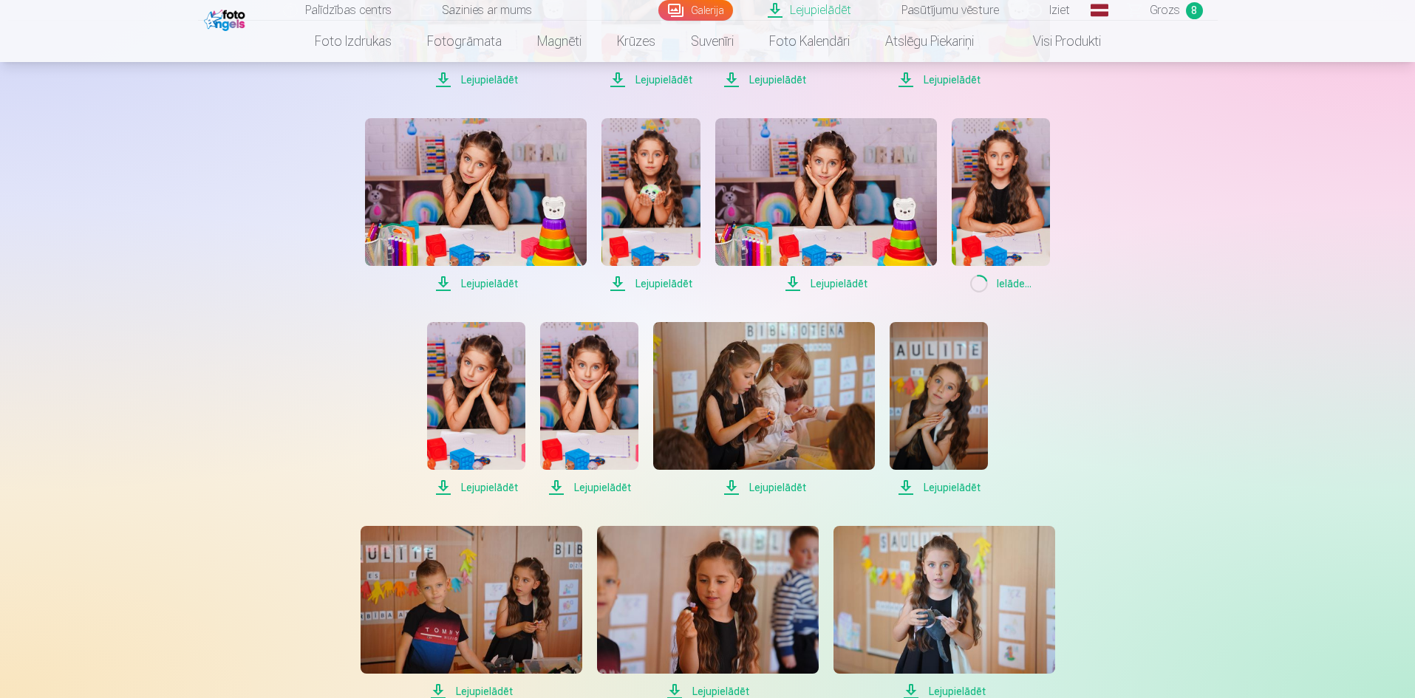
scroll to position [887, 0]
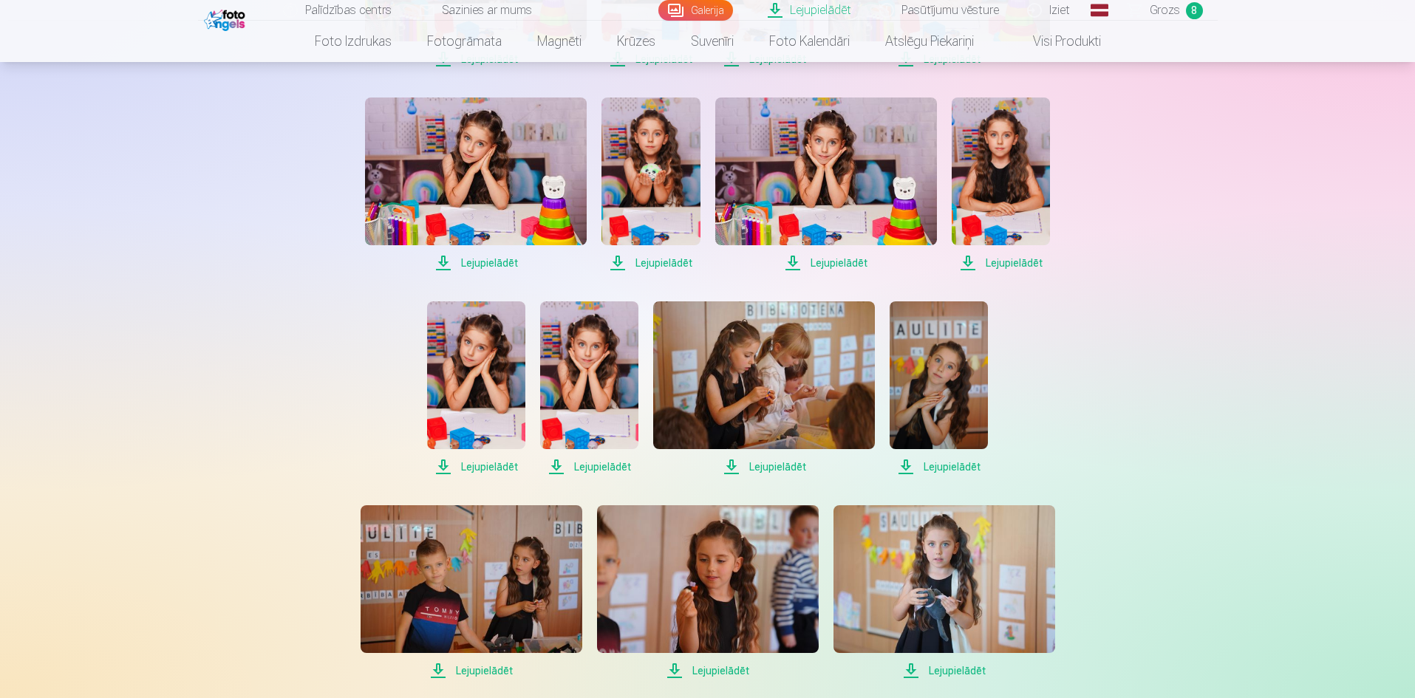
click at [959, 469] on span "Lejupielādēt" at bounding box center [939, 467] width 98 height 18
click at [810, 463] on span "Lejupielādēt" at bounding box center [764, 467] width 222 height 18
click at [594, 462] on span "Lejupielādēt" at bounding box center [589, 467] width 98 height 18
click at [499, 464] on span "Lejupielādēt" at bounding box center [476, 467] width 98 height 18
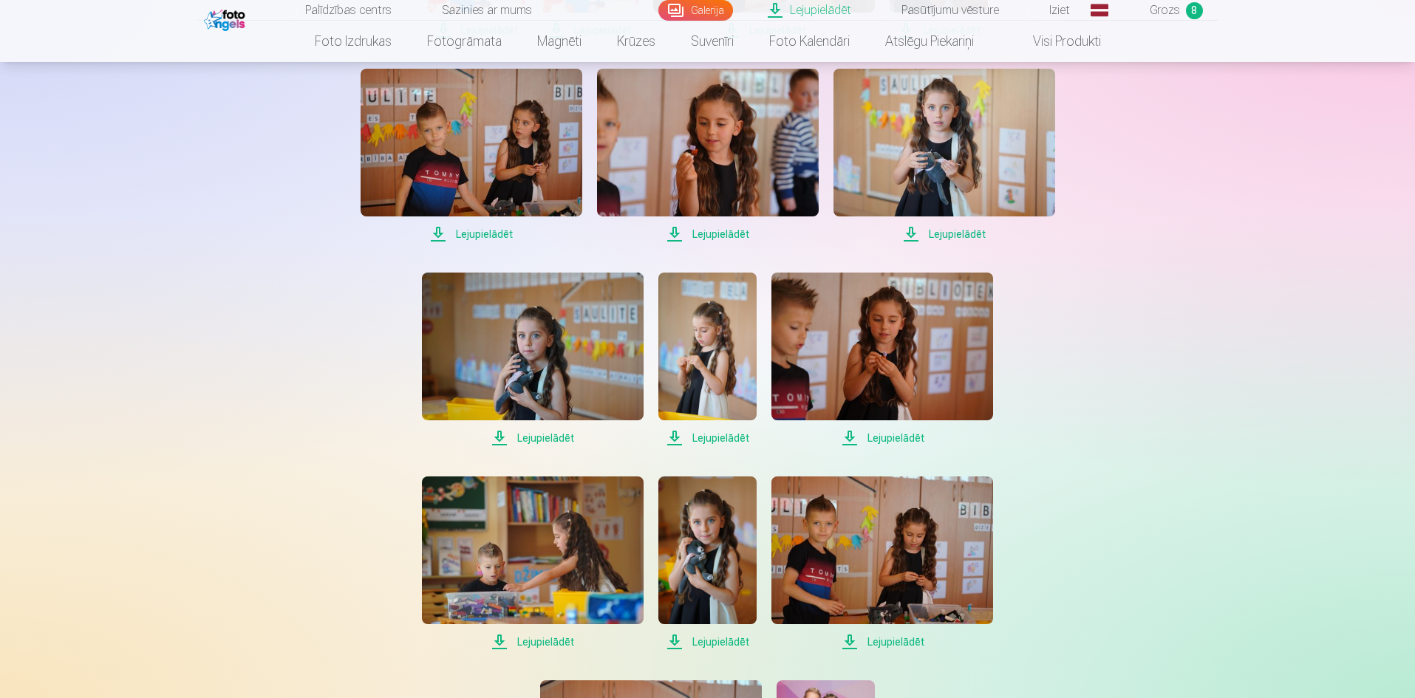
scroll to position [1330, 0]
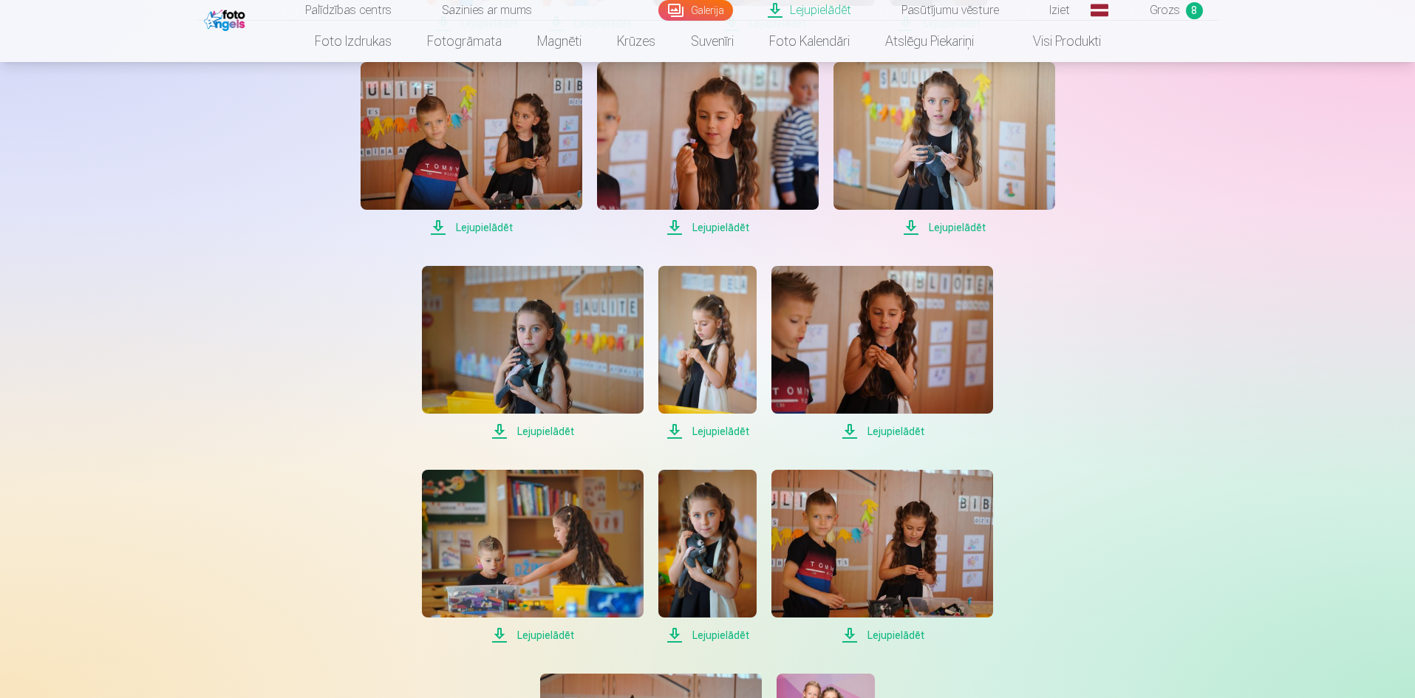
click at [549, 435] on span "Lejupielādēt" at bounding box center [533, 432] width 222 height 18
click at [720, 440] on span "Lejupielādēt" at bounding box center [708, 432] width 98 height 18
click at [884, 432] on span "Lejupielādēt" at bounding box center [883, 432] width 222 height 18
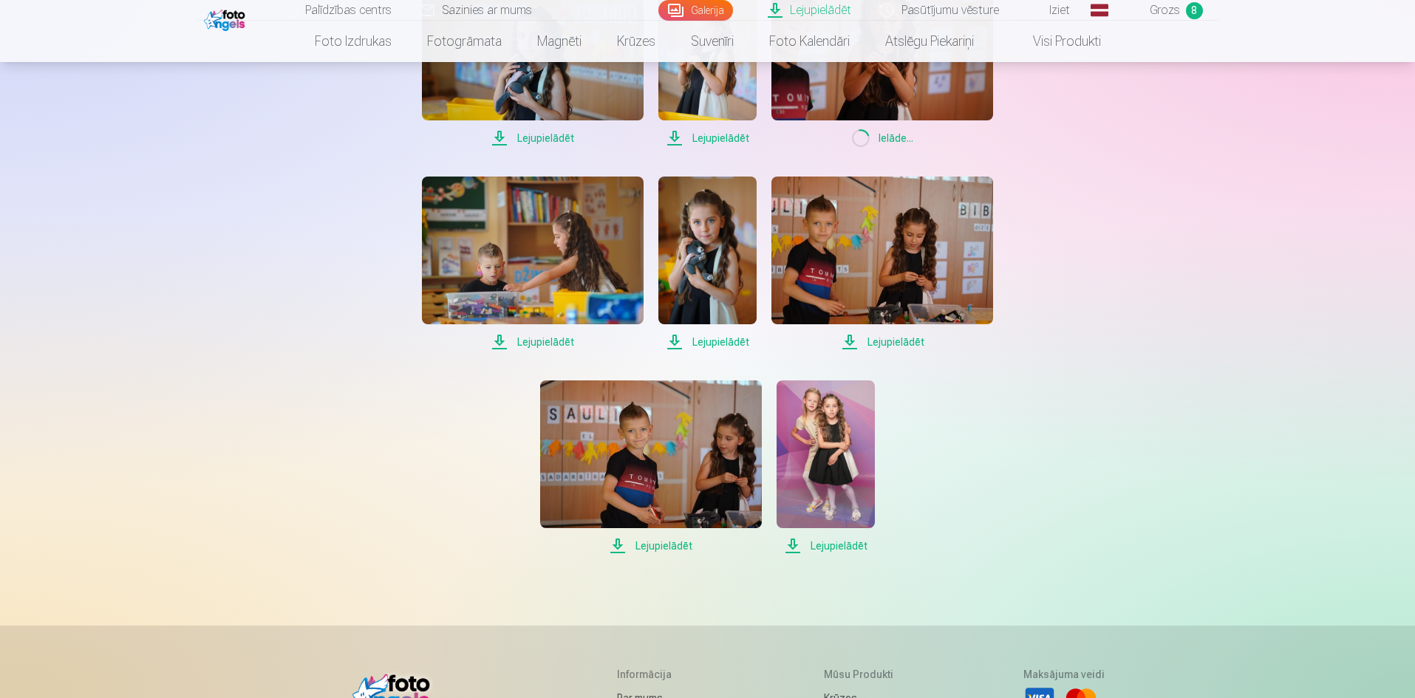
scroll to position [1626, 0]
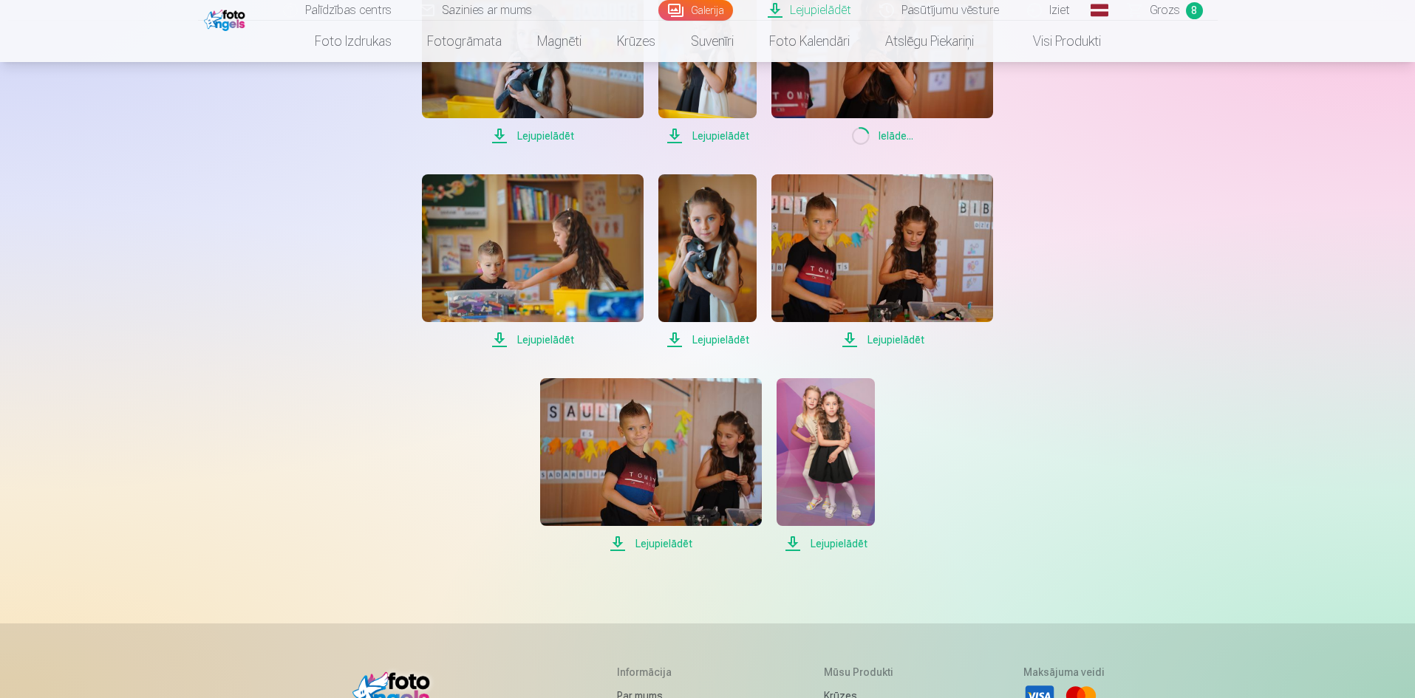
click at [821, 541] on span "Lejupielādēt" at bounding box center [826, 544] width 98 height 18
click at [681, 541] on span "Lejupielādēt" at bounding box center [651, 544] width 222 height 18
click at [890, 343] on span "Lejupielādēt" at bounding box center [883, 340] width 222 height 18
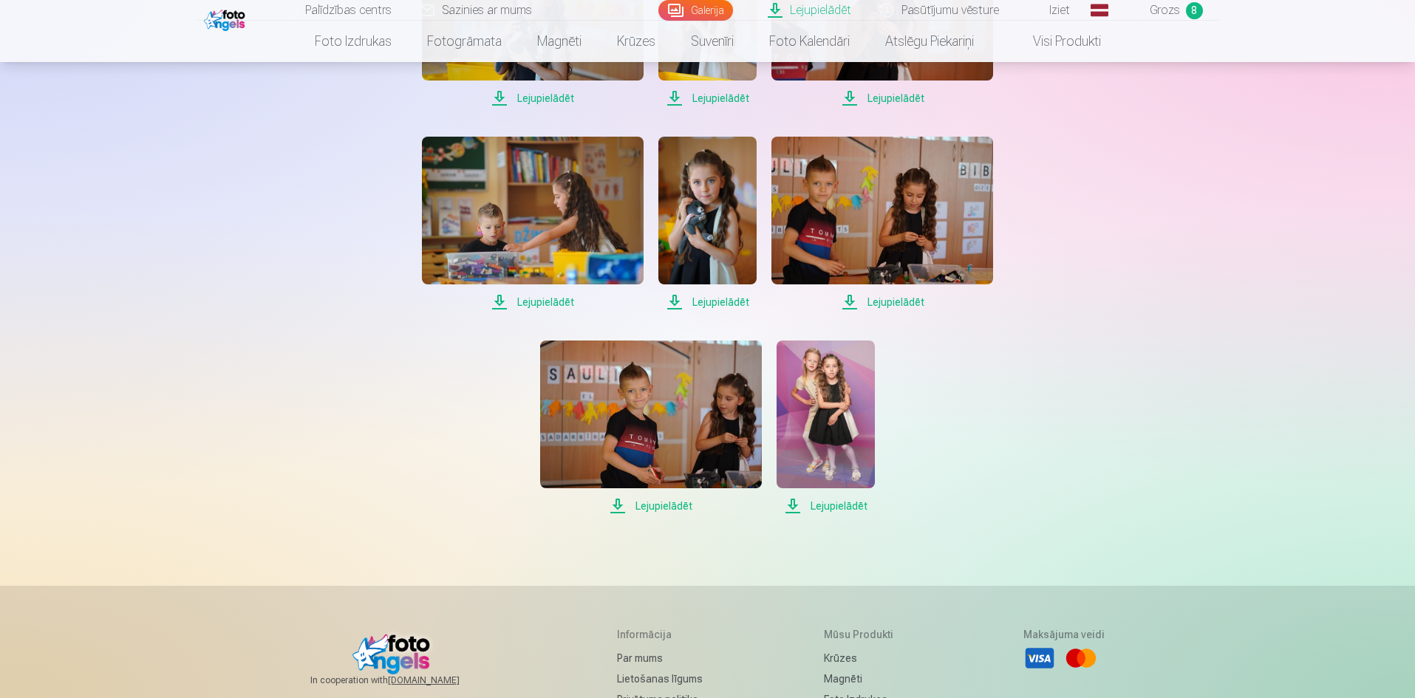
scroll to position [1700, 0]
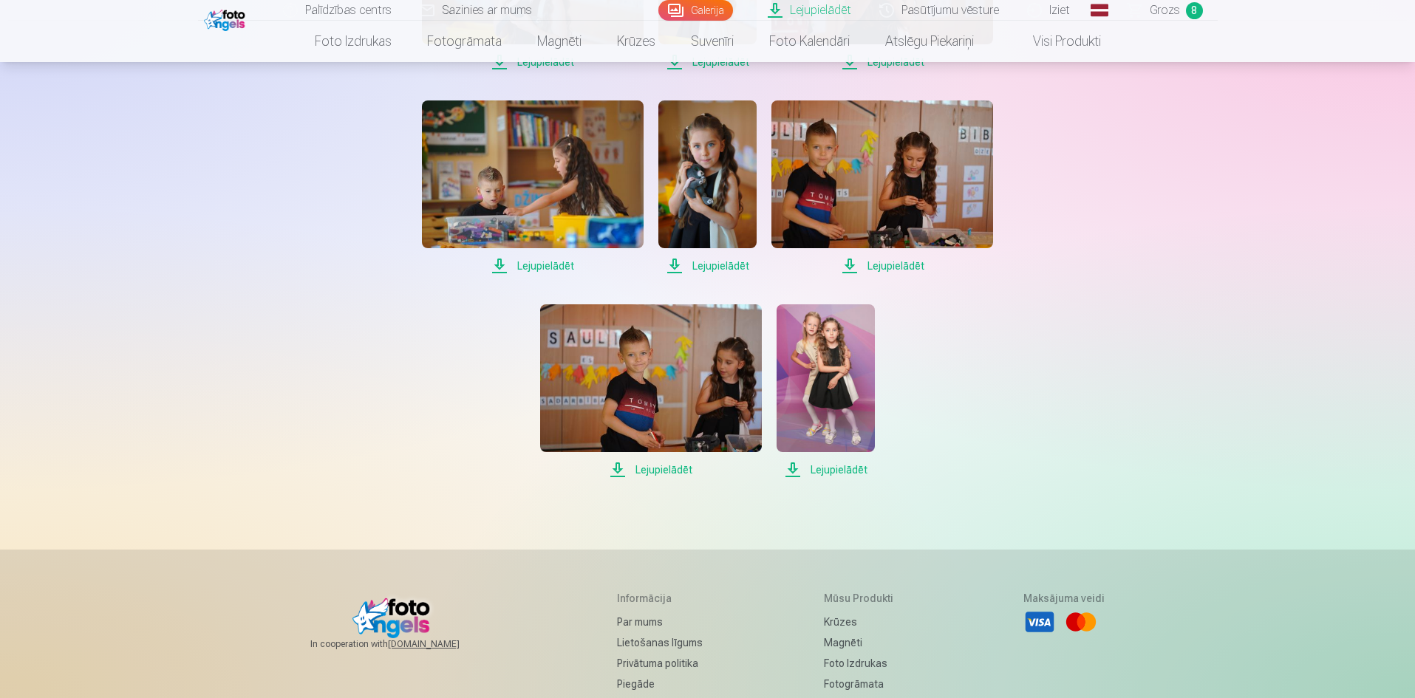
click at [647, 467] on span "Lejupielādēt" at bounding box center [651, 470] width 222 height 18
click at [559, 259] on span "Lejupielādēt" at bounding box center [533, 266] width 222 height 18
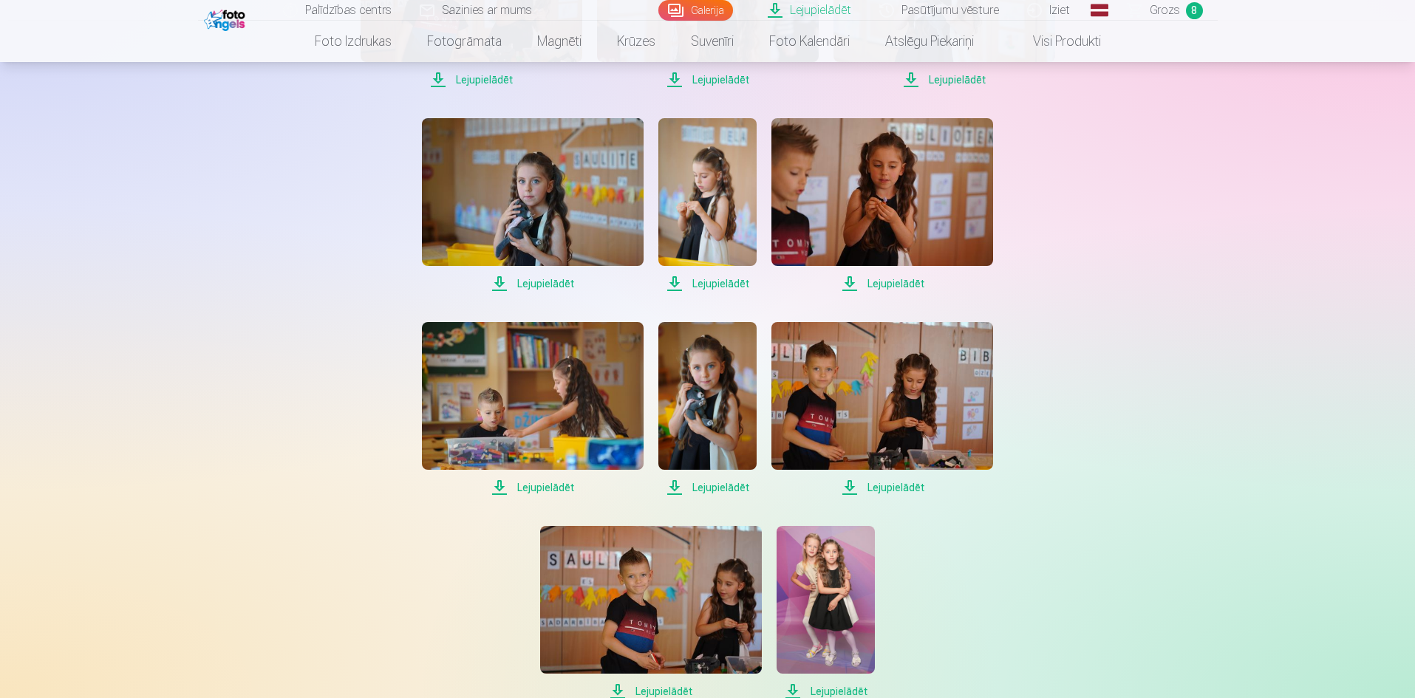
scroll to position [1626, 0]
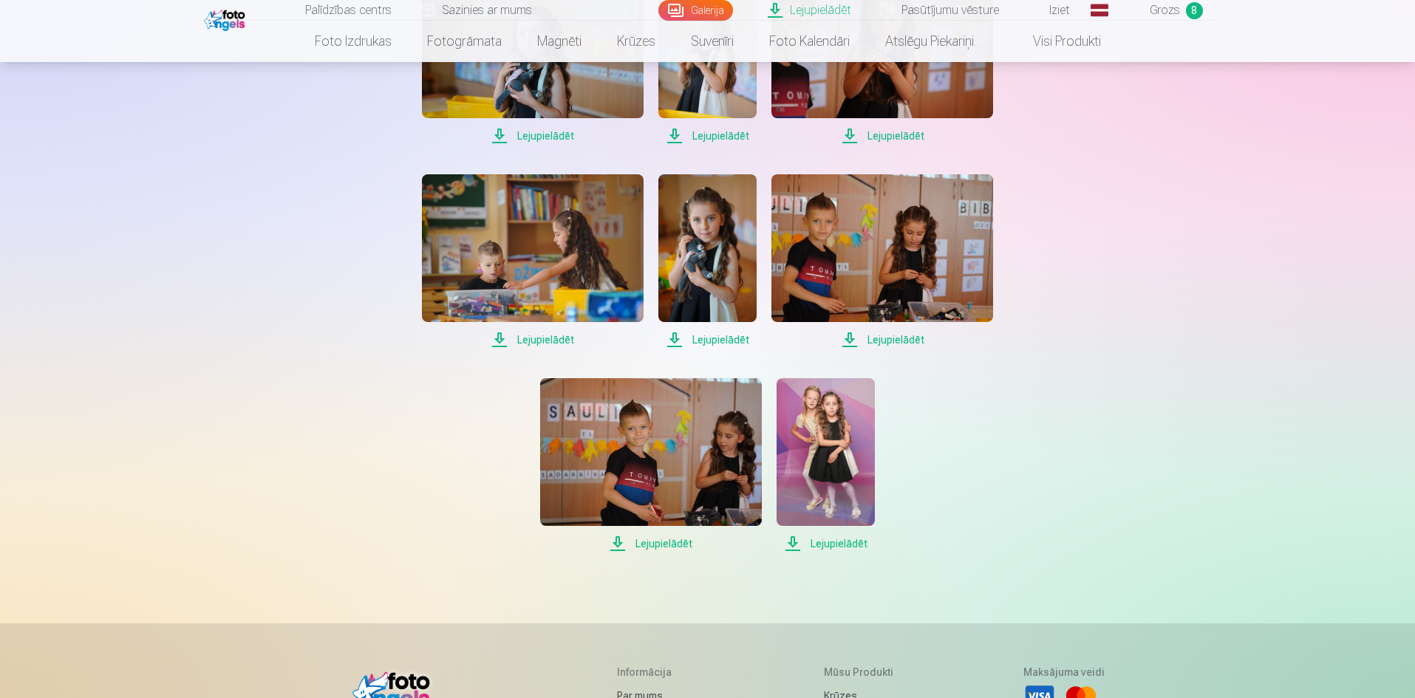
click at [846, 547] on span "Lejupielādēt" at bounding box center [826, 544] width 98 height 18
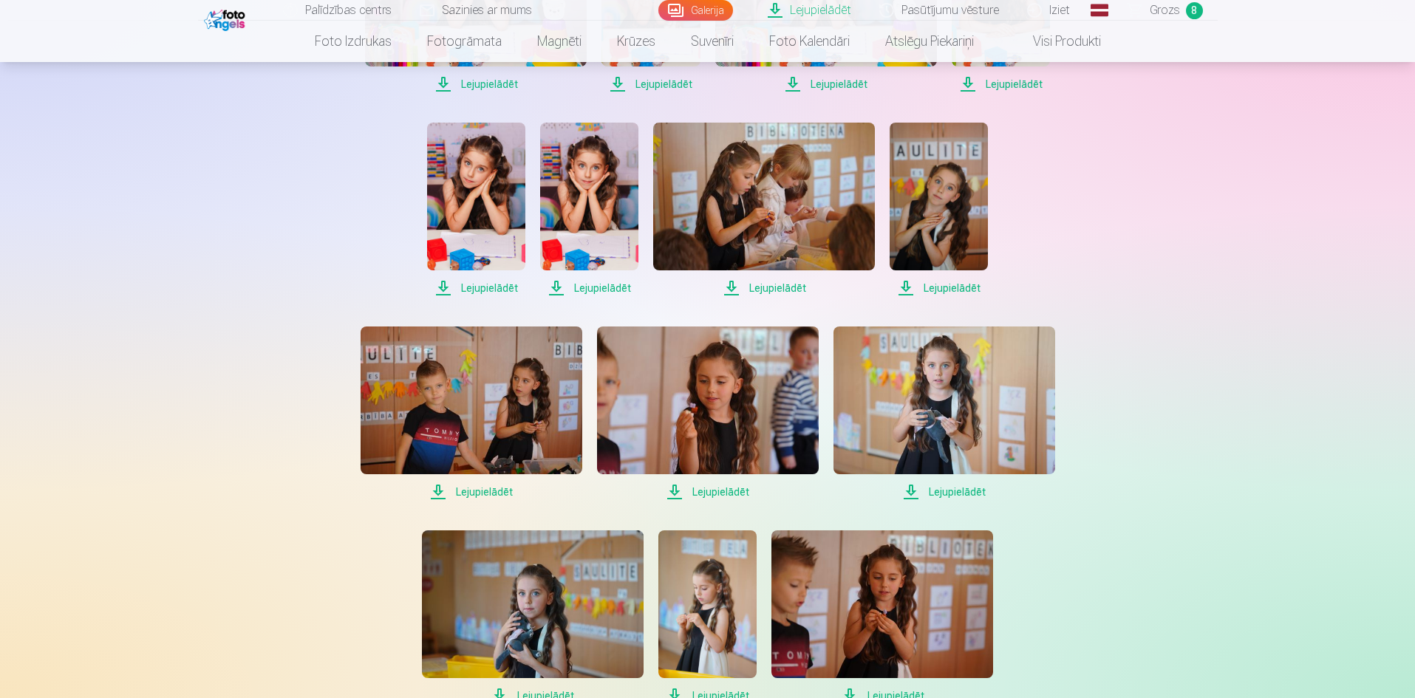
scroll to position [1035, 0]
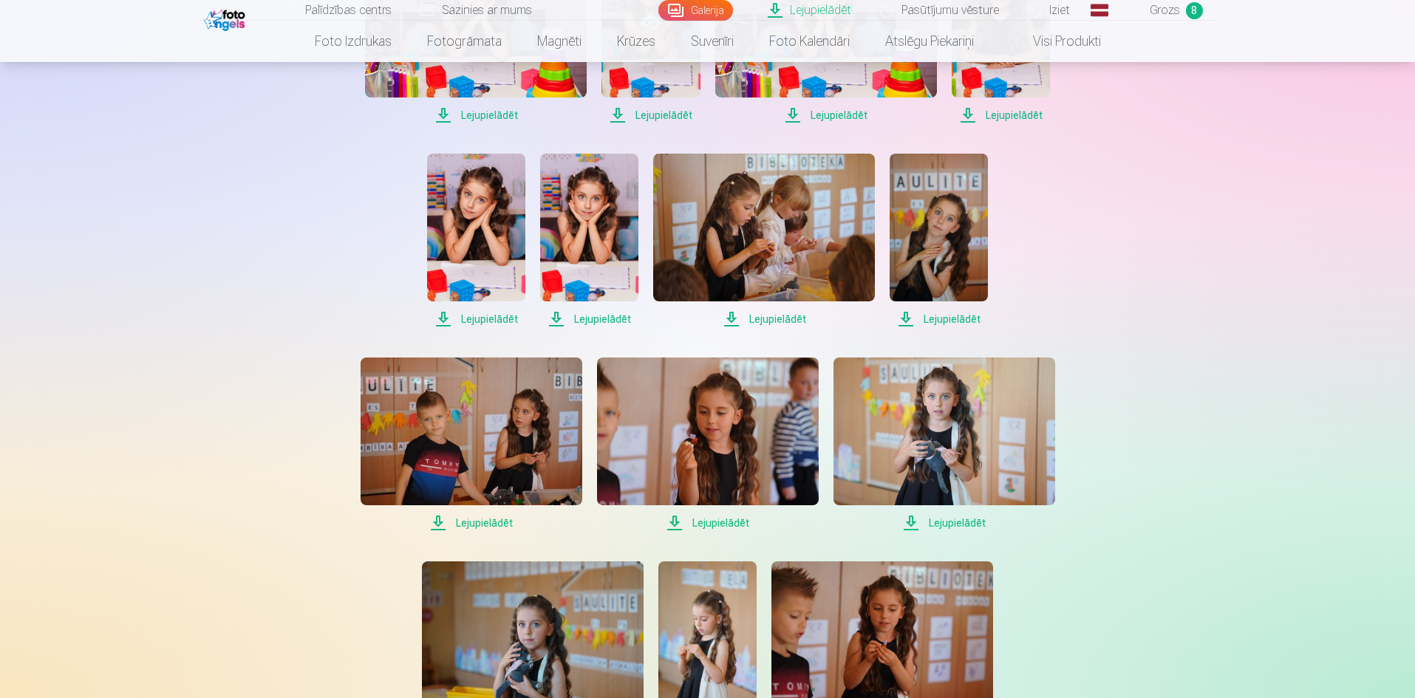
click at [492, 525] on span "Lejupielādēt" at bounding box center [472, 523] width 222 height 18
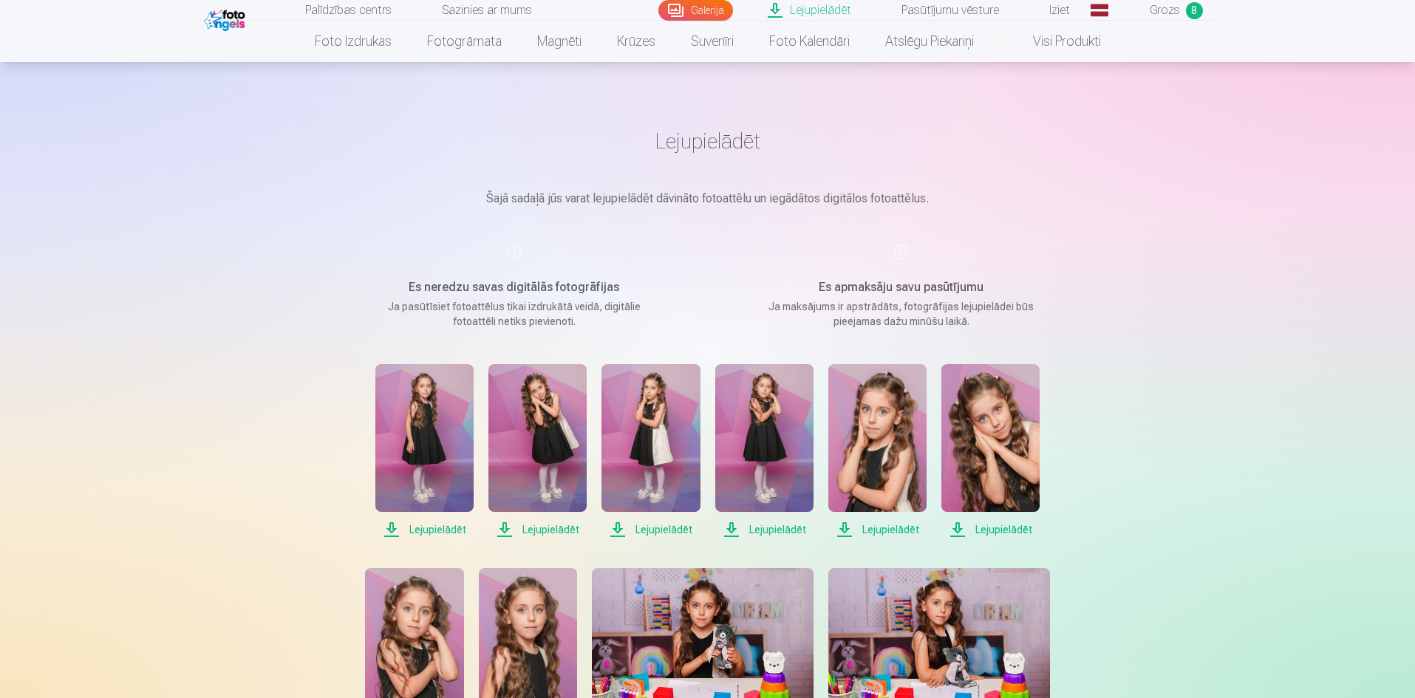
scroll to position [0, 0]
